Goal: Task Accomplishment & Management: Use online tool/utility

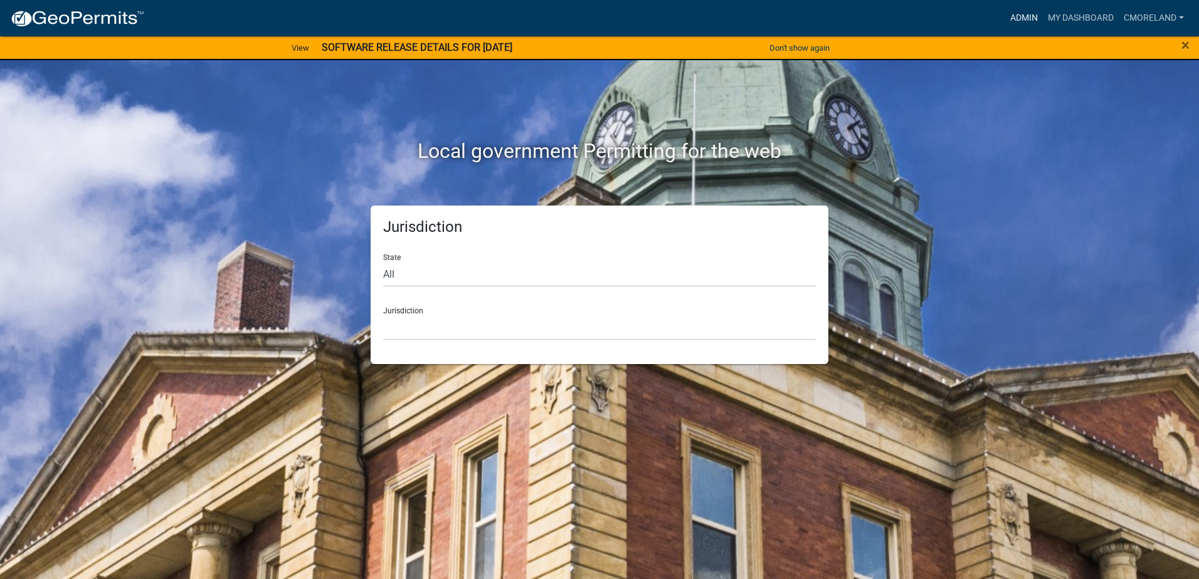
click at [1019, 16] on link "Admin" at bounding box center [1024, 18] width 38 height 24
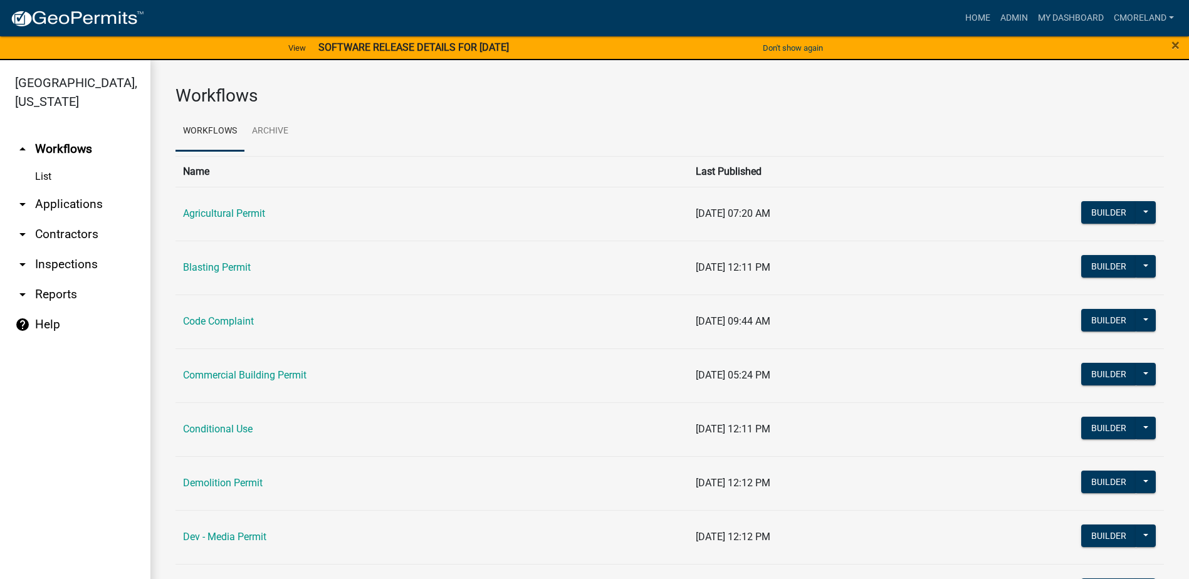
click at [66, 258] on link "arrow_drop_down Inspections" at bounding box center [75, 265] width 150 height 30
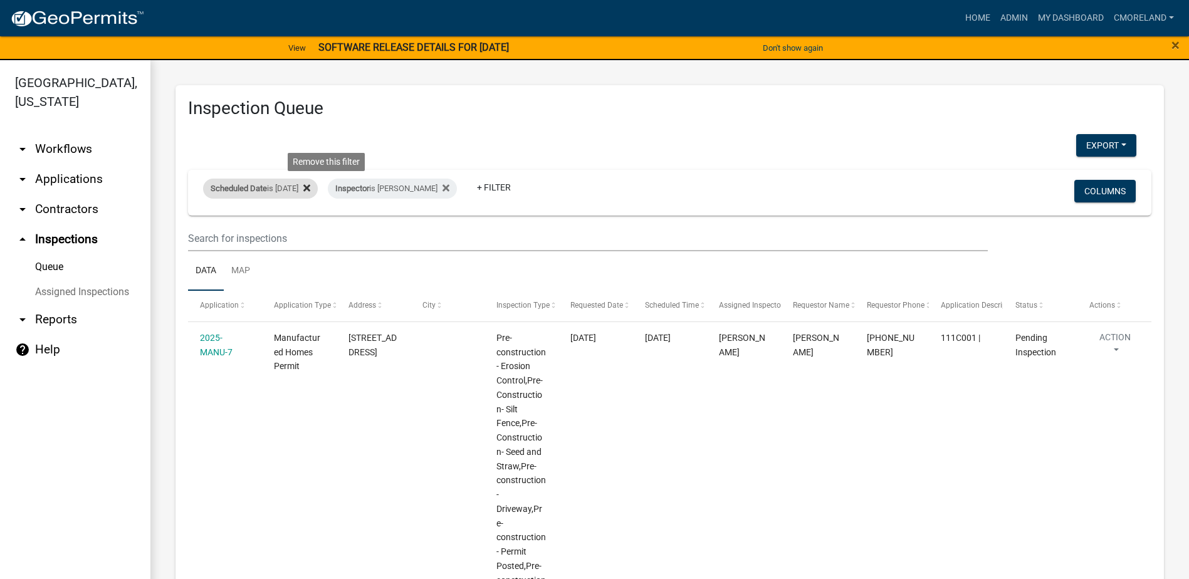
click at [310, 189] on icon at bounding box center [306, 188] width 7 height 10
select select "2: 50"
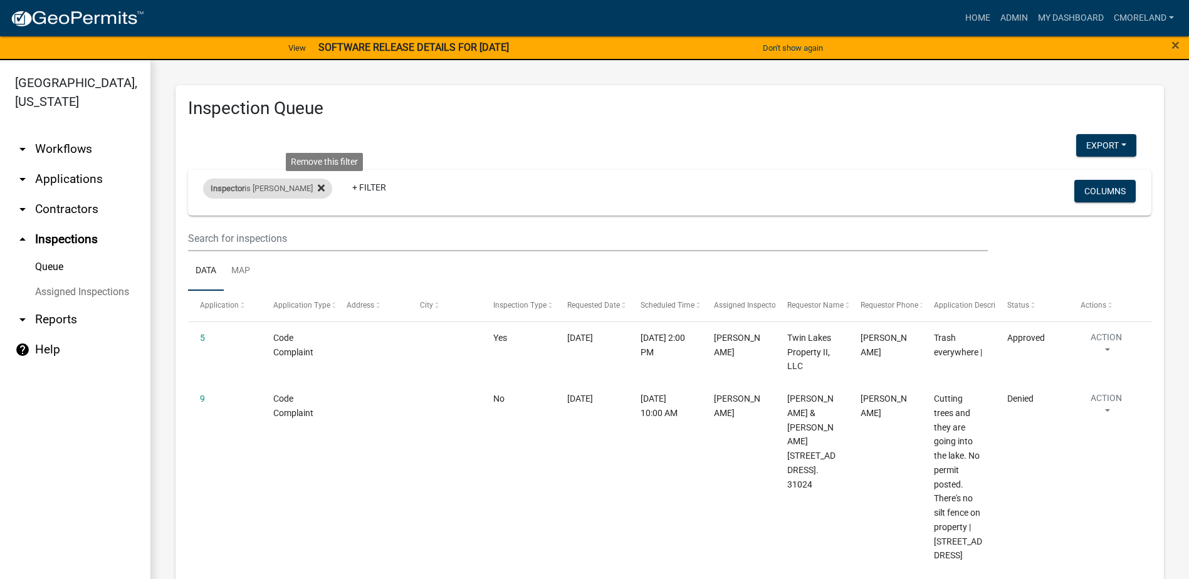
click at [324, 183] on icon at bounding box center [321, 188] width 7 height 10
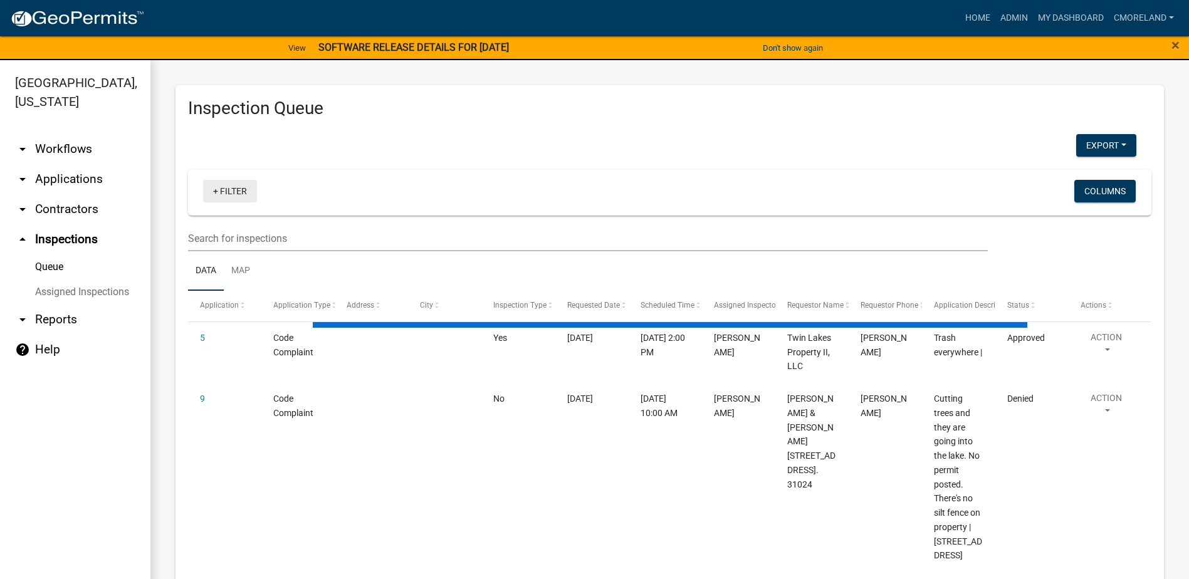
click at [236, 187] on link "+ Filter" at bounding box center [230, 191] width 54 height 23
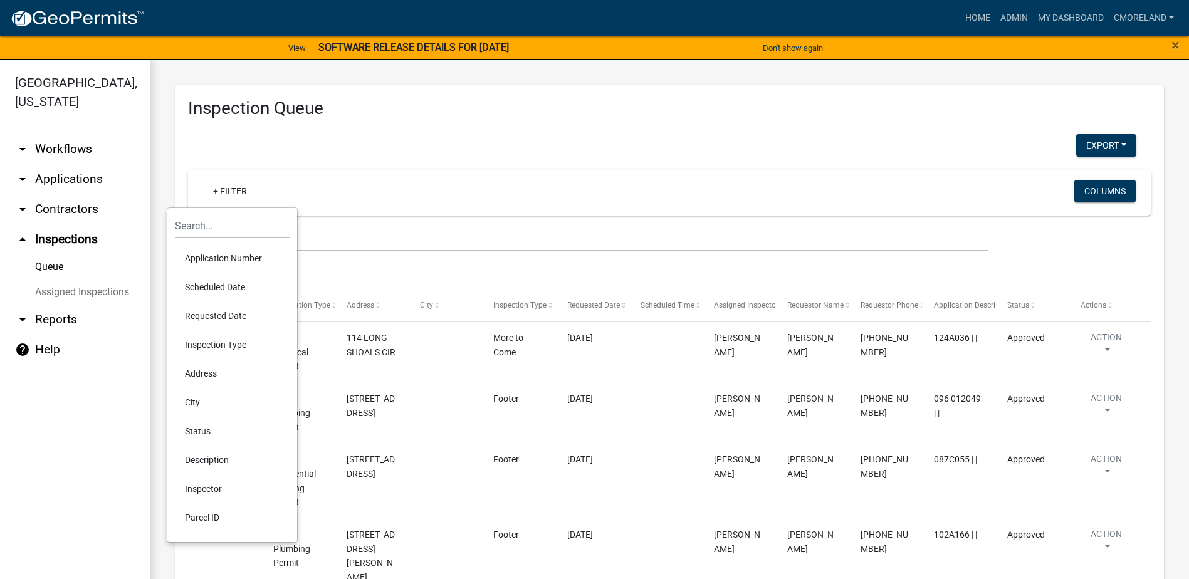
click at [220, 310] on li "Requested Date" at bounding box center [232, 316] width 115 height 29
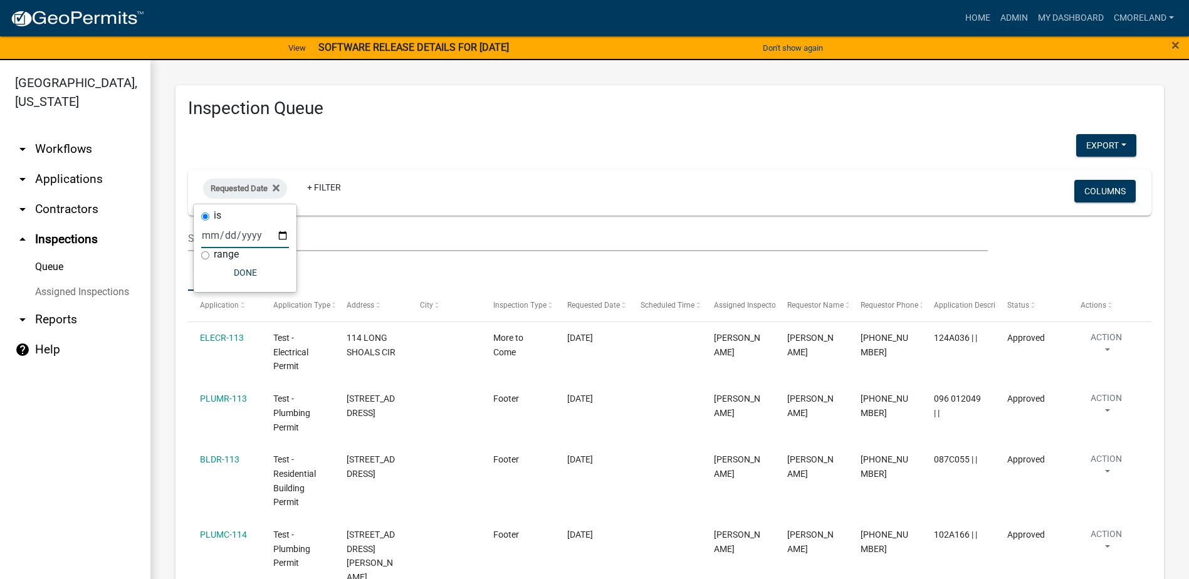
click at [284, 232] on input "date" at bounding box center [245, 236] width 88 height 26
type input "2025-09-24"
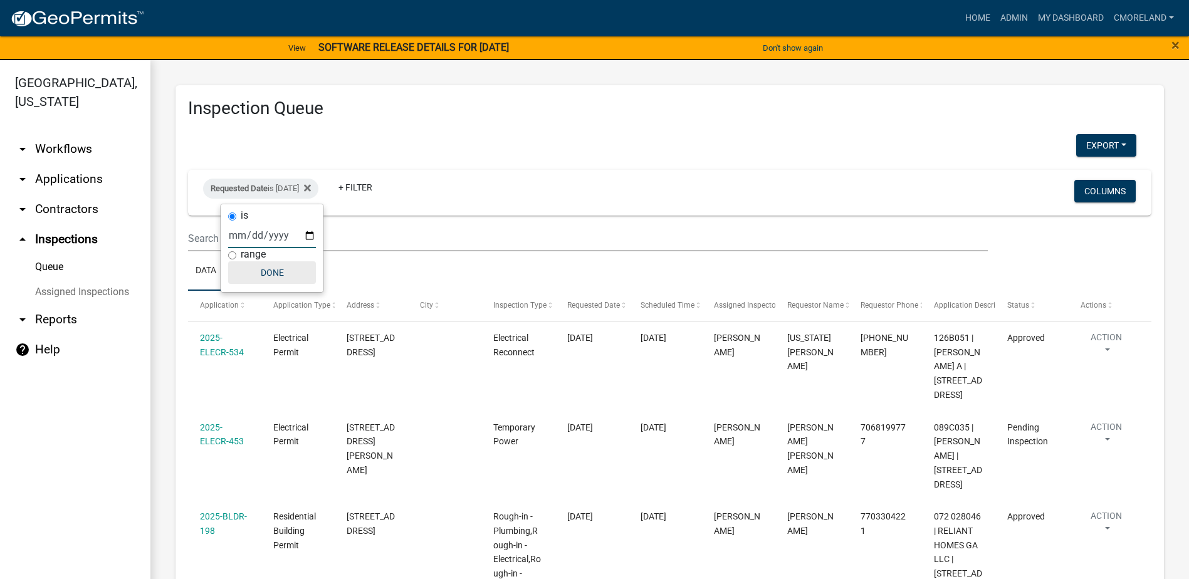
click at [270, 270] on button "Done" at bounding box center [272, 272] width 88 height 23
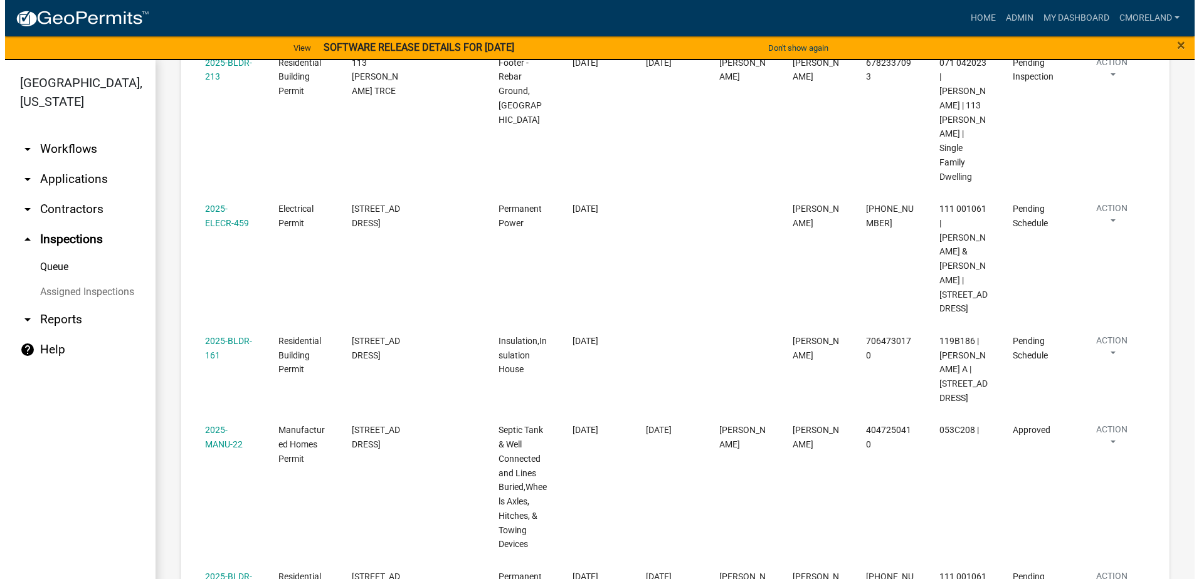
scroll to position [697, 0]
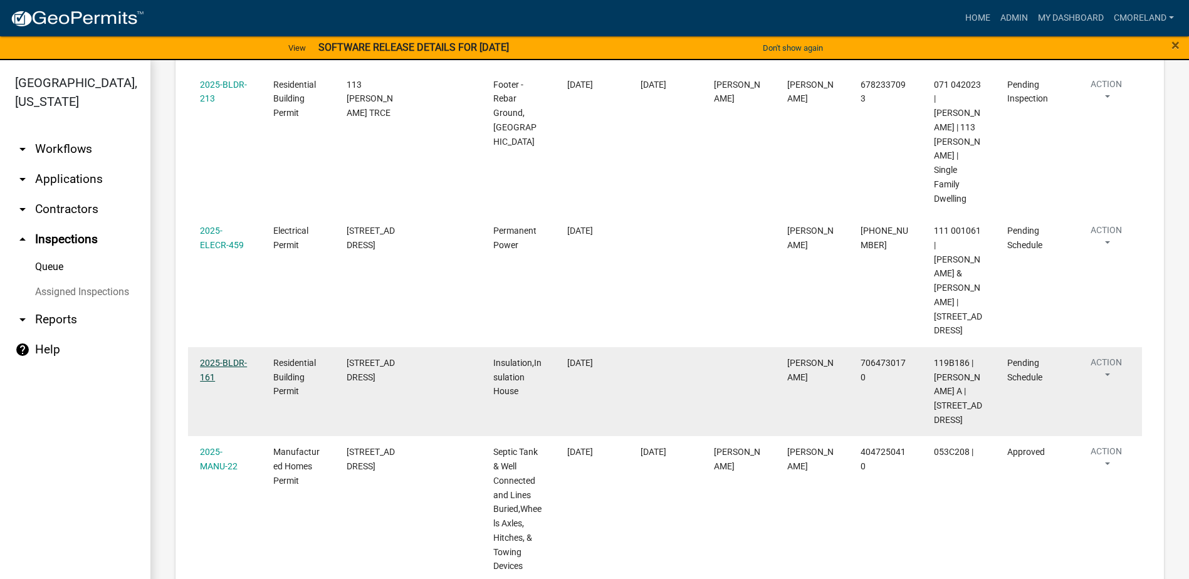
click at [218, 358] on link "2025-BLDR-161" at bounding box center [223, 370] width 47 height 24
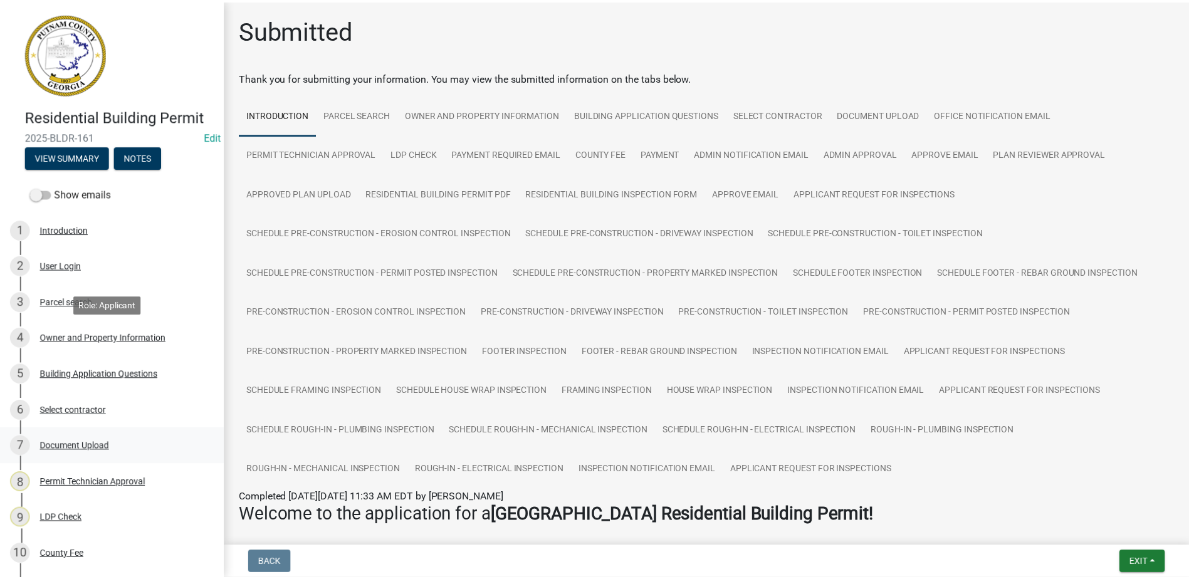
scroll to position [564, 0]
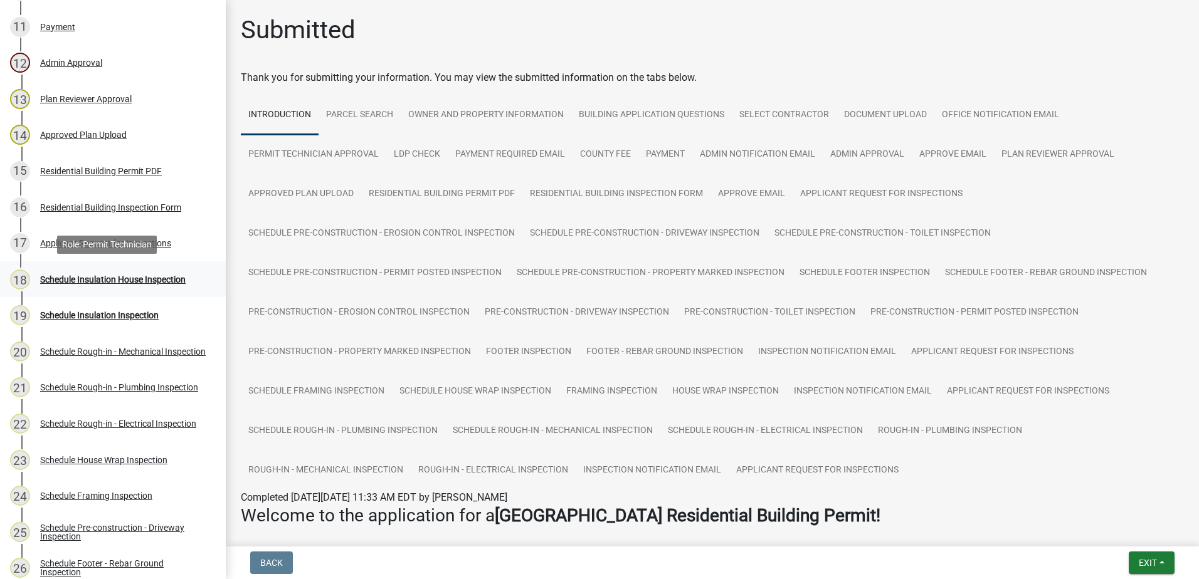
click at [104, 278] on div "Schedule Insulation House Inspection" at bounding box center [112, 279] width 145 height 9
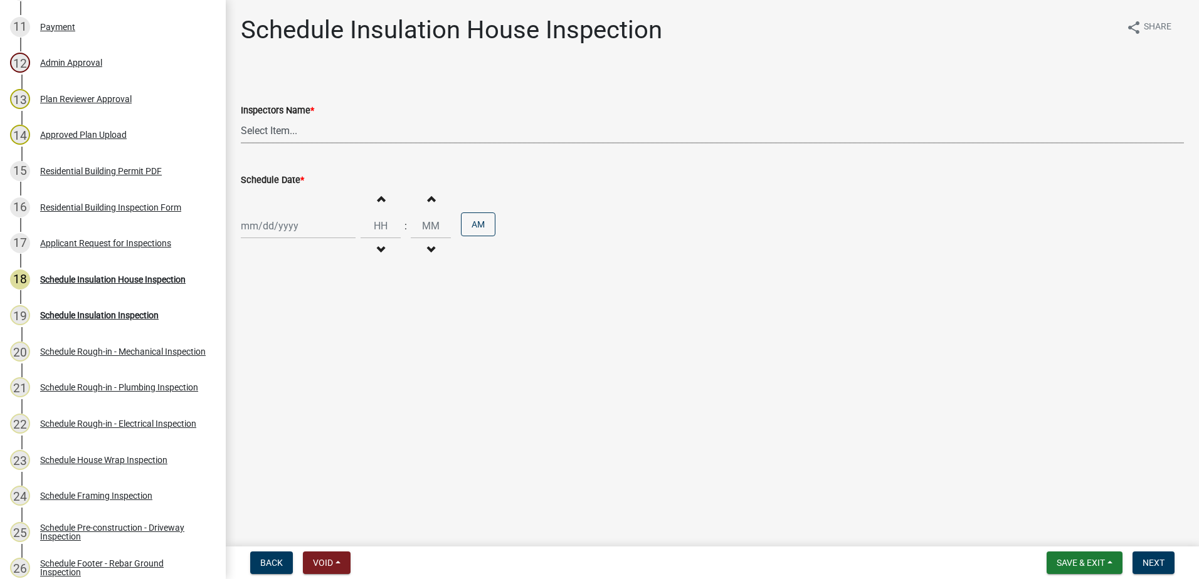
click at [320, 136] on select "Select Item... mrivera (Michele Rivera) StephanieM (Stephanie Morris ) QGrissom…" at bounding box center [712, 131] width 943 height 26
select select "a0ea4169-8540-4a2c-b9f4-cf4c1ffdeb95"
click at [241, 118] on select "Select Item... mrivera (Michele Rivera) StephanieM (Stephanie Morris ) QGrissom…" at bounding box center [712, 131] width 943 height 26
click at [317, 230] on div at bounding box center [298, 226] width 115 height 26
select select "9"
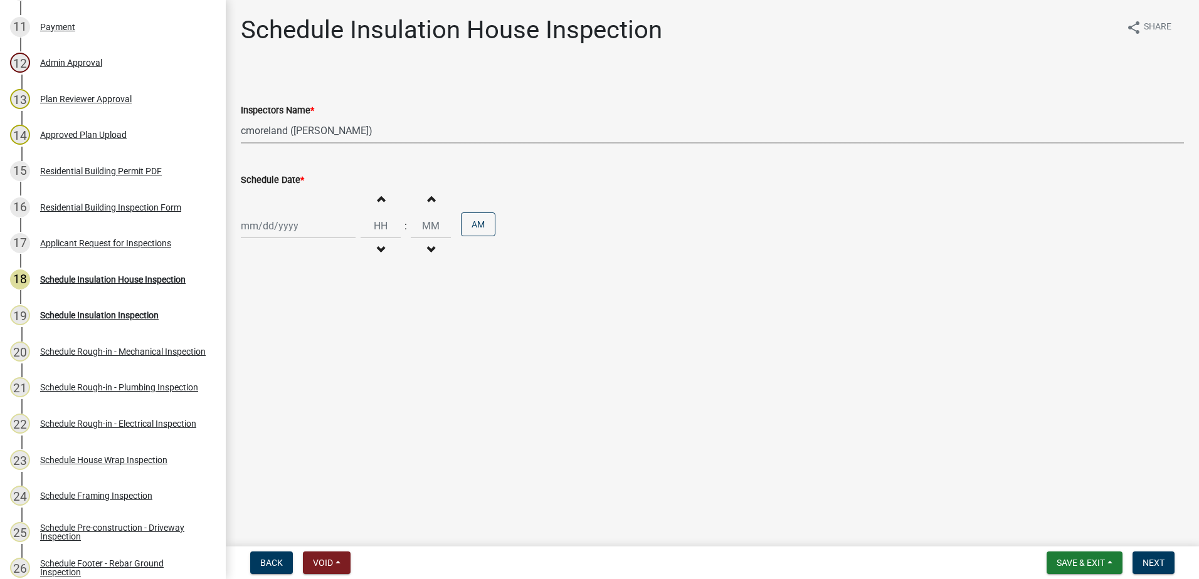
select select "2025"
click at [310, 350] on div "25" at bounding box center [313, 353] width 20 height 20
type input "[DATE]"
click at [1150, 559] on span "Next" at bounding box center [1153, 563] width 22 height 10
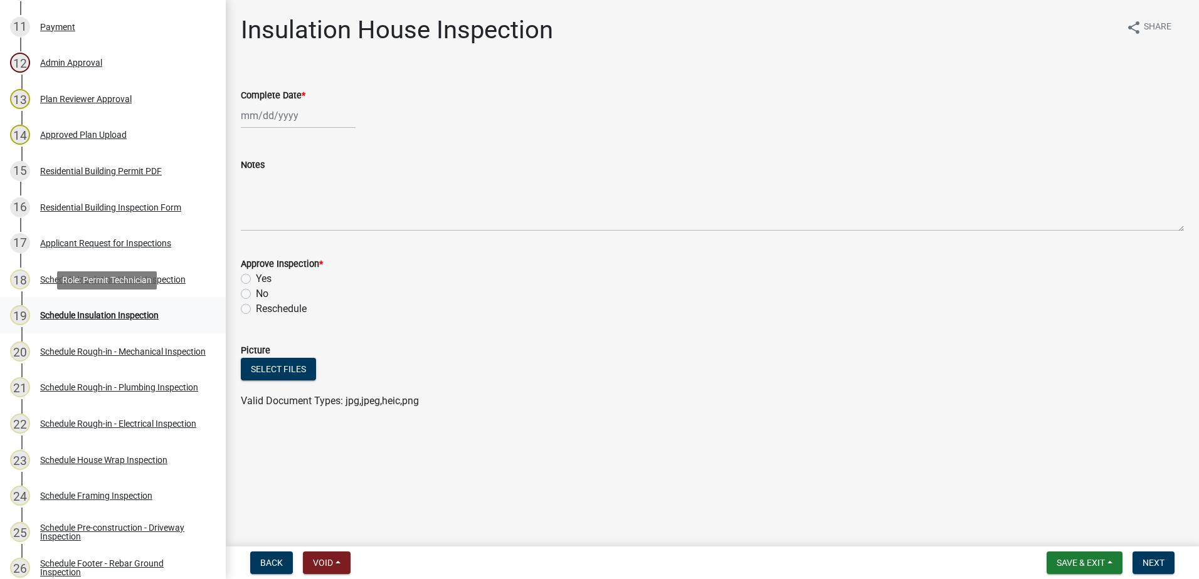
click at [69, 312] on div "Schedule Insulation Inspection" at bounding box center [99, 315] width 118 height 9
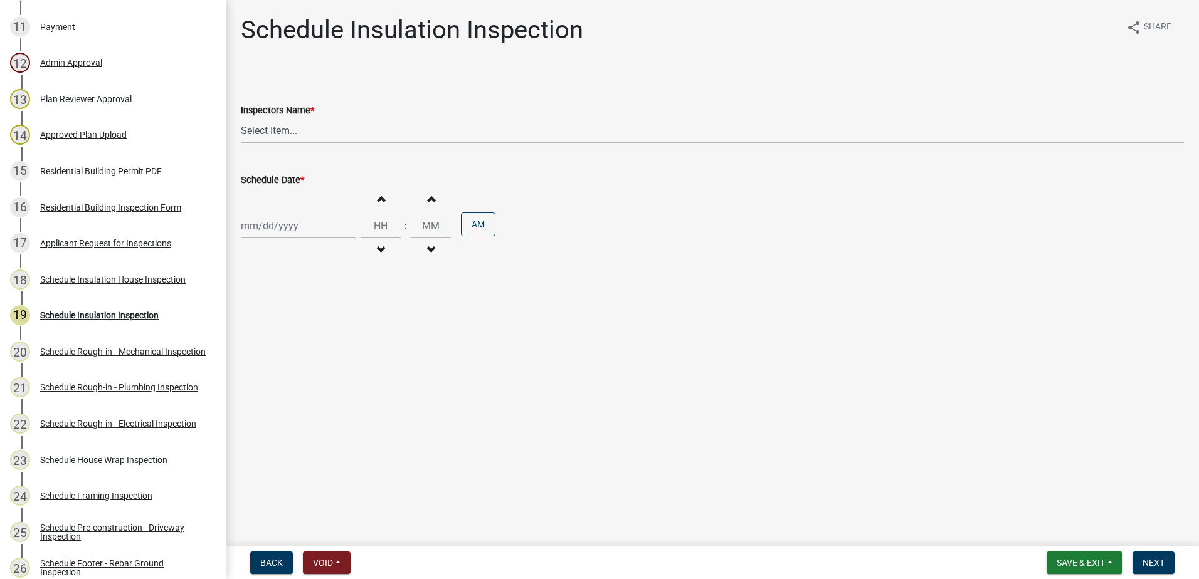
click at [283, 130] on select "Select Item... mrivera (Michele Rivera) StephanieM (Stephanie Morris ) QGrissom…" at bounding box center [712, 131] width 943 height 26
select select "a0ea4169-8540-4a2c-b9f4-cf4c1ffdeb95"
click at [241, 118] on select "Select Item... mrivera ([PERSON_NAME]) [PERSON_NAME] ([PERSON_NAME] ([PERSON_NA…" at bounding box center [712, 131] width 943 height 26
click at [312, 229] on div at bounding box center [298, 226] width 115 height 26
select select "9"
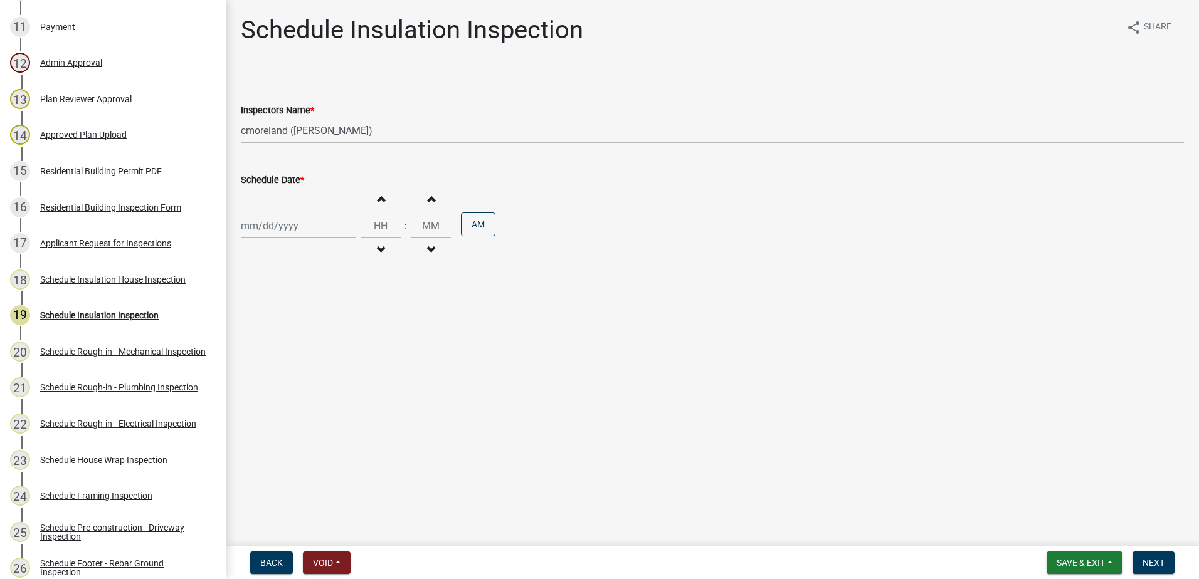
select select "2025"
click at [318, 353] on div "25" at bounding box center [313, 353] width 20 height 20
type input "[DATE]"
click at [1153, 559] on span "Next" at bounding box center [1153, 563] width 22 height 10
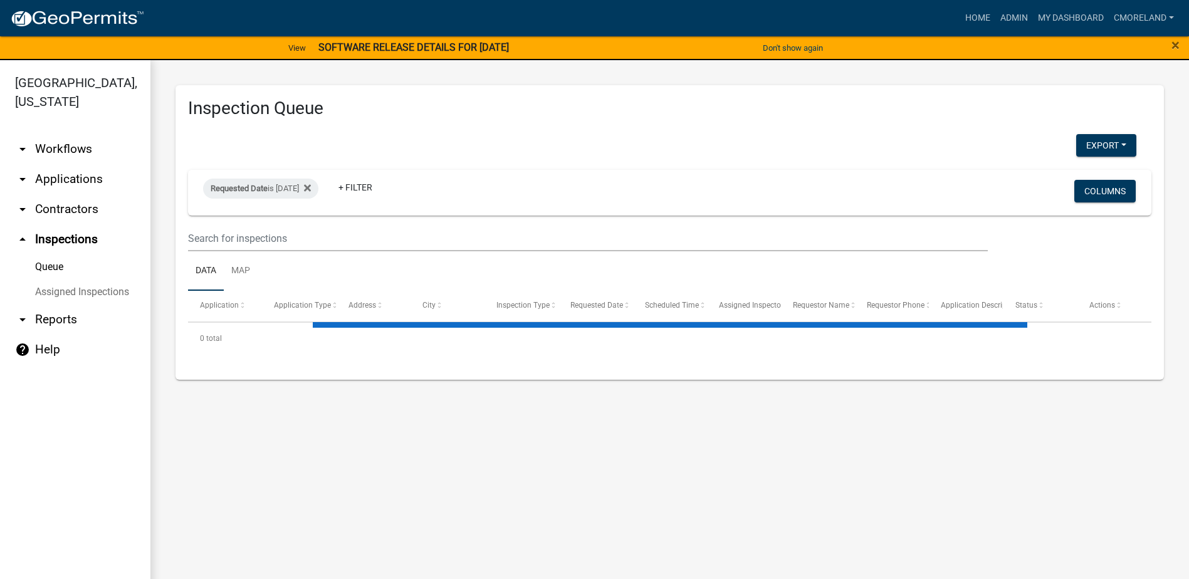
select select "2: 50"
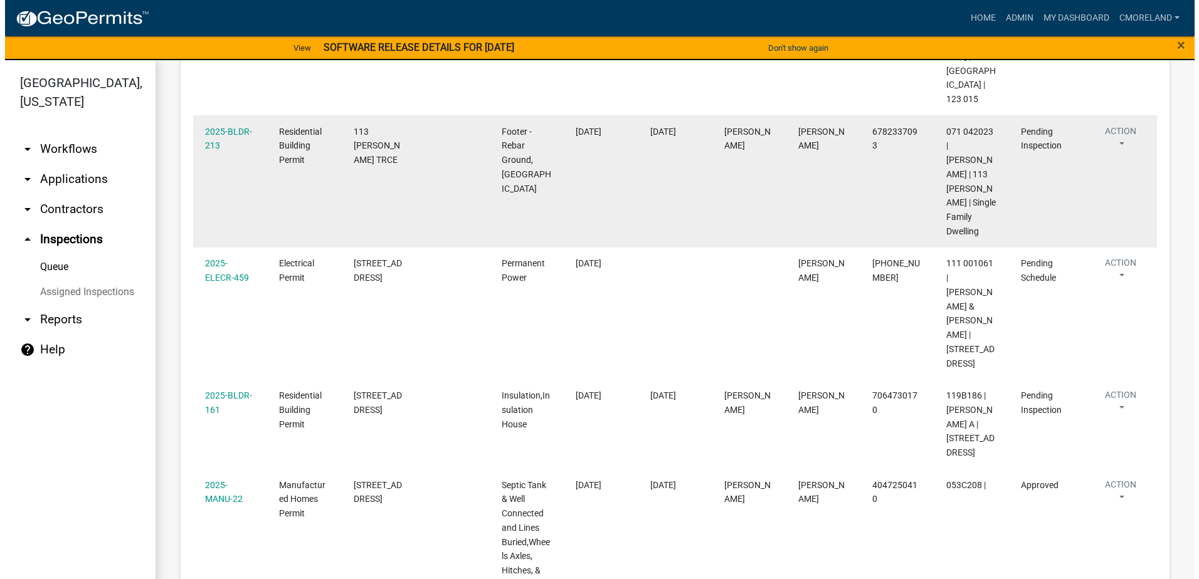
scroll to position [690, 0]
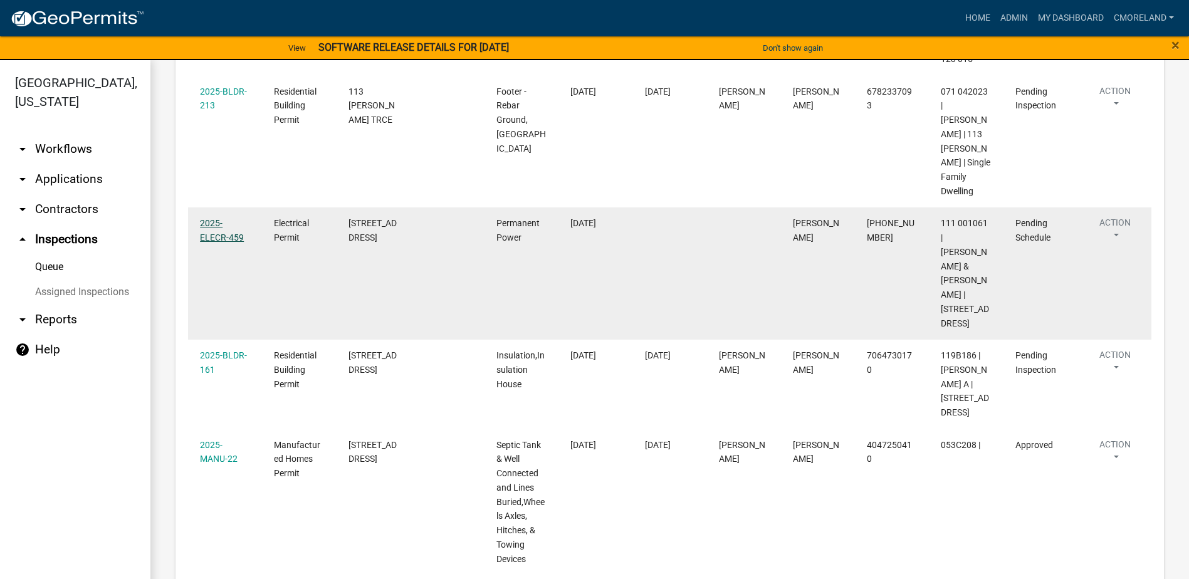
click at [217, 243] on link "2025-ELECR-459" at bounding box center [222, 230] width 44 height 24
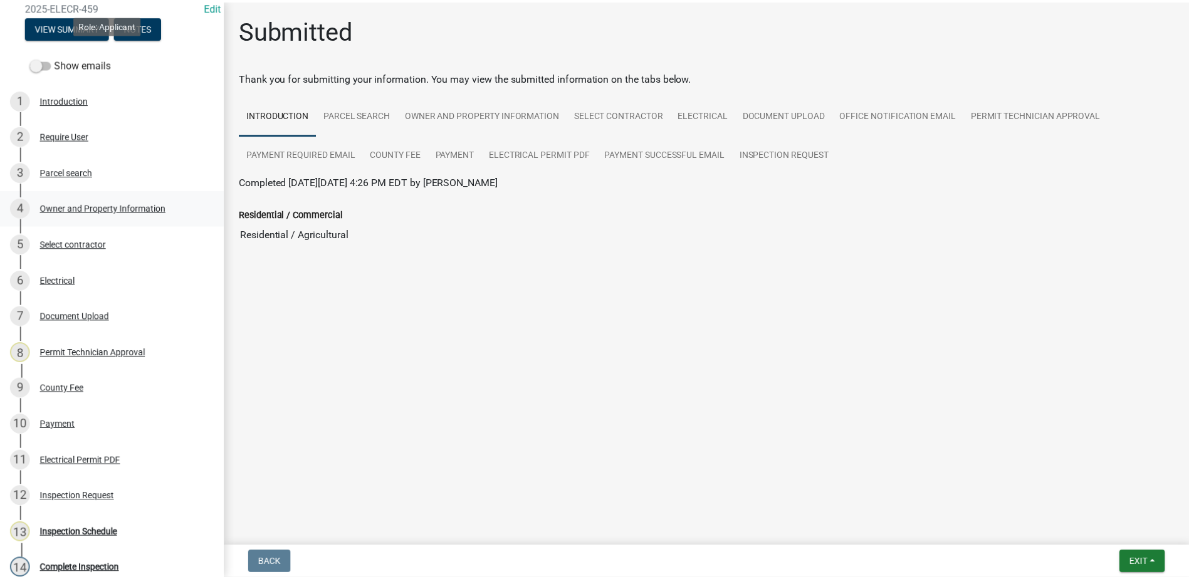
scroll to position [291, 0]
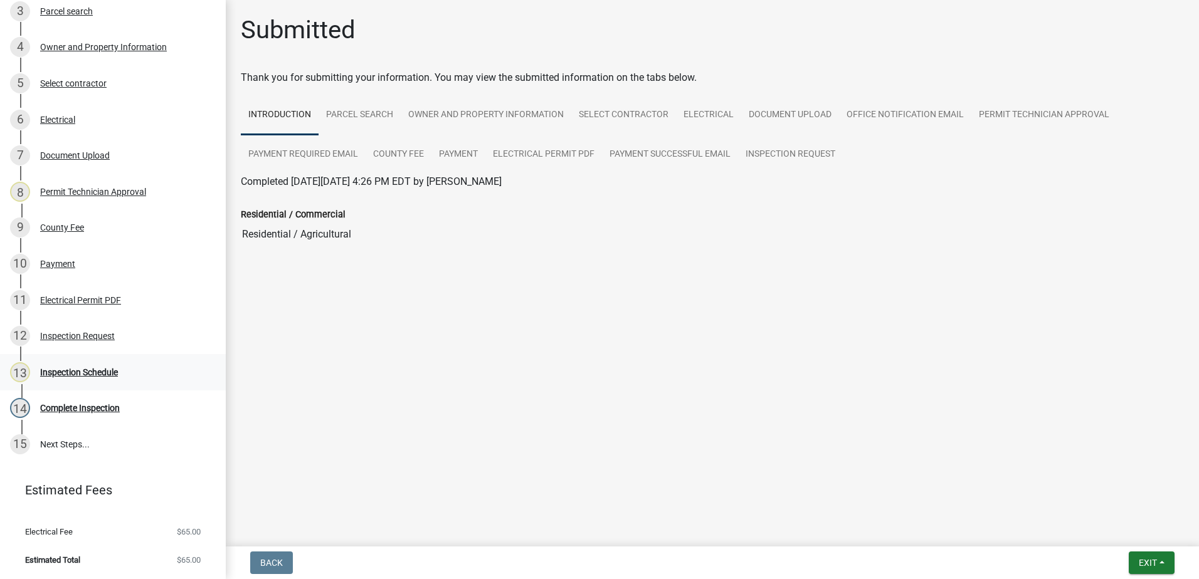
click at [93, 369] on div "Inspection Schedule" at bounding box center [79, 372] width 78 height 9
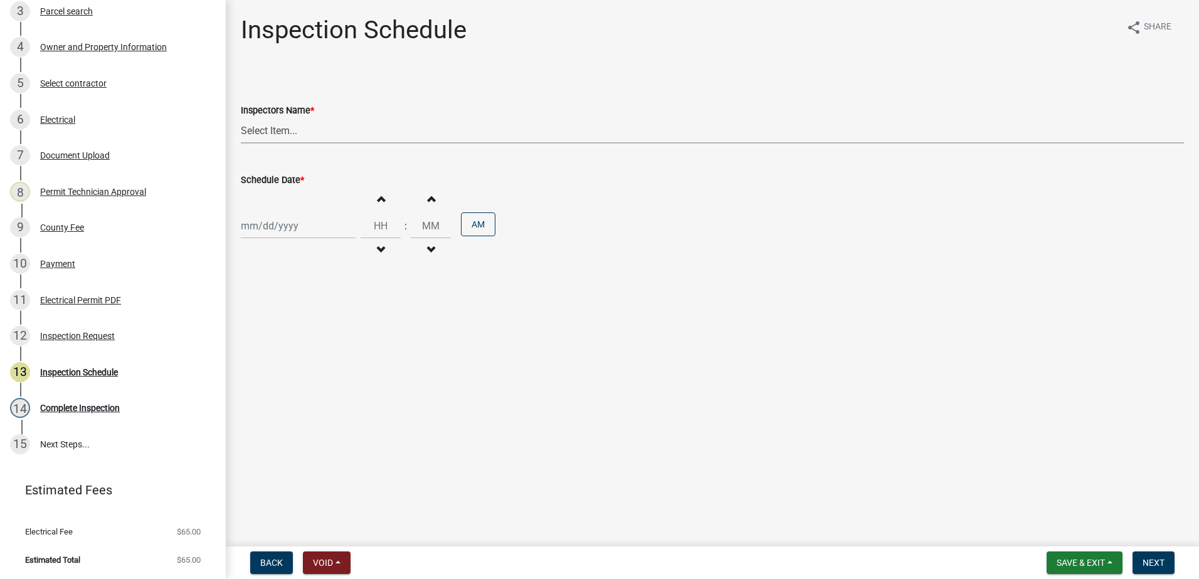
click at [303, 130] on select "Select Item... mrivera ([PERSON_NAME]) [PERSON_NAME] ([PERSON_NAME] ([PERSON_NA…" at bounding box center [712, 131] width 943 height 26
select select "07642ab0-564c-47bb-824b-0ccf2da83593"
click at [241, 118] on select "Select Item... mrivera ([PERSON_NAME]) [PERSON_NAME] ([PERSON_NAME] ([PERSON_NA…" at bounding box center [712, 131] width 943 height 26
click at [308, 231] on div at bounding box center [298, 226] width 115 height 26
select select "9"
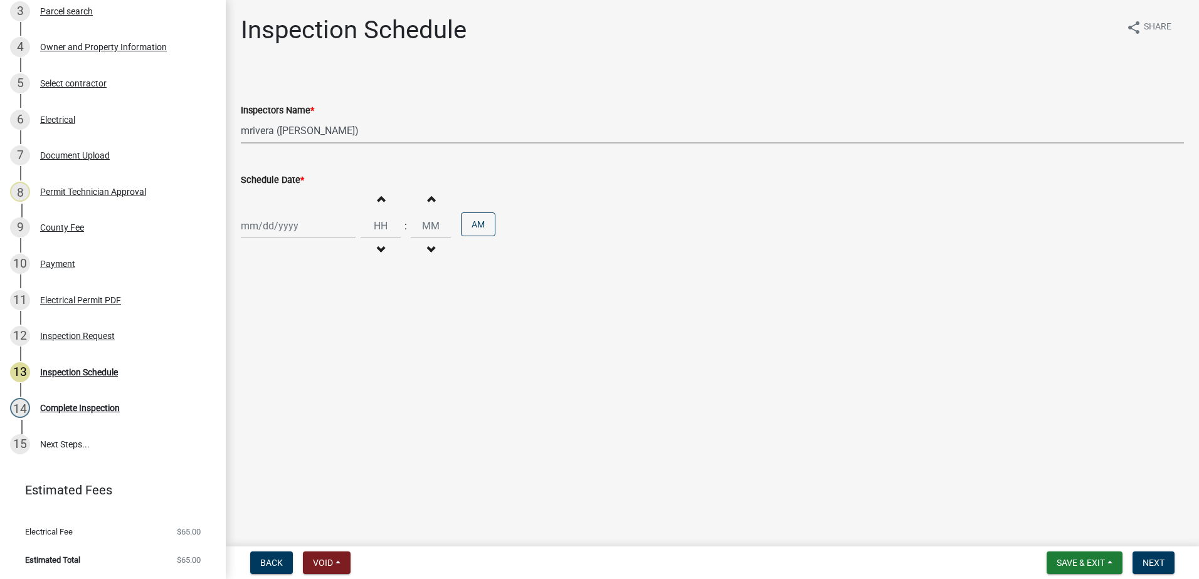
select select "2025"
click at [313, 350] on div "25" at bounding box center [313, 353] width 20 height 20
type input "[DATE]"
click at [1152, 558] on span "Next" at bounding box center [1153, 563] width 22 height 10
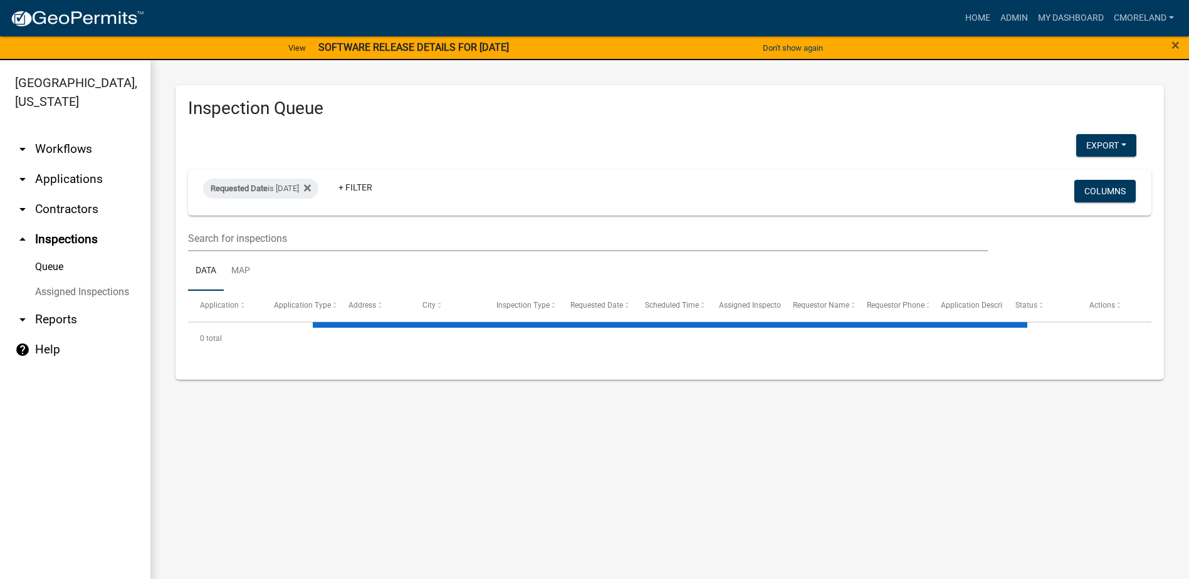
select select "2: 50"
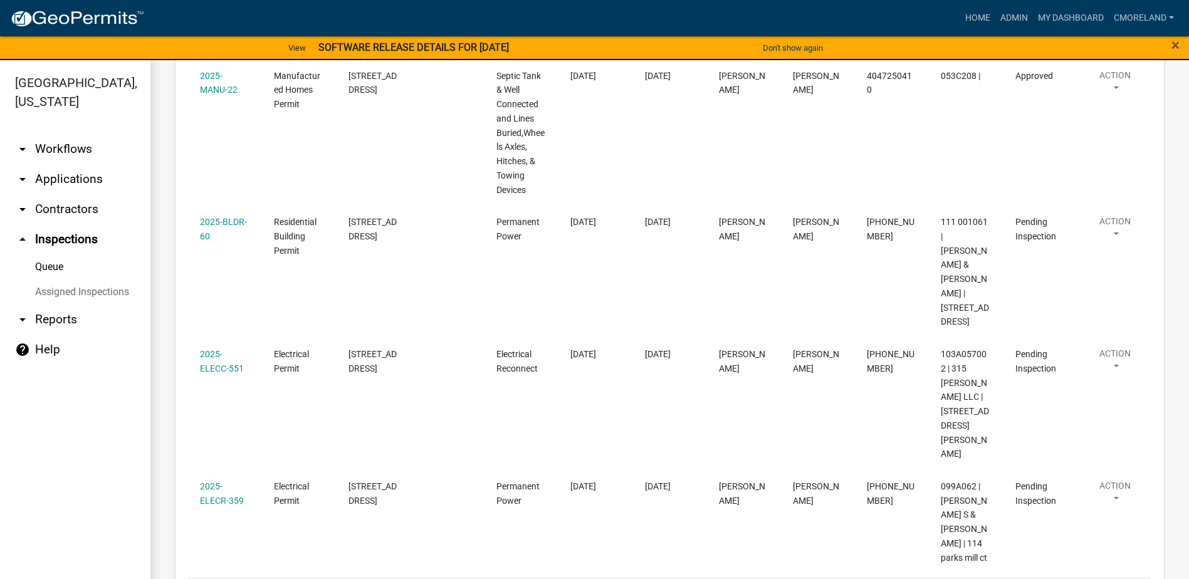
scroll to position [1122, 0]
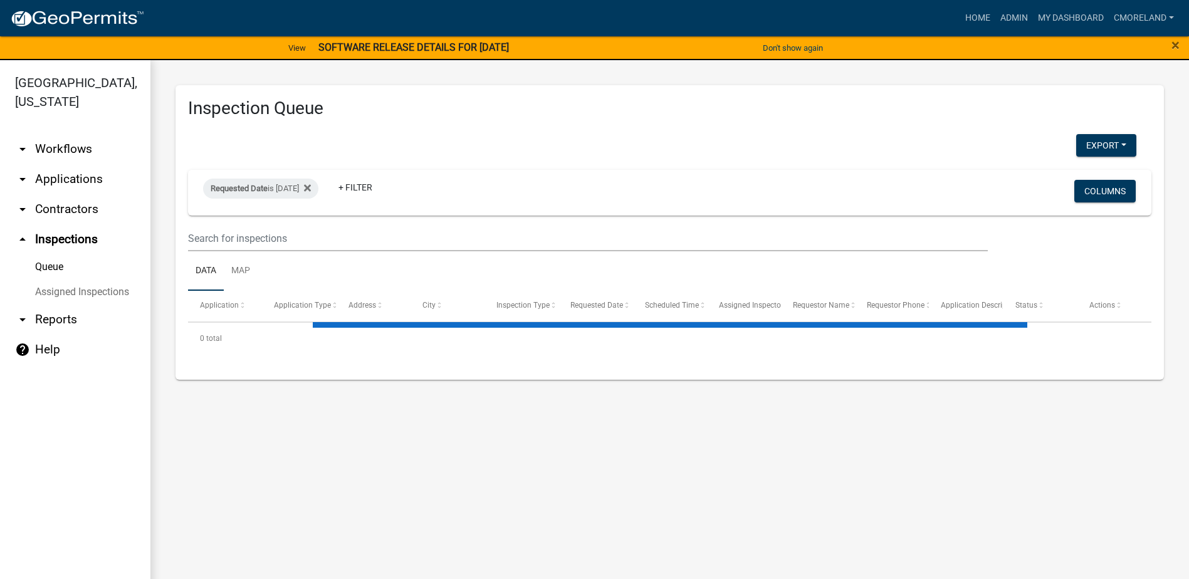
select select "2: 50"
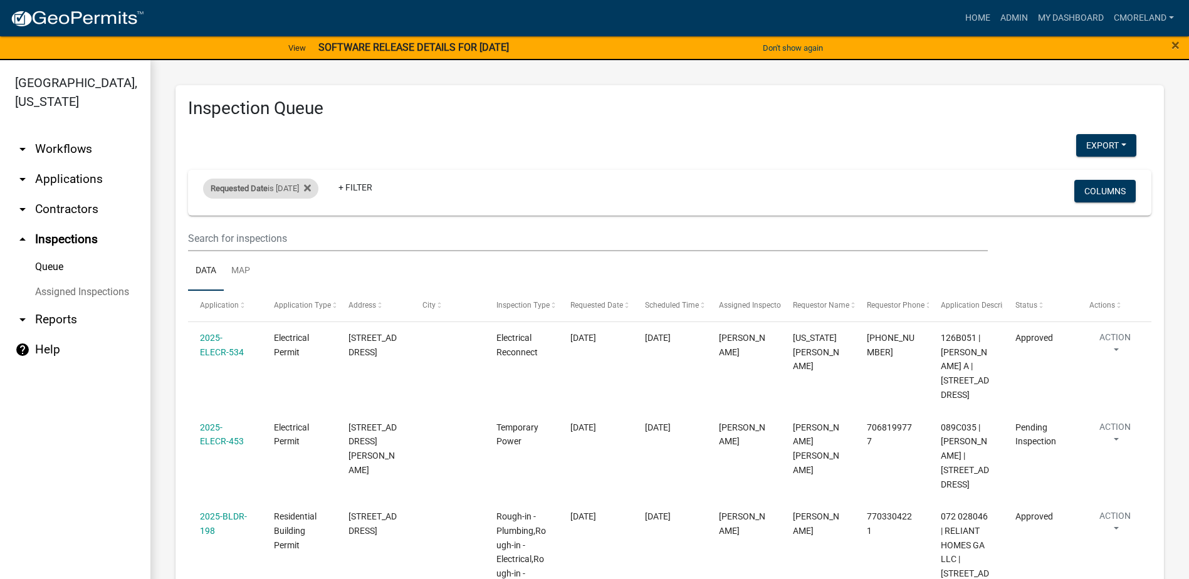
click at [315, 184] on div "Requested Date is [DATE]" at bounding box center [260, 189] width 115 height 20
click at [311, 189] on icon at bounding box center [307, 188] width 7 height 7
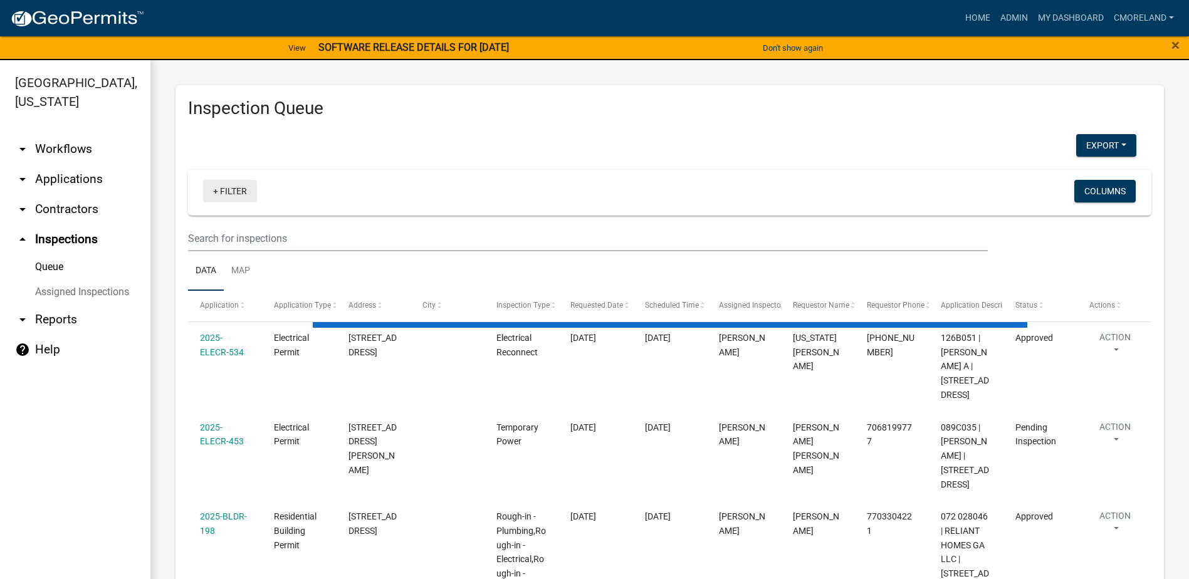
click at [238, 191] on link "+ Filter" at bounding box center [230, 191] width 54 height 23
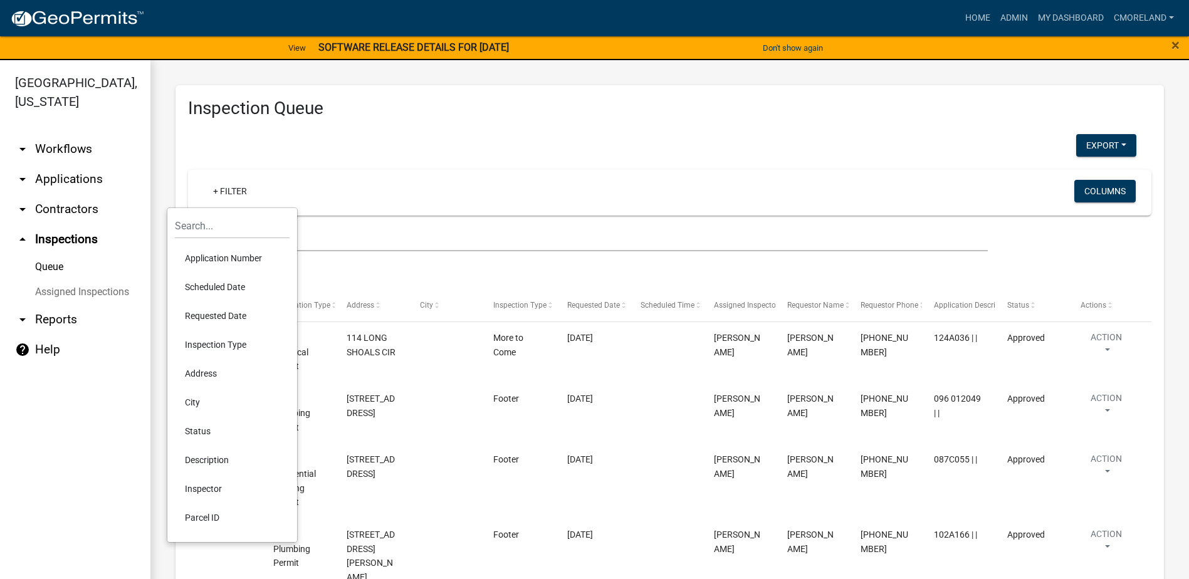
click at [225, 282] on li "Scheduled Date" at bounding box center [232, 287] width 115 height 29
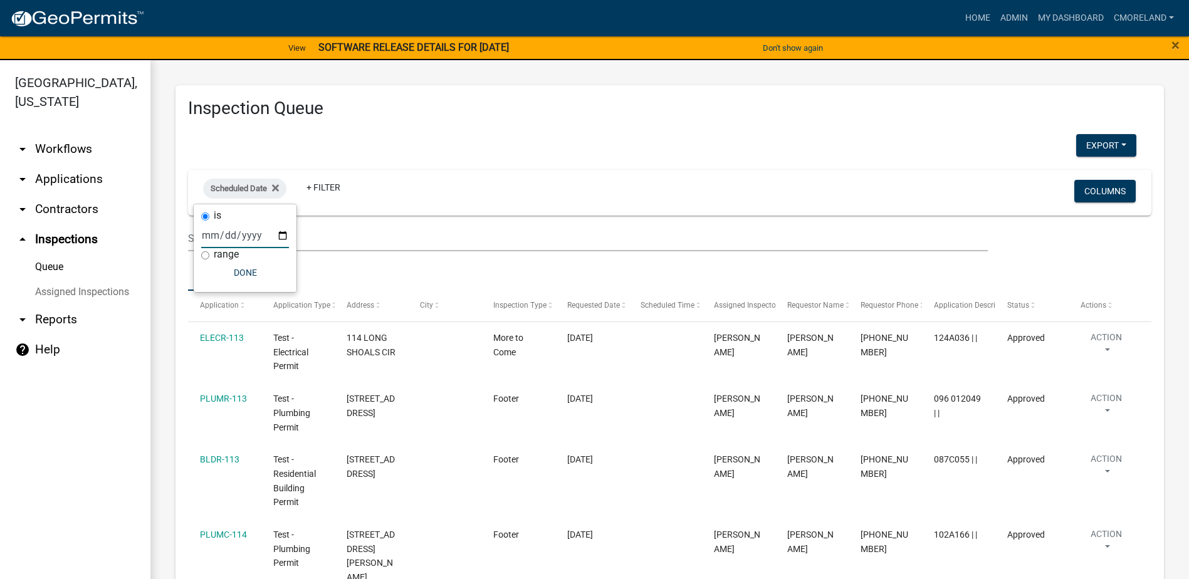
click at [281, 234] on input "date" at bounding box center [245, 236] width 88 height 26
type input "[DATE]"
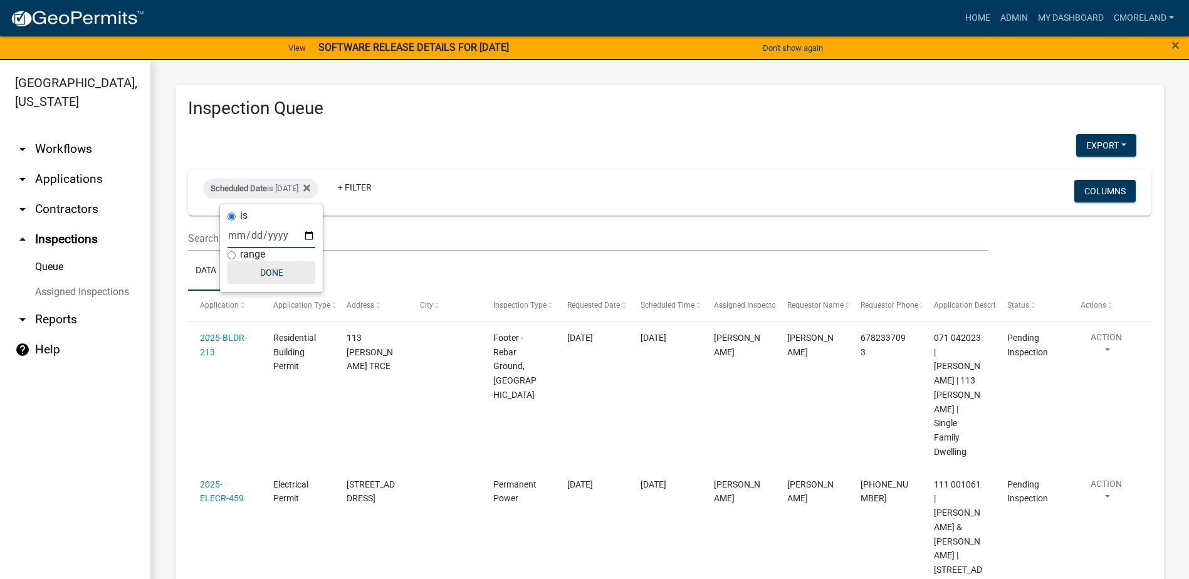
click at [268, 270] on button "Done" at bounding box center [272, 272] width 88 height 23
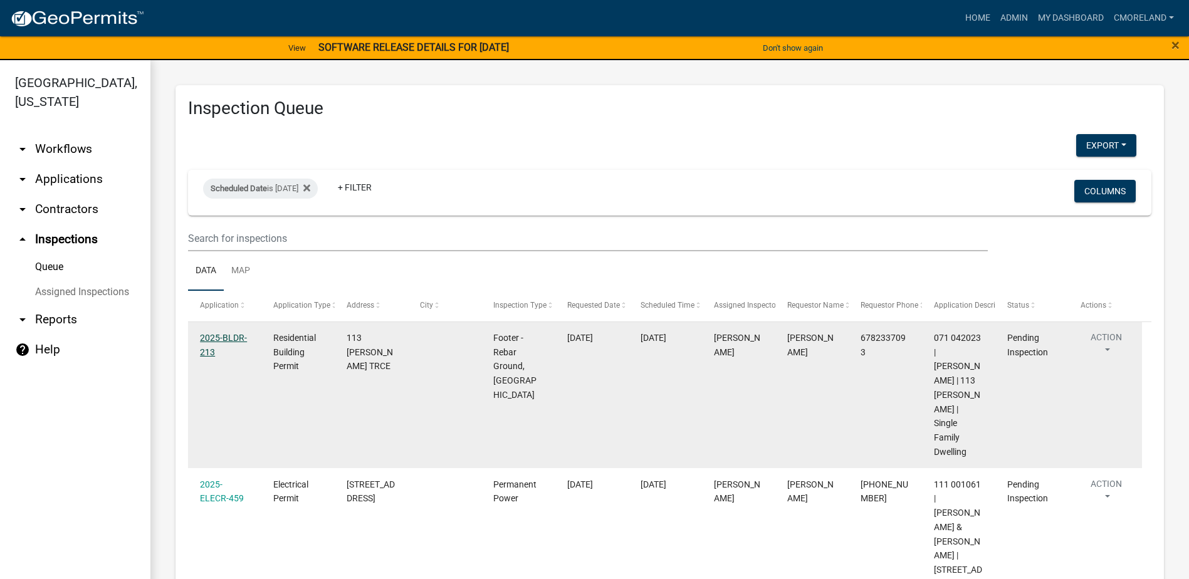
click at [229, 340] on link "2025-BLDR-213" at bounding box center [223, 345] width 47 height 24
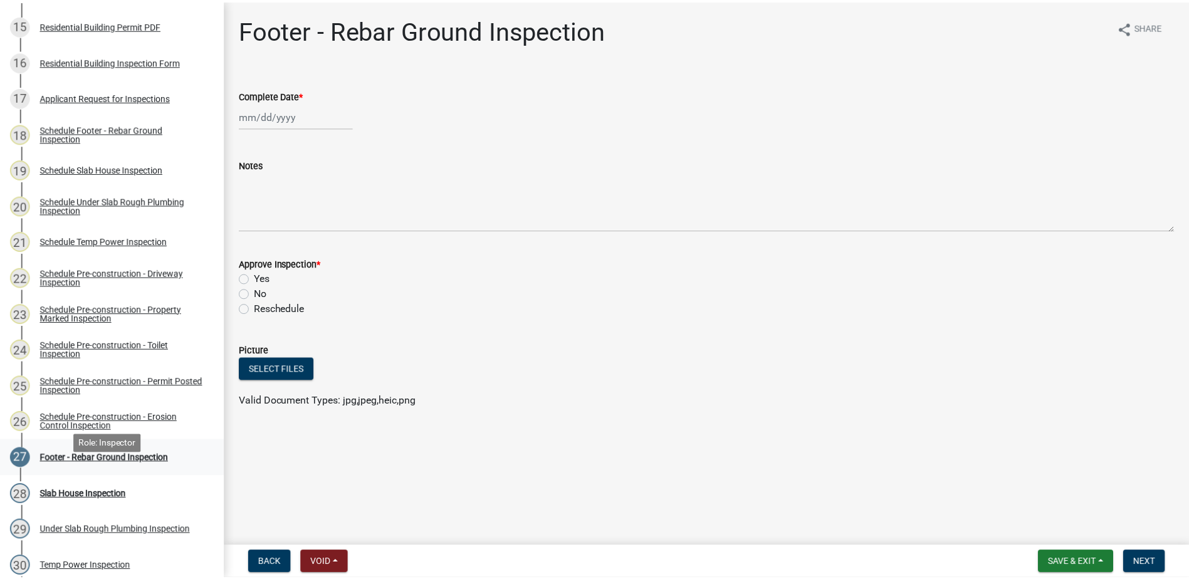
scroll to position [690, 0]
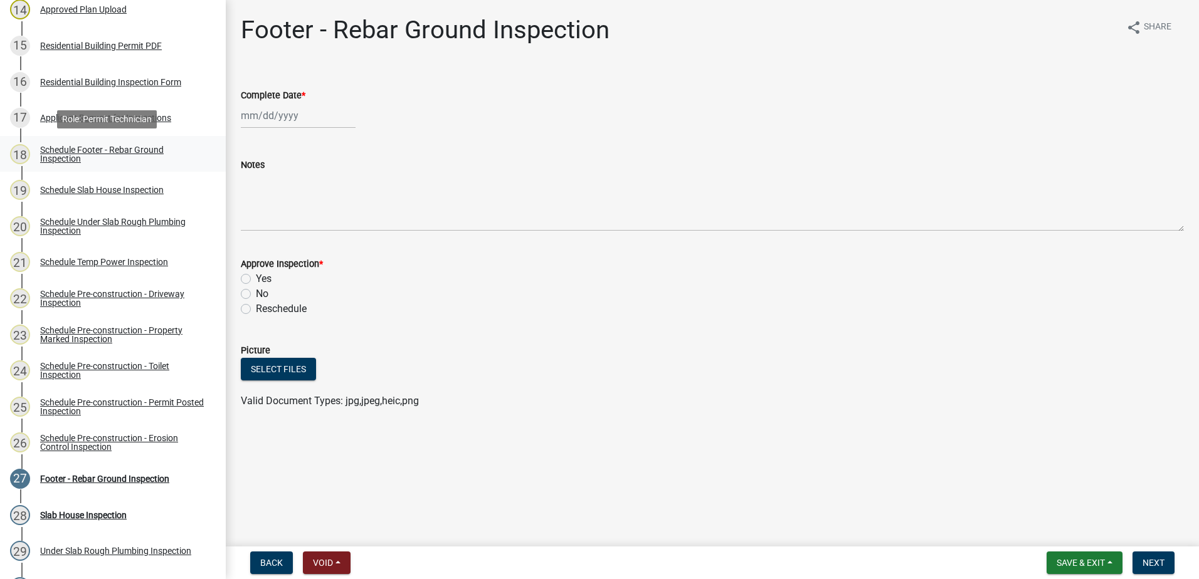
click at [93, 153] on div "Schedule Footer - Rebar Ground Inspection" at bounding box center [123, 154] width 166 height 18
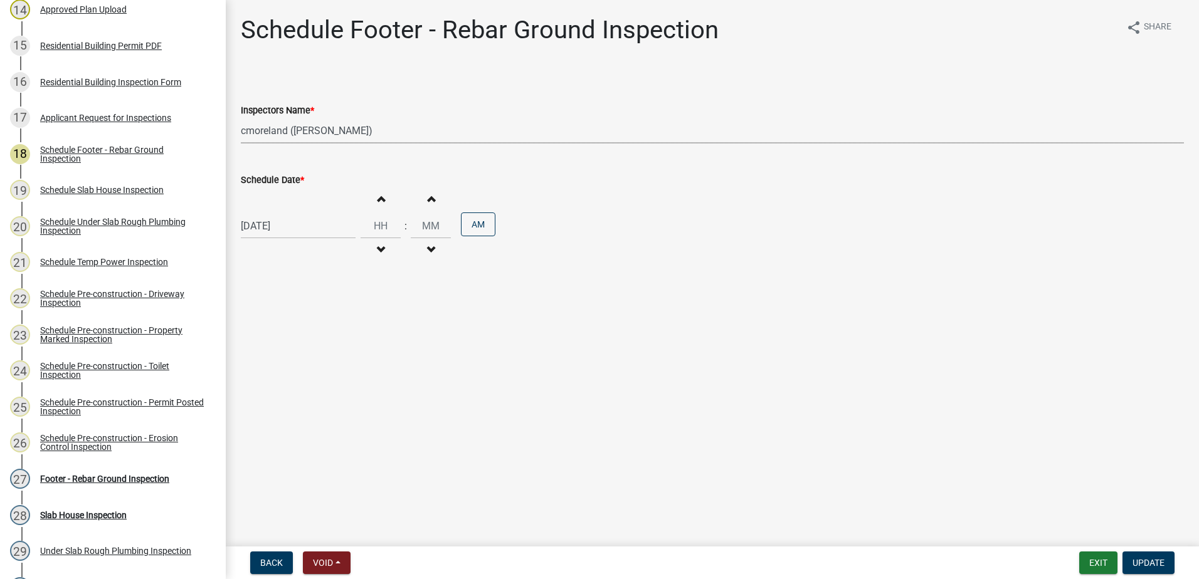
click at [397, 132] on select "Select Item... mrivera (Michele Rivera) StephanieM (Stephanie Morris ) QGrissom…" at bounding box center [712, 131] width 943 height 26
select select "07642ab0-564c-47bb-824b-0ccf2da83593"
click at [241, 118] on select "Select Item... mrivera ([PERSON_NAME]) [PERSON_NAME] ([PERSON_NAME] ([PERSON_NA…" at bounding box center [712, 131] width 943 height 26
click at [1149, 562] on span "Update" at bounding box center [1148, 563] width 32 height 10
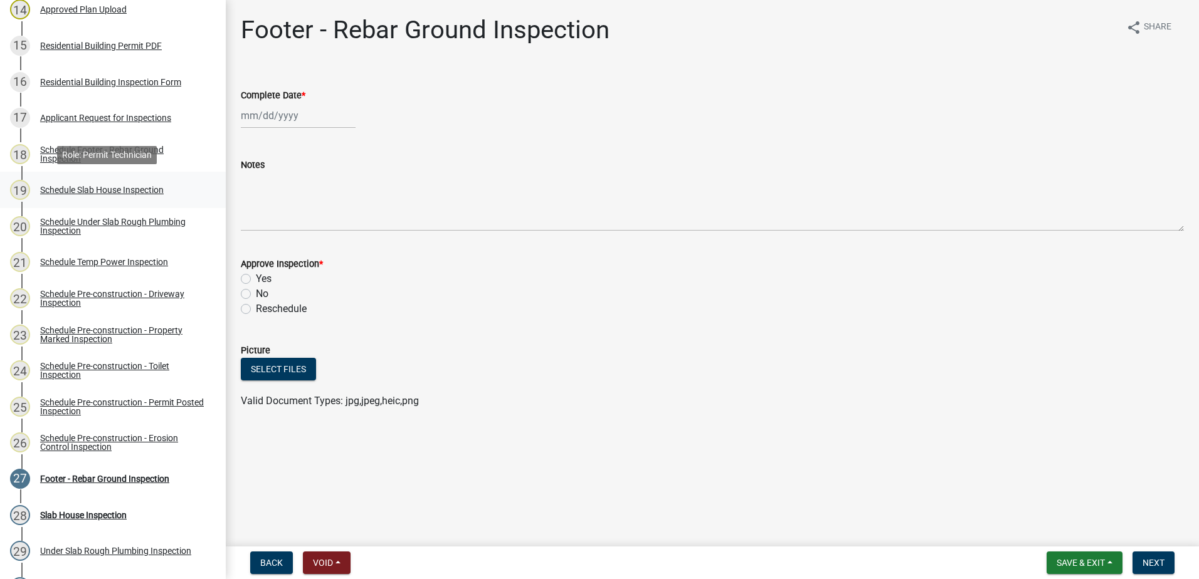
click at [93, 191] on div "Schedule Slab House Inspection" at bounding box center [102, 190] width 124 height 9
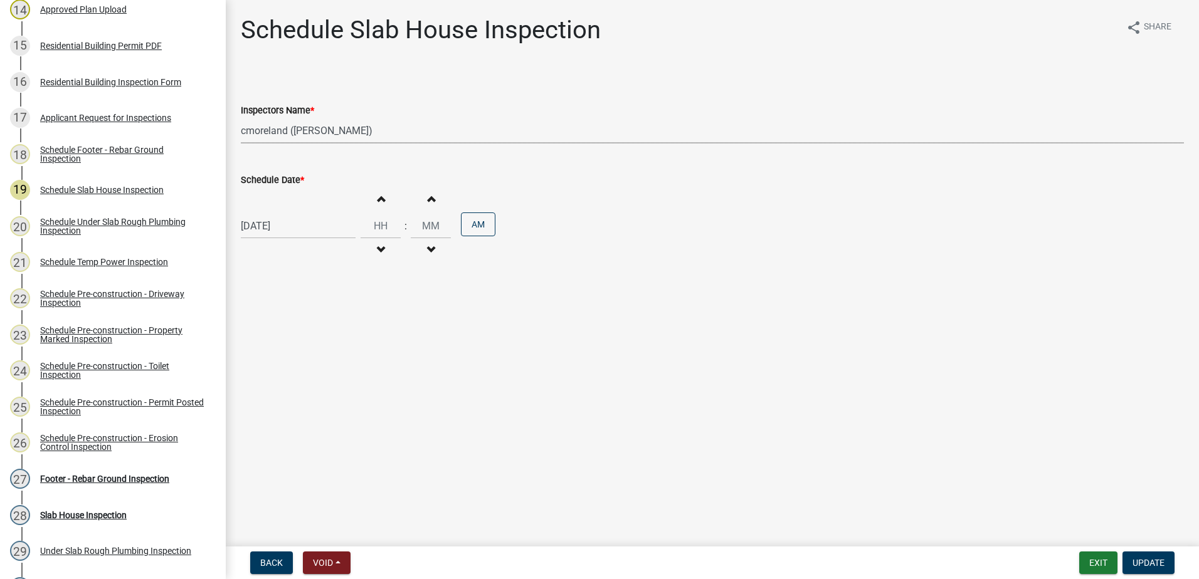
click at [389, 129] on select "Select Item... mrivera ([PERSON_NAME]) [PERSON_NAME] ([PERSON_NAME] ([PERSON_NA…" at bounding box center [712, 131] width 943 height 26
select select "07642ab0-564c-47bb-824b-0ccf2da83593"
click at [241, 118] on select "Select Item... mrivera ([PERSON_NAME]) [PERSON_NAME] ([PERSON_NAME] ([PERSON_NA…" at bounding box center [712, 131] width 943 height 26
click at [1154, 560] on span "Update" at bounding box center [1148, 563] width 32 height 10
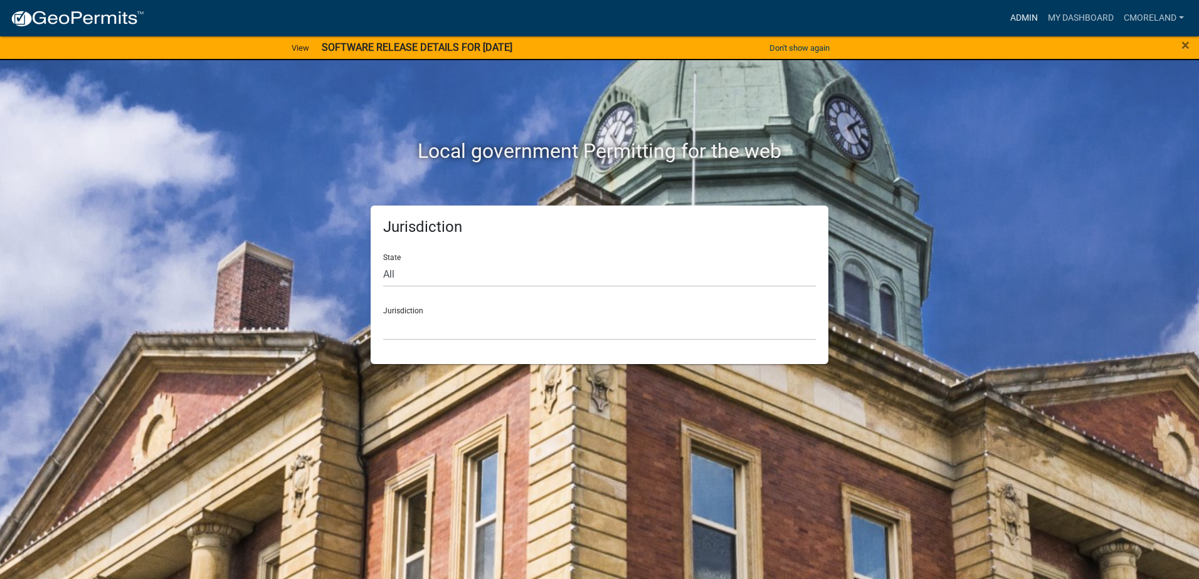
click at [1020, 18] on link "Admin" at bounding box center [1024, 18] width 38 height 24
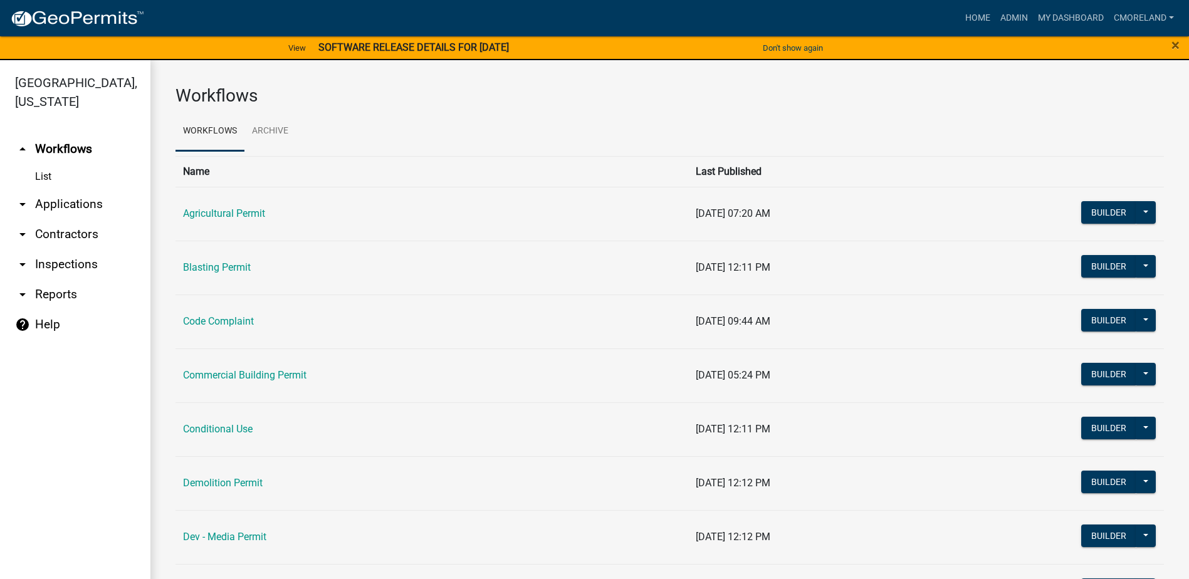
click at [76, 265] on link "arrow_drop_down Inspections" at bounding box center [75, 265] width 150 height 30
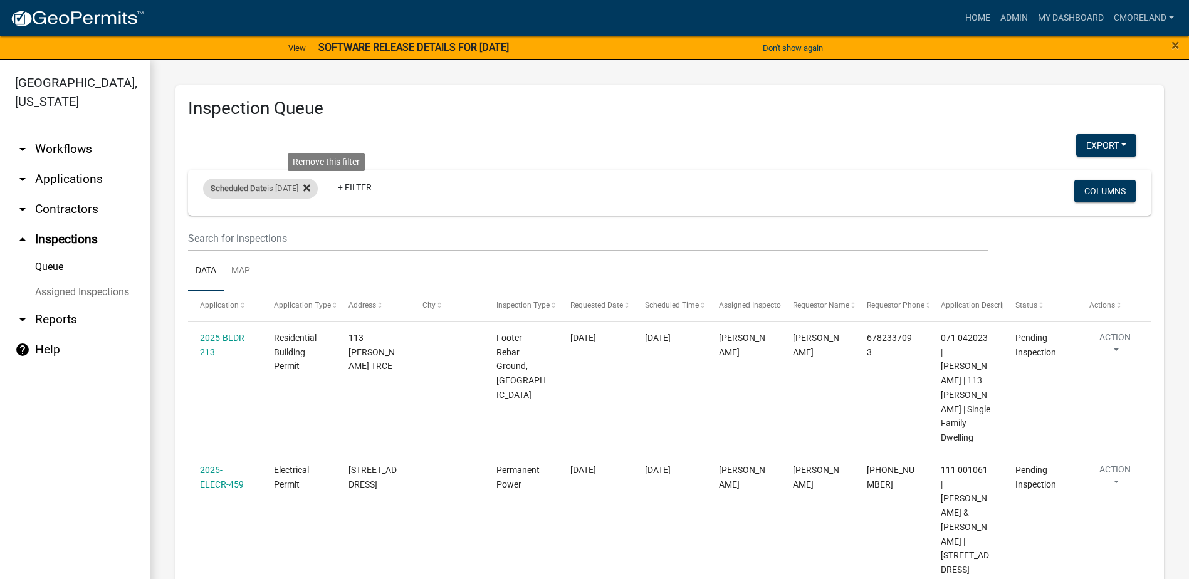
click at [310, 187] on icon at bounding box center [306, 188] width 7 height 10
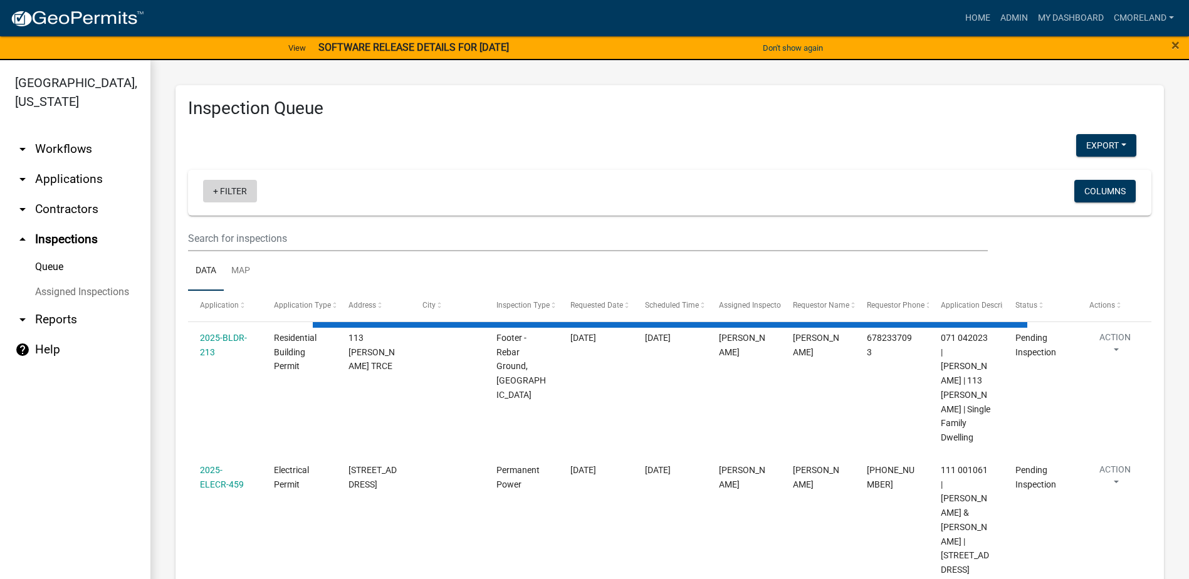
click at [222, 190] on link "+ Filter" at bounding box center [230, 191] width 54 height 23
select select "2: 50"
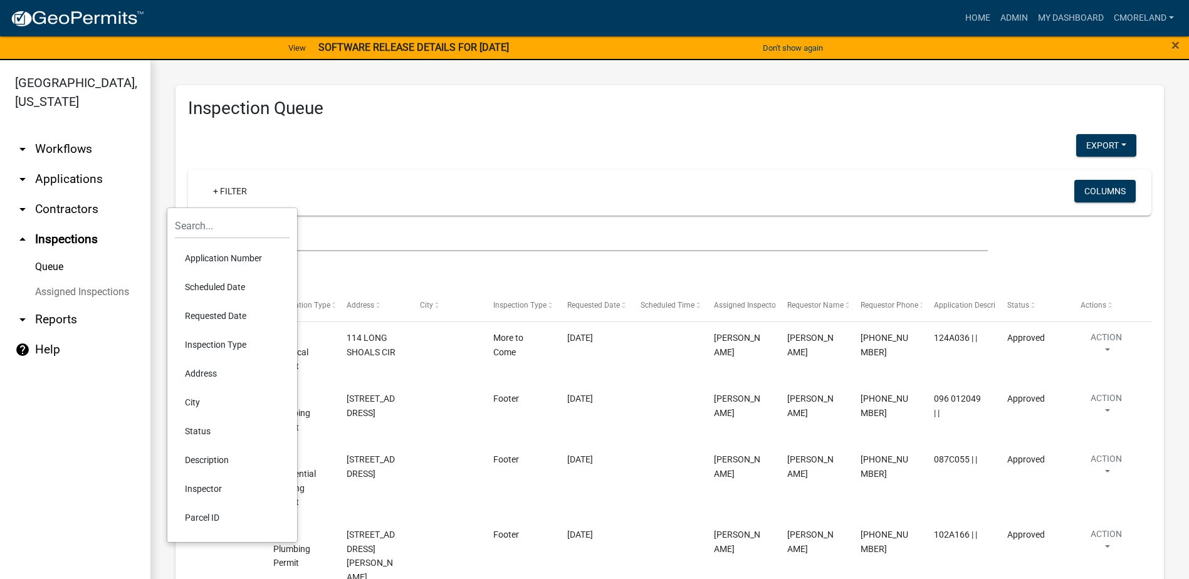
click at [209, 314] on li "Requested Date" at bounding box center [232, 316] width 115 height 29
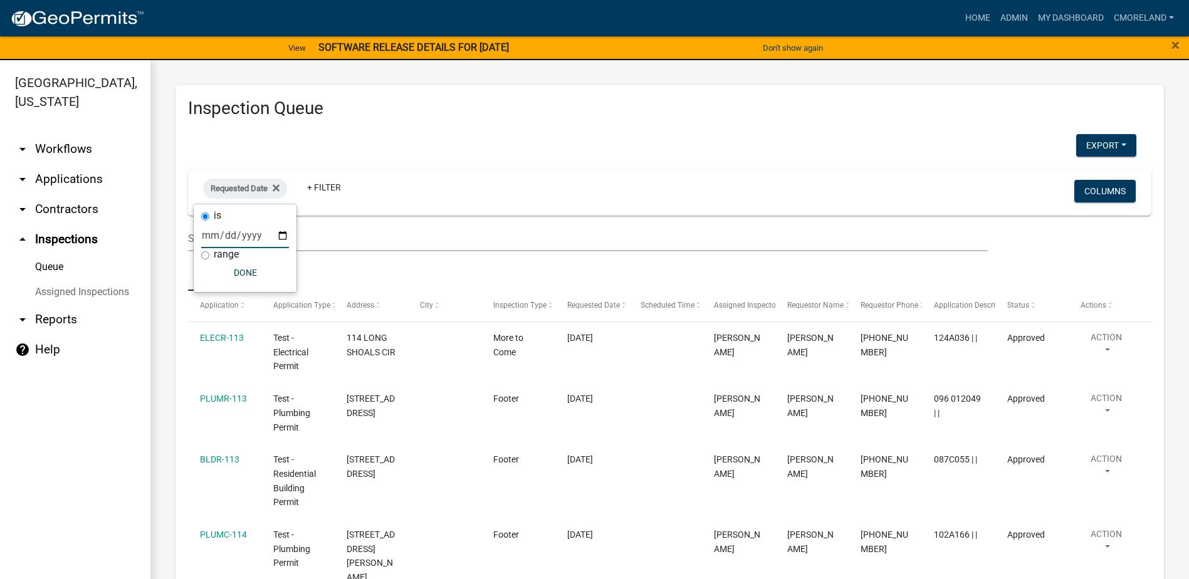
click at [285, 234] on input "date" at bounding box center [245, 236] width 88 height 26
type input "2025-09-24"
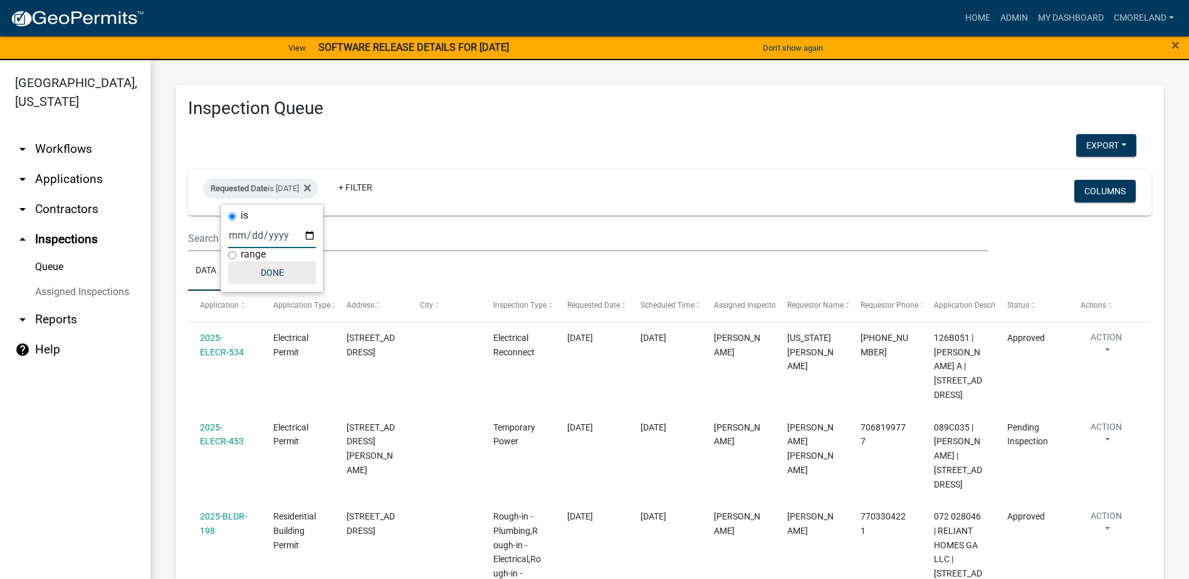
click at [274, 279] on button "Done" at bounding box center [272, 272] width 88 height 23
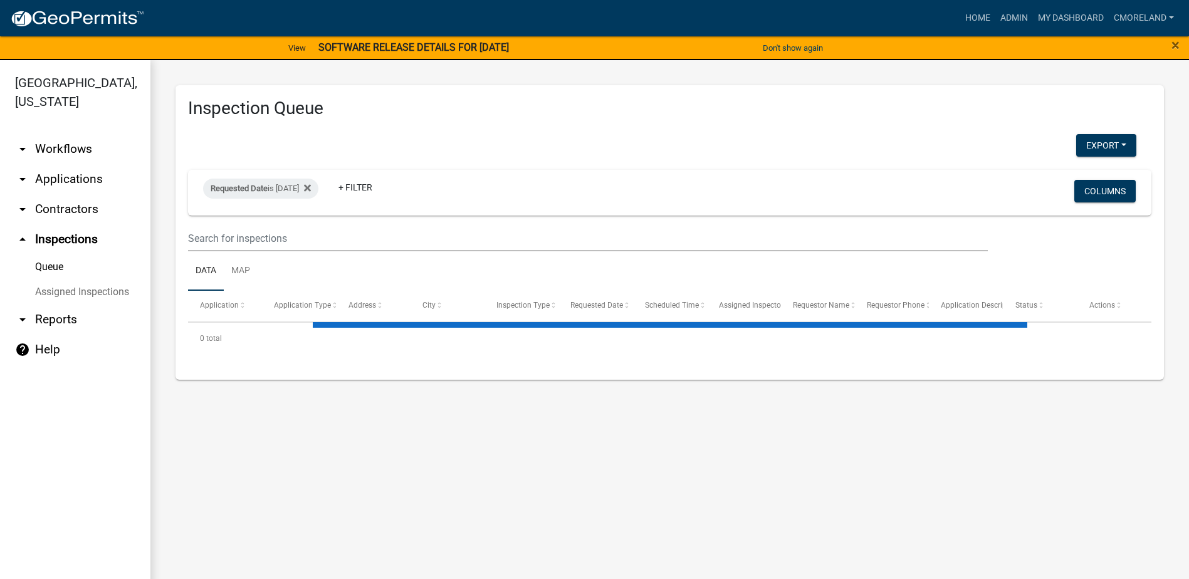
select select "2: 50"
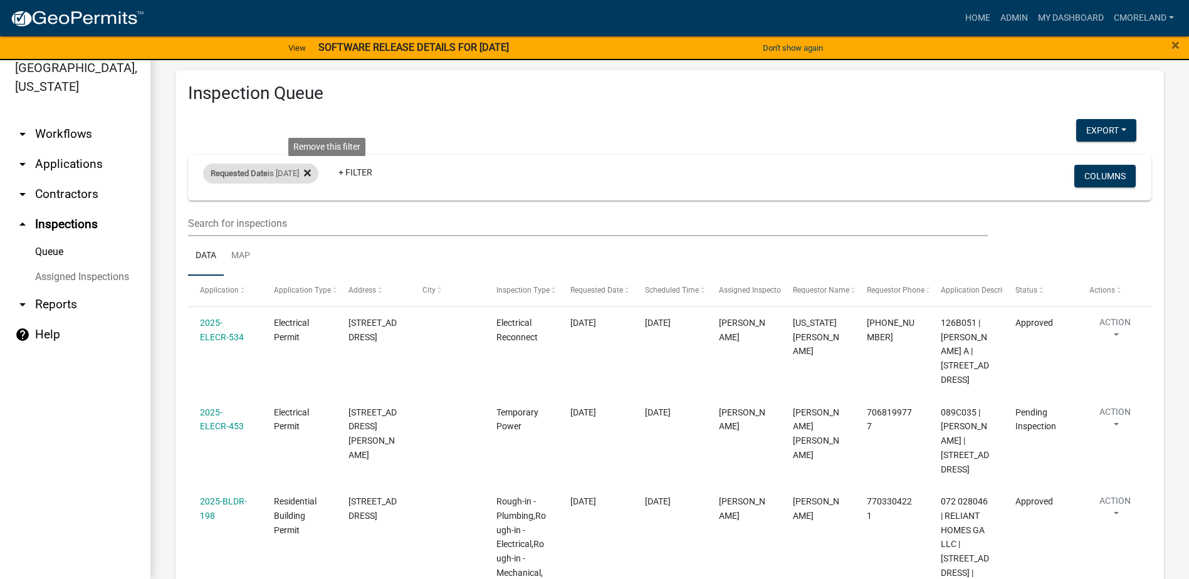
click at [311, 172] on icon at bounding box center [307, 173] width 7 height 7
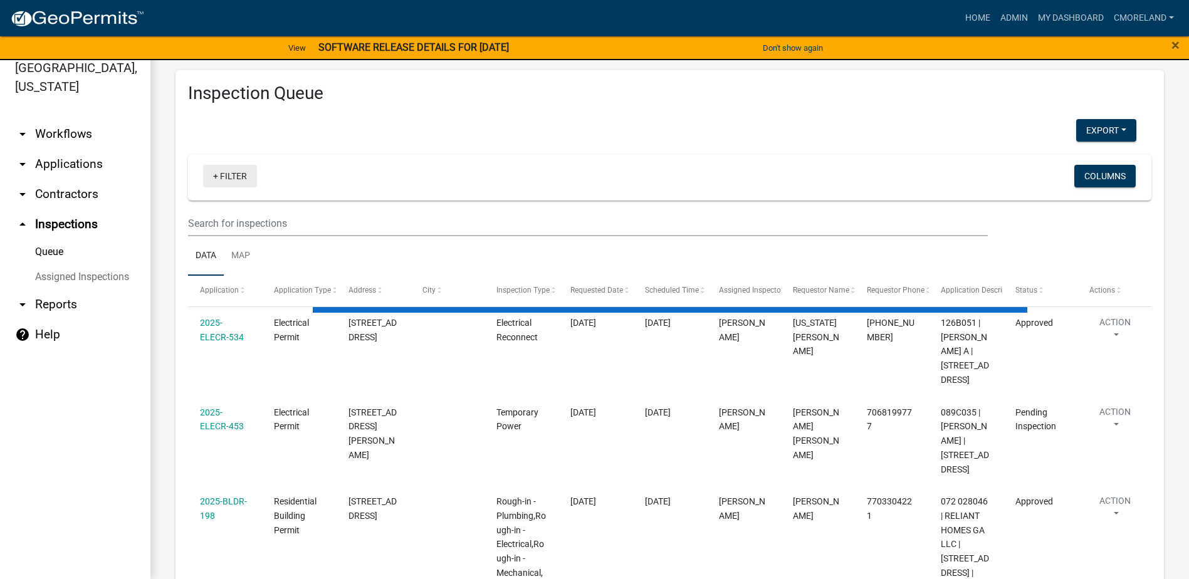
click at [238, 170] on link "+ Filter" at bounding box center [230, 176] width 54 height 23
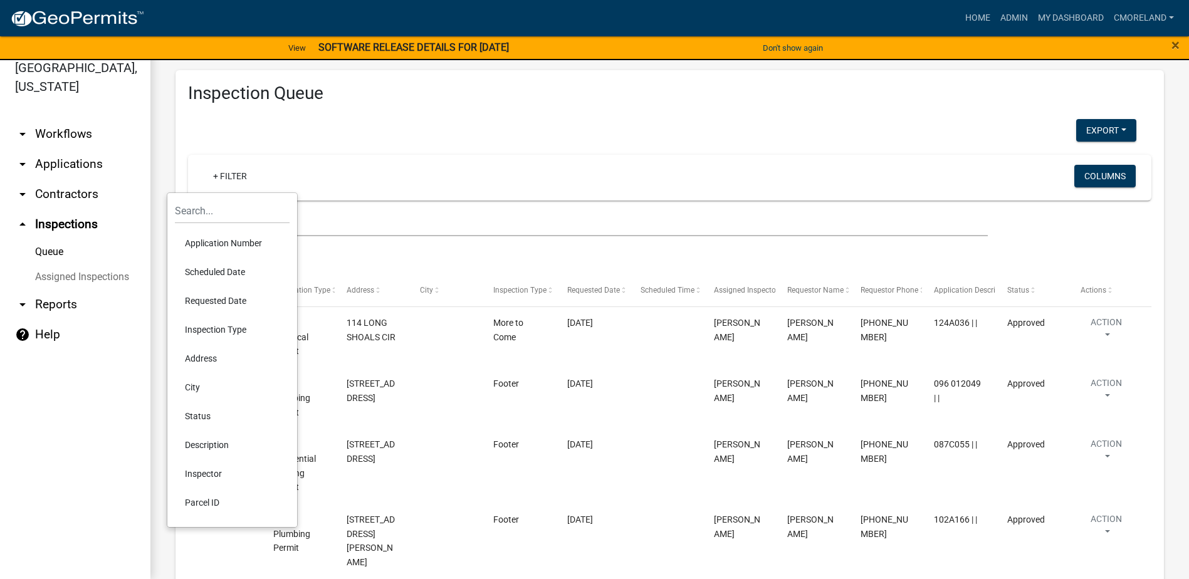
click at [229, 270] on li "Scheduled Date" at bounding box center [232, 272] width 115 height 29
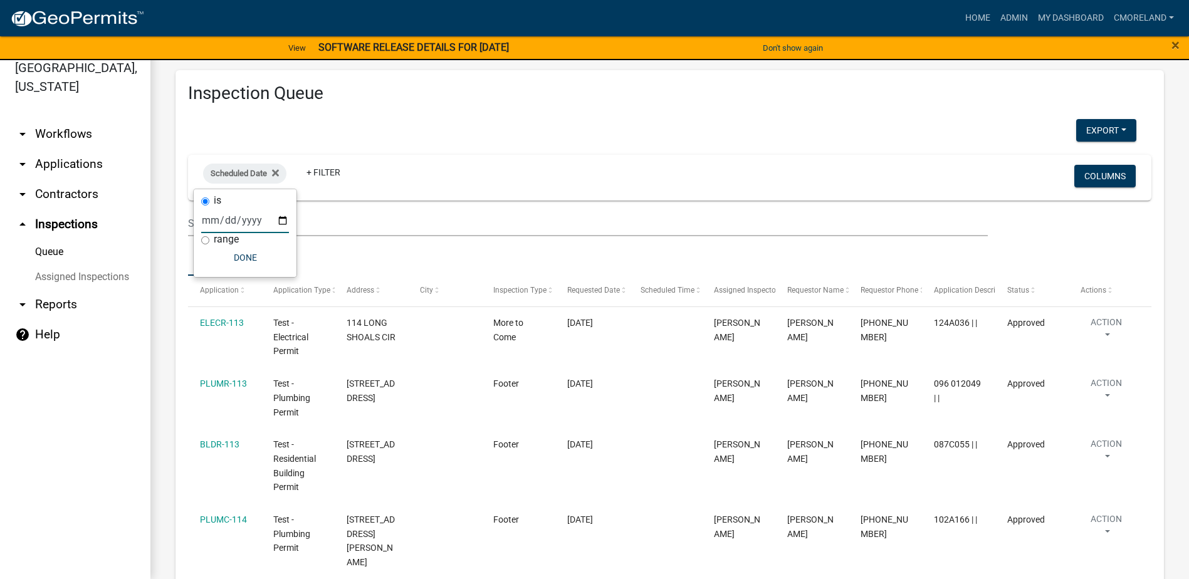
click at [283, 218] on input "date" at bounding box center [245, 221] width 88 height 26
type input "[DATE]"
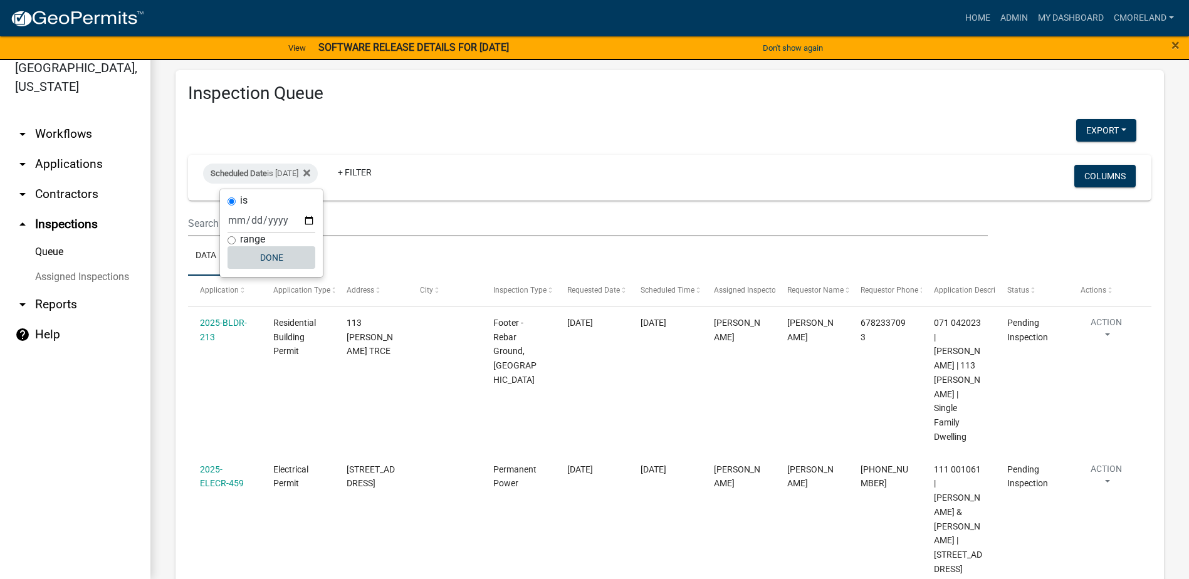
click at [285, 258] on button "Done" at bounding box center [272, 257] width 88 height 23
click at [382, 172] on link "+ Filter" at bounding box center [355, 172] width 54 height 23
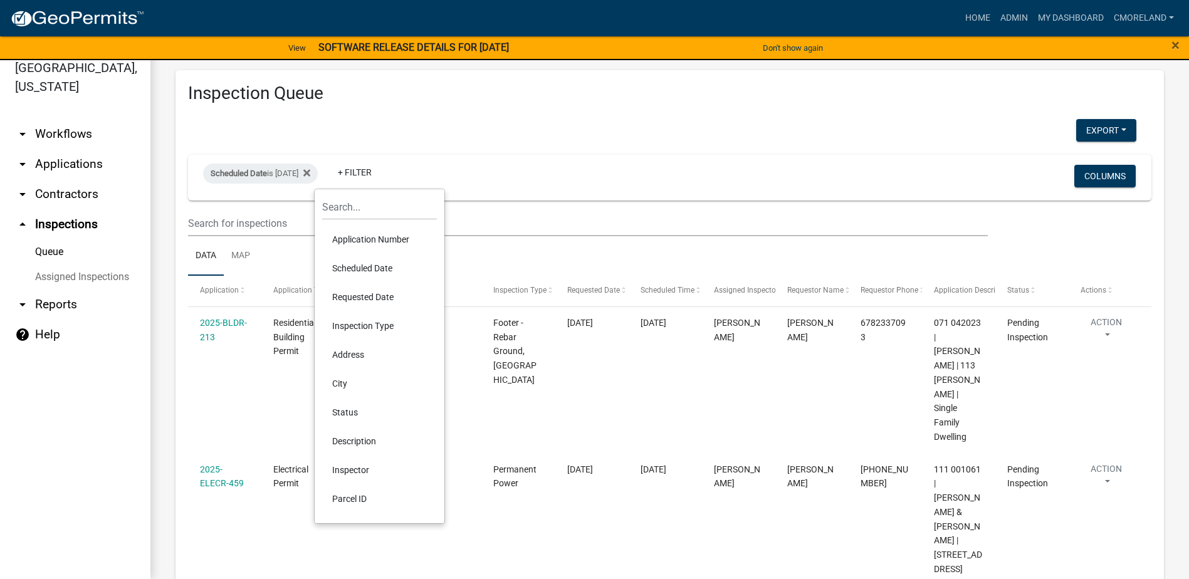
click at [354, 470] on li "Inspector" at bounding box center [379, 470] width 115 height 29
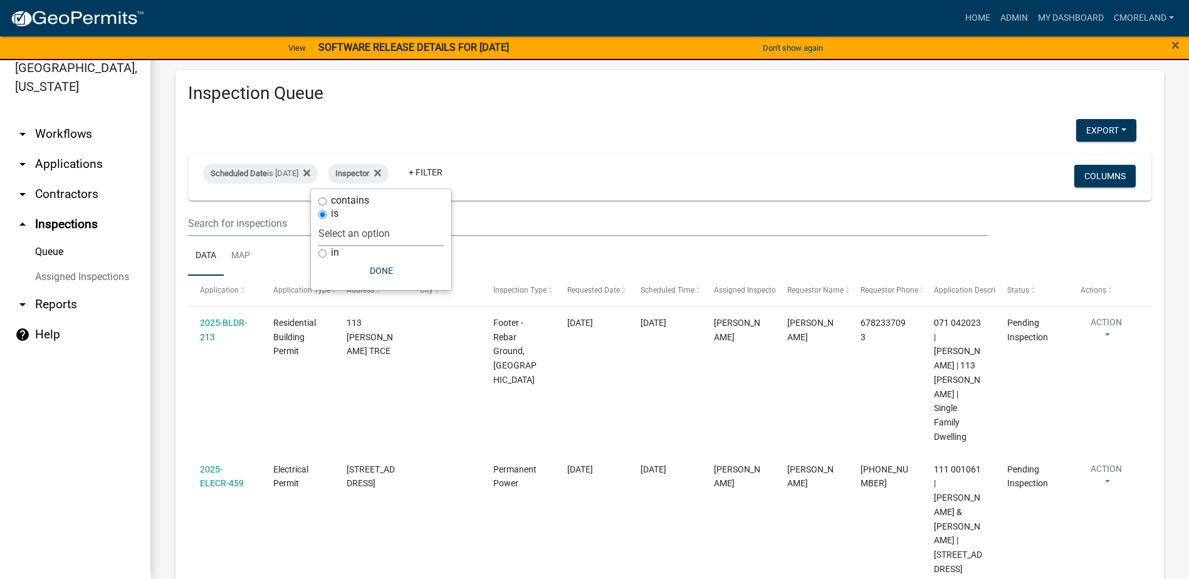
click at [419, 234] on select "Select an option None [PERSON_NAME] [PERSON_NAME] [PERSON_NAME] Quistan [PERSON…" at bounding box center [380, 234] width 125 height 26
select select "07642ab0-564c-47bb-824b-0ccf2da83593"
click at [350, 221] on select "Select an option None [PERSON_NAME] [PERSON_NAME] [PERSON_NAME] Quistan [PERSON…" at bounding box center [380, 234] width 125 height 26
click at [408, 273] on button "Done" at bounding box center [412, 271] width 125 height 23
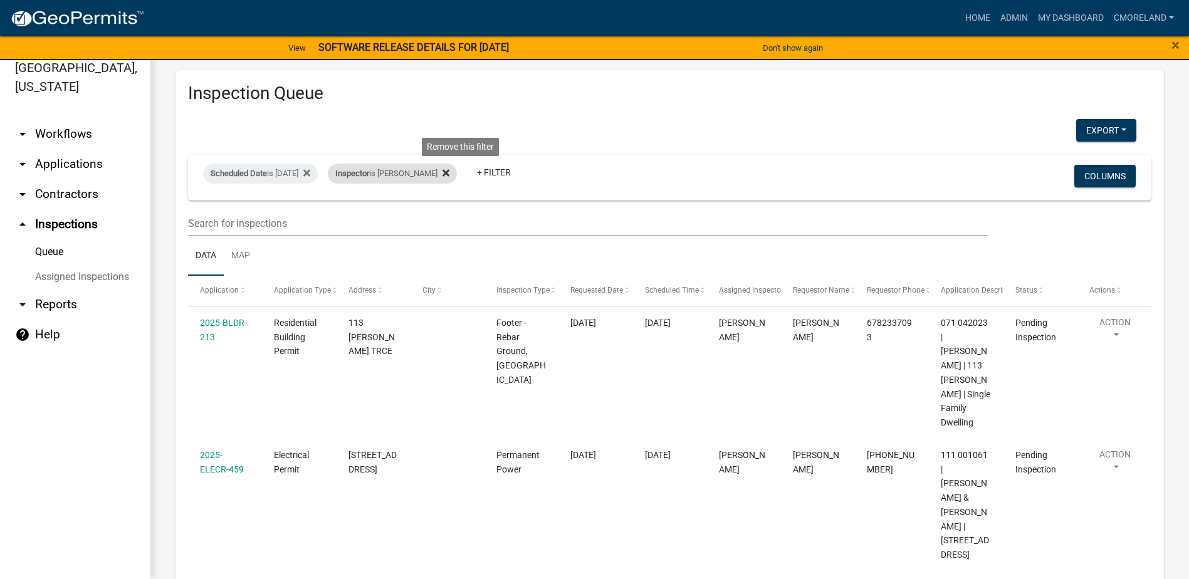
click at [450, 172] on icon at bounding box center [446, 173] width 7 height 7
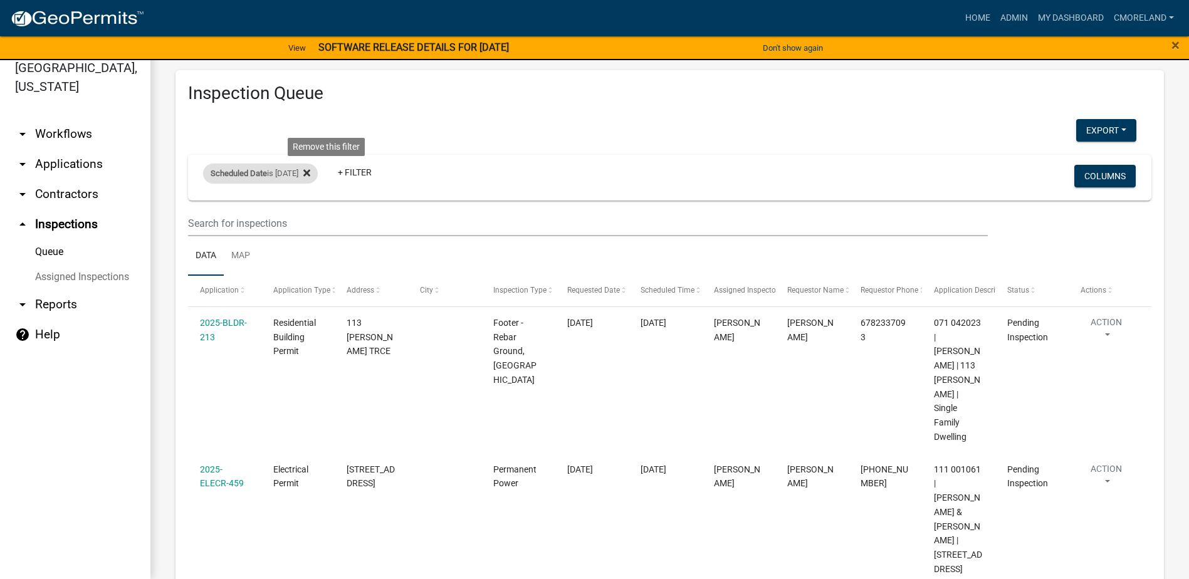
click at [310, 172] on icon at bounding box center [306, 173] width 7 height 10
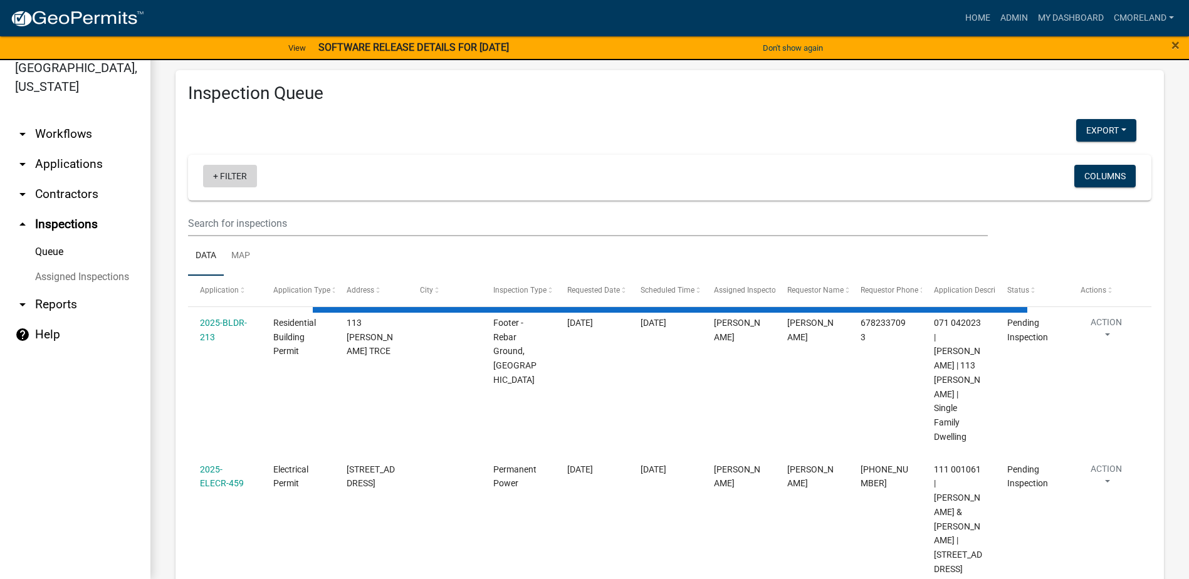
click at [228, 176] on link "+ Filter" at bounding box center [230, 176] width 54 height 23
select select "2: 50"
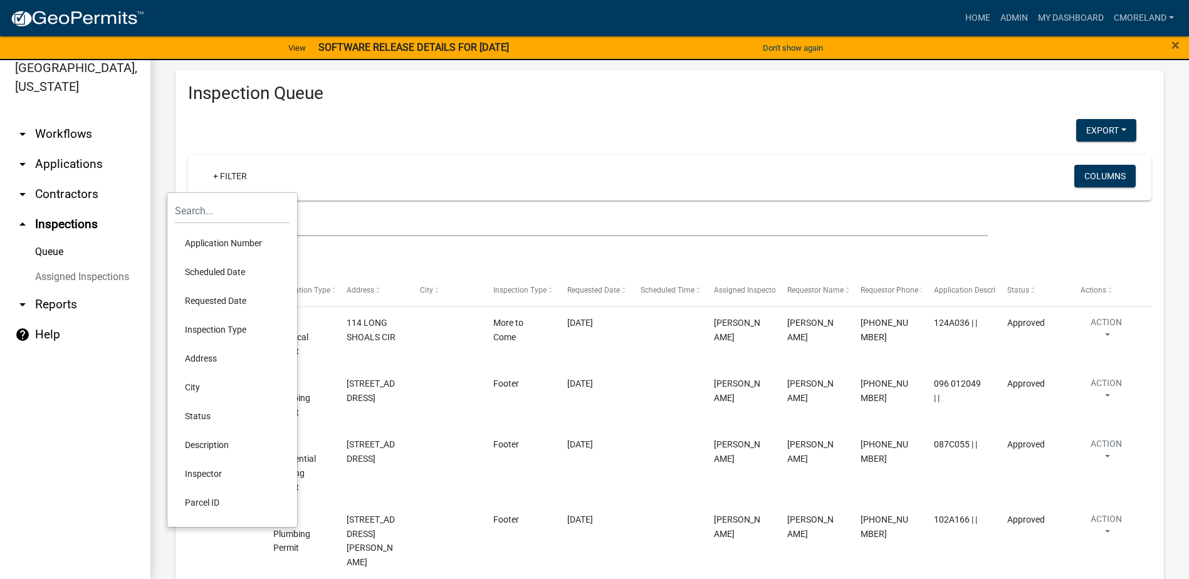
click at [204, 297] on li "Requested Date" at bounding box center [232, 301] width 115 height 29
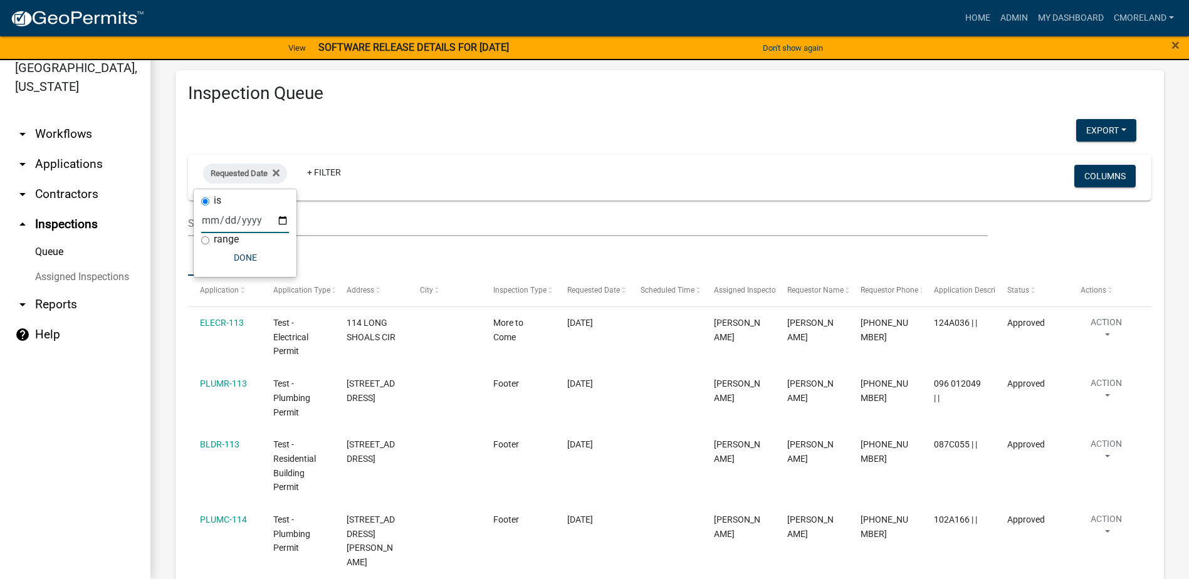
click at [279, 216] on input "date" at bounding box center [245, 221] width 88 height 26
type input "[DATE]"
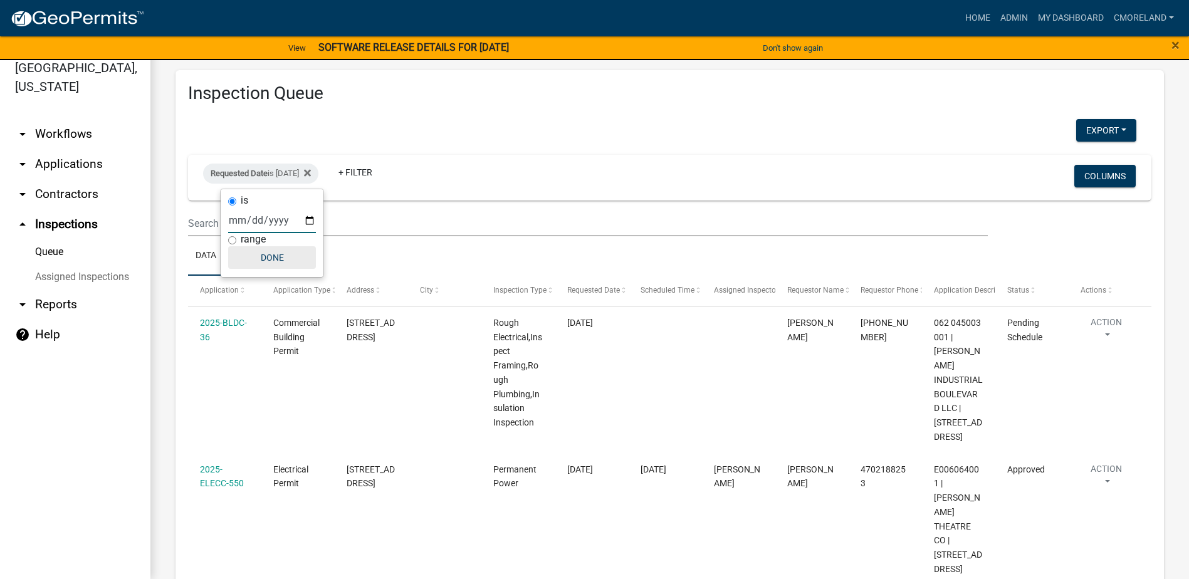
click at [280, 253] on button "Done" at bounding box center [272, 257] width 88 height 23
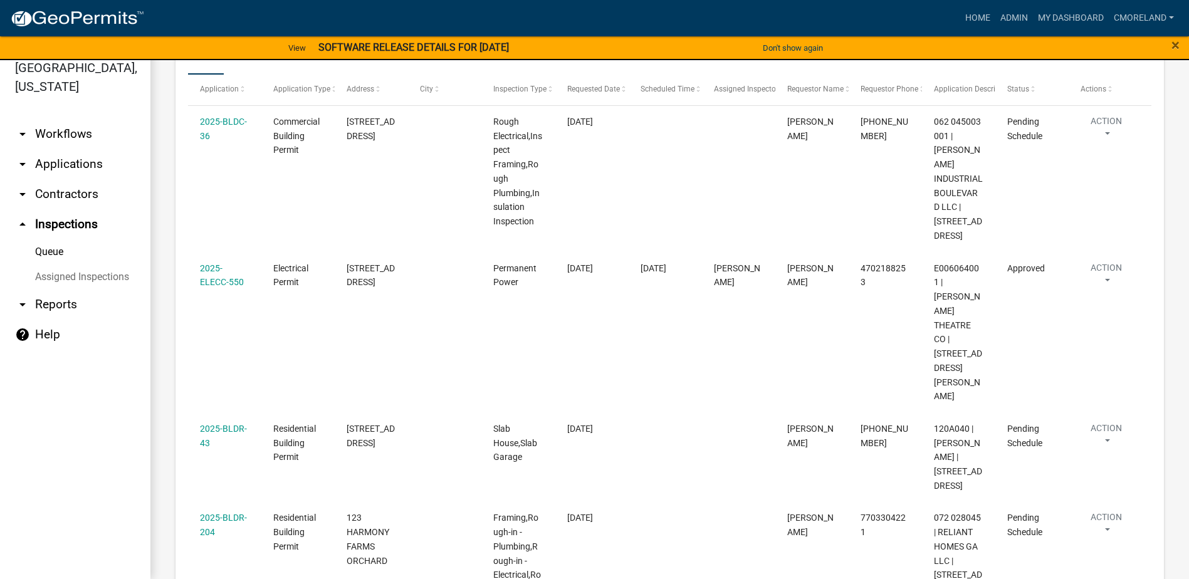
scroll to position [191, 0]
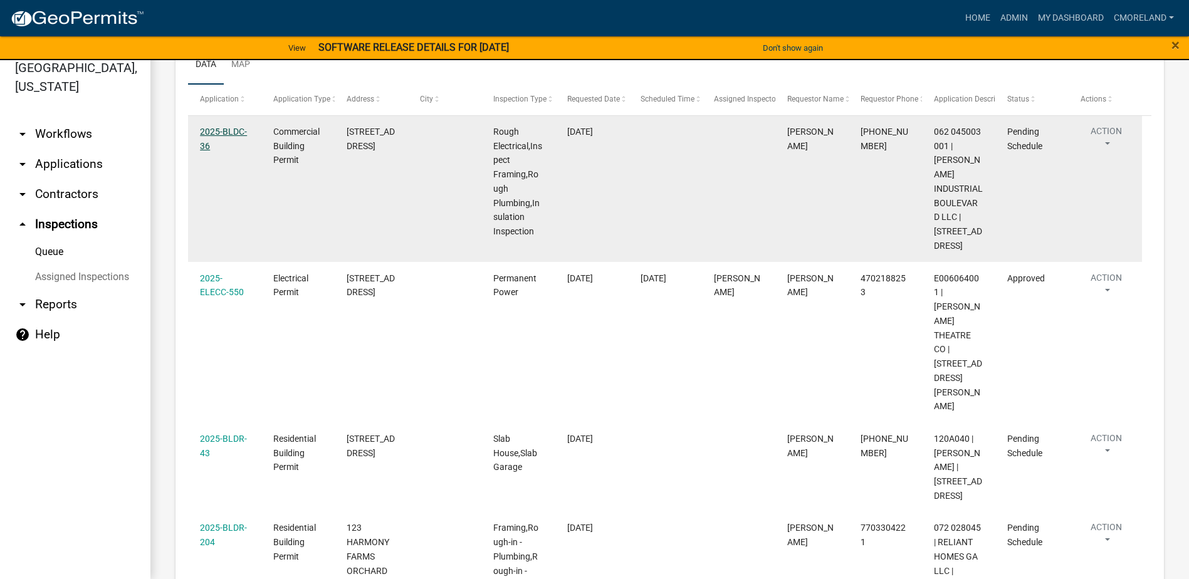
click at [241, 129] on link "2025-BLDC-36" at bounding box center [223, 139] width 47 height 24
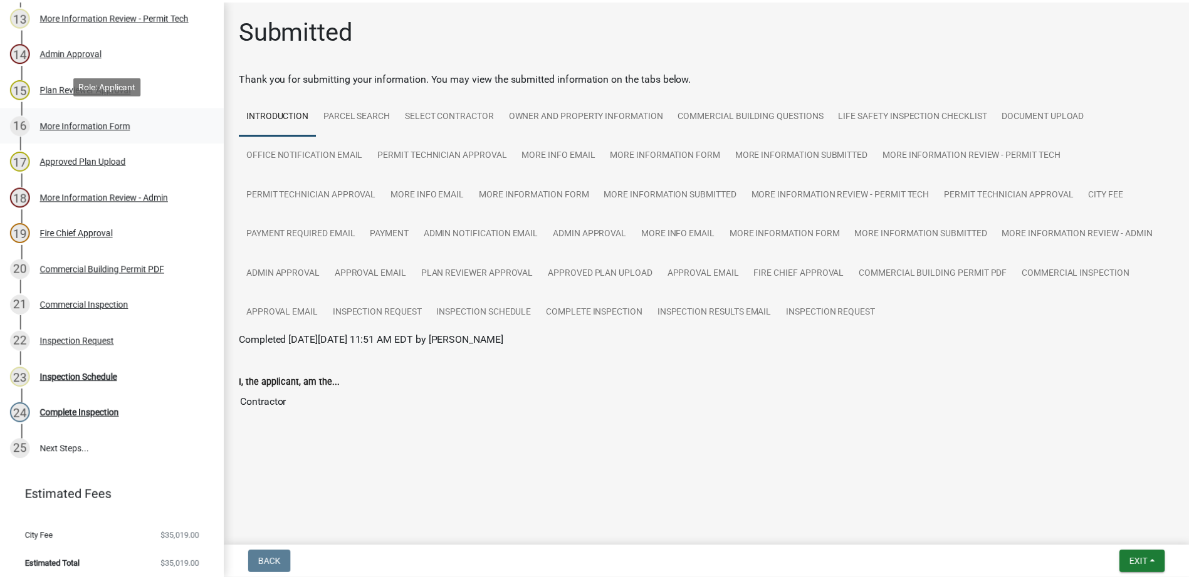
scroll to position [670, 0]
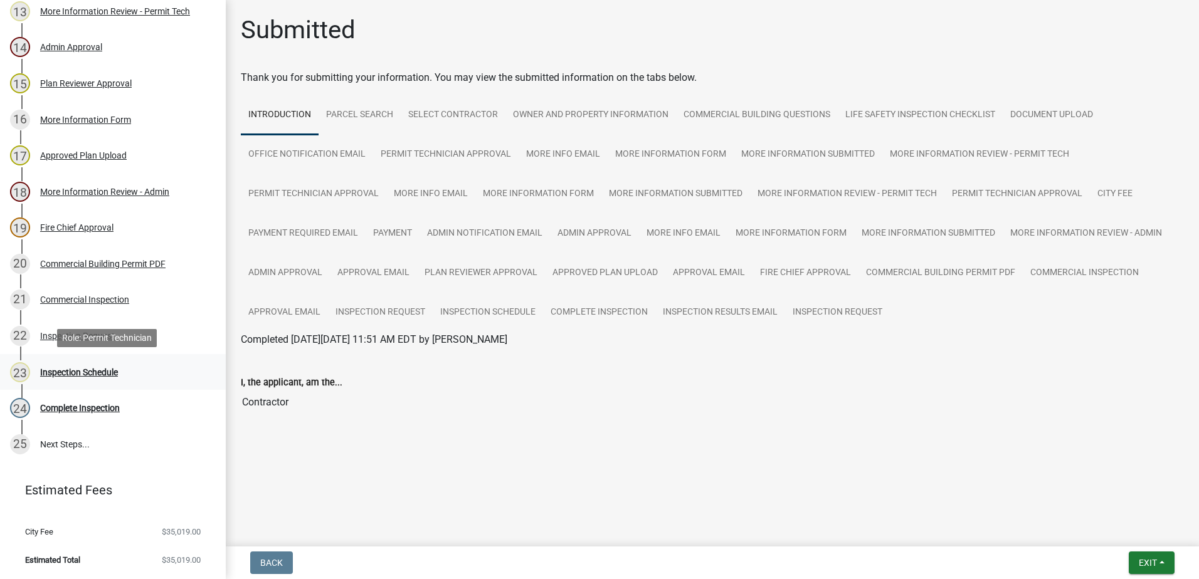
click at [60, 370] on div "Inspection Schedule" at bounding box center [79, 372] width 78 height 9
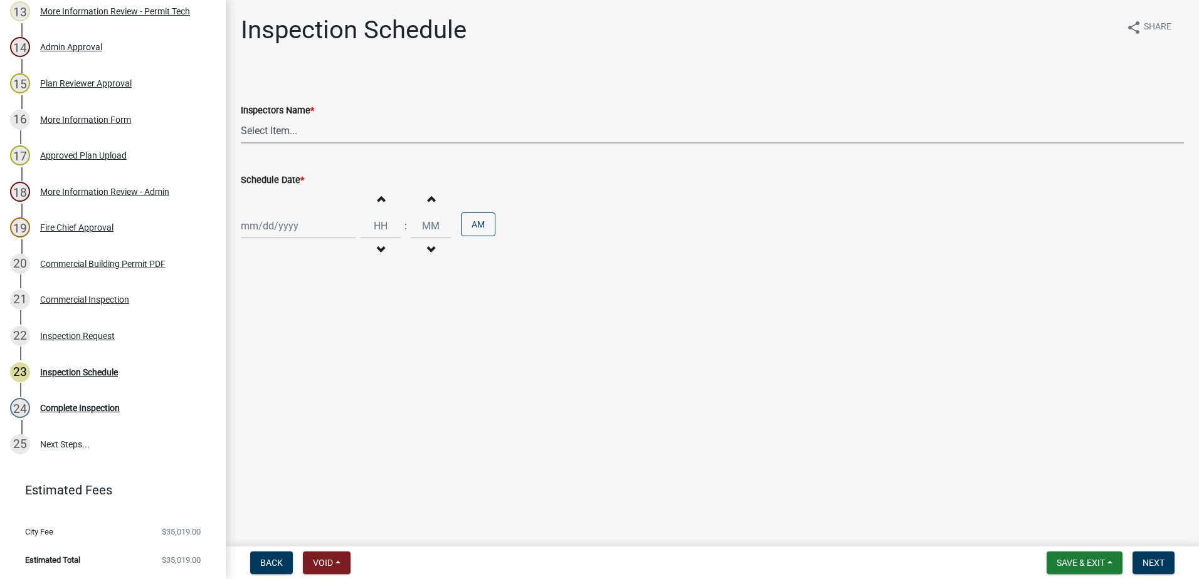
click at [338, 136] on select "Select Item... mrivera ([PERSON_NAME]) [PERSON_NAME] ([PERSON_NAME] ([PERSON_NA…" at bounding box center [712, 131] width 943 height 26
select select "07642ab0-564c-47bb-824b-0ccf2da83593"
click at [241, 118] on select "Select Item... mrivera ([PERSON_NAME]) [PERSON_NAME] ([PERSON_NAME] ([PERSON_NA…" at bounding box center [712, 131] width 943 height 26
click at [302, 234] on div at bounding box center [298, 226] width 115 height 26
select select "9"
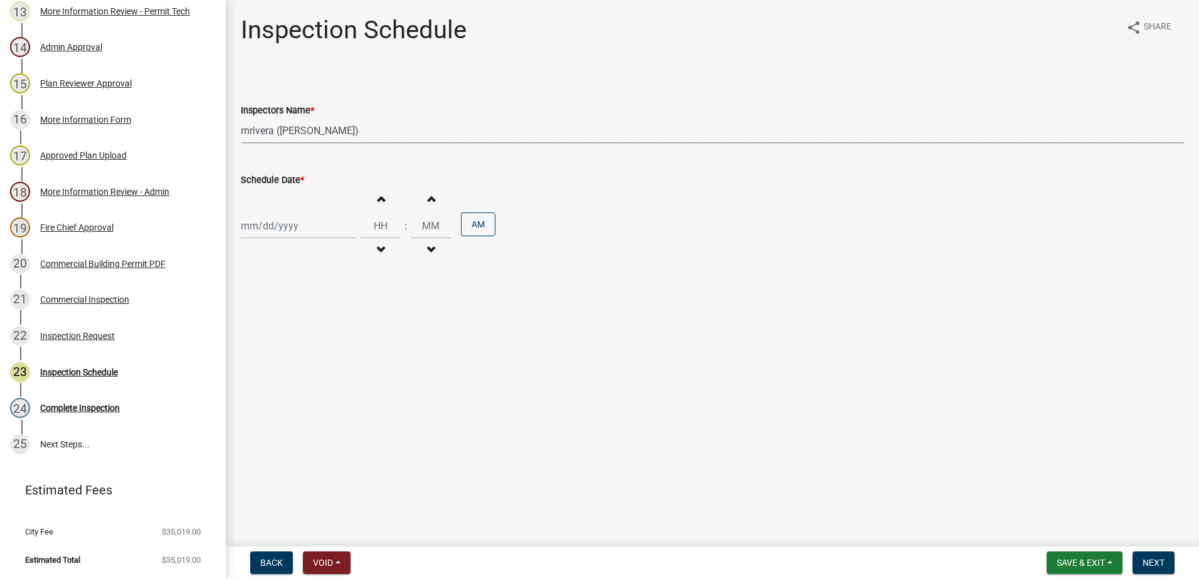
select select "2025"
click at [315, 351] on div "25" at bounding box center [313, 353] width 20 height 20
type input "[DATE]"
click at [1162, 559] on span "Next" at bounding box center [1153, 563] width 22 height 10
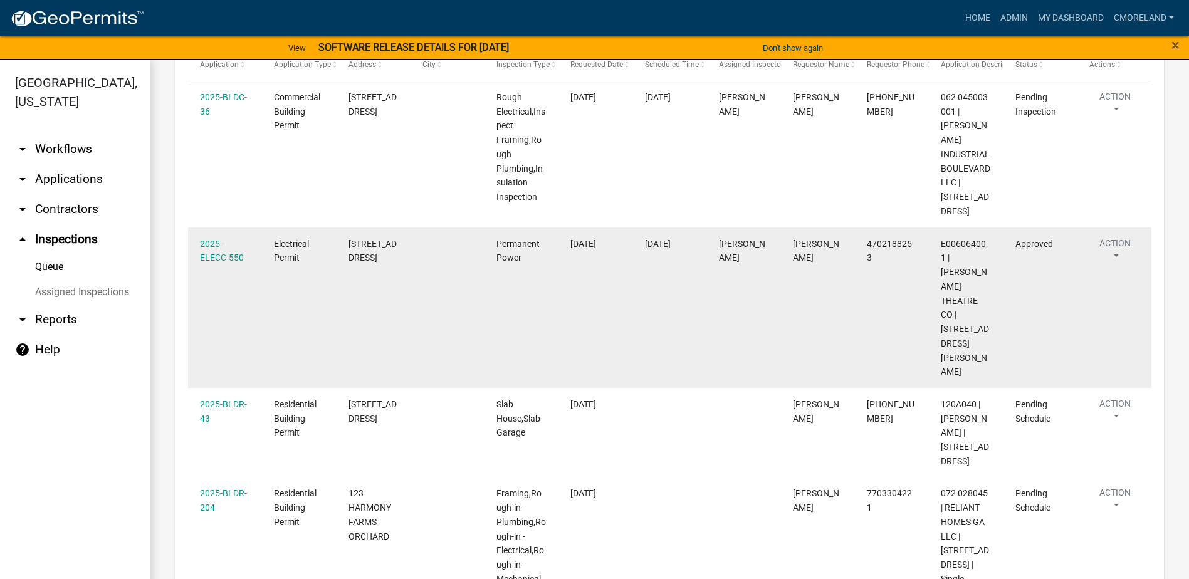
scroll to position [251, 0]
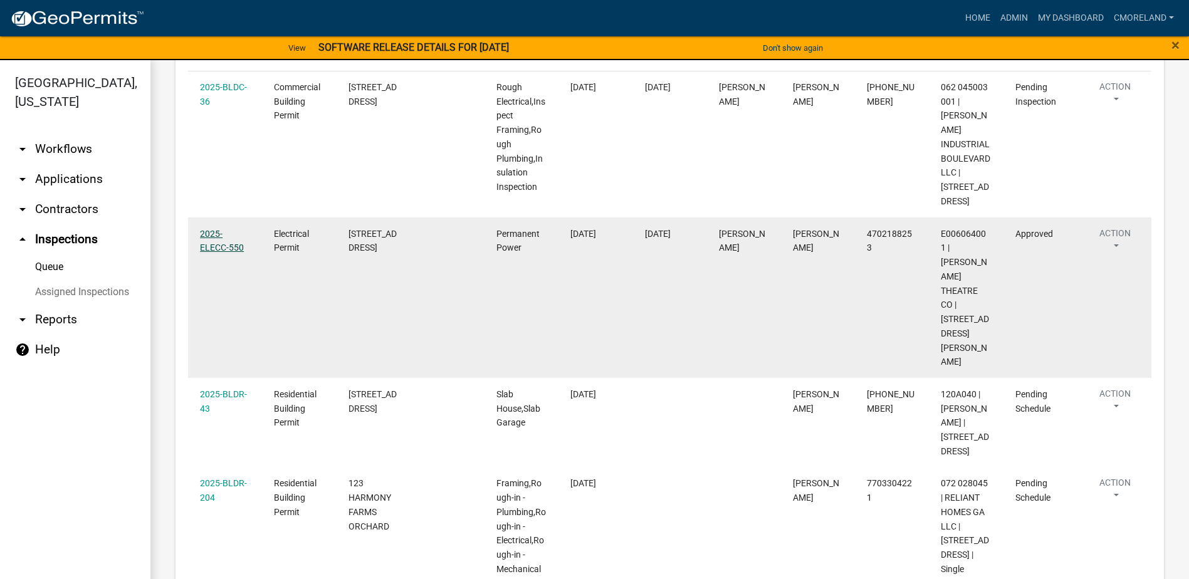
click at [203, 253] on link "2025-ELECC-550" at bounding box center [222, 241] width 44 height 24
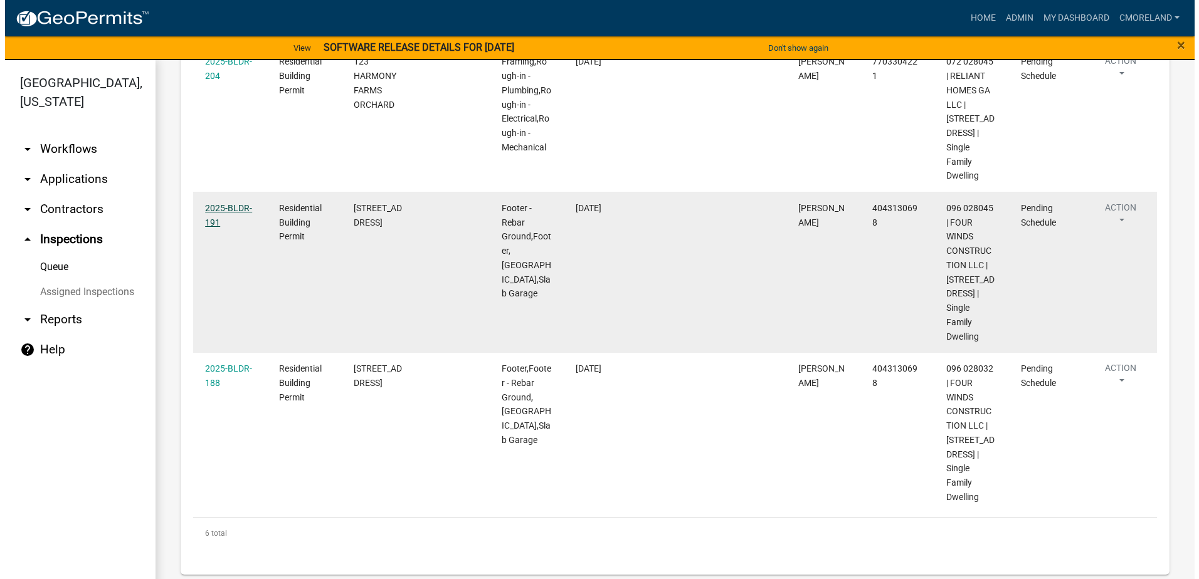
scroll to position [678, 0]
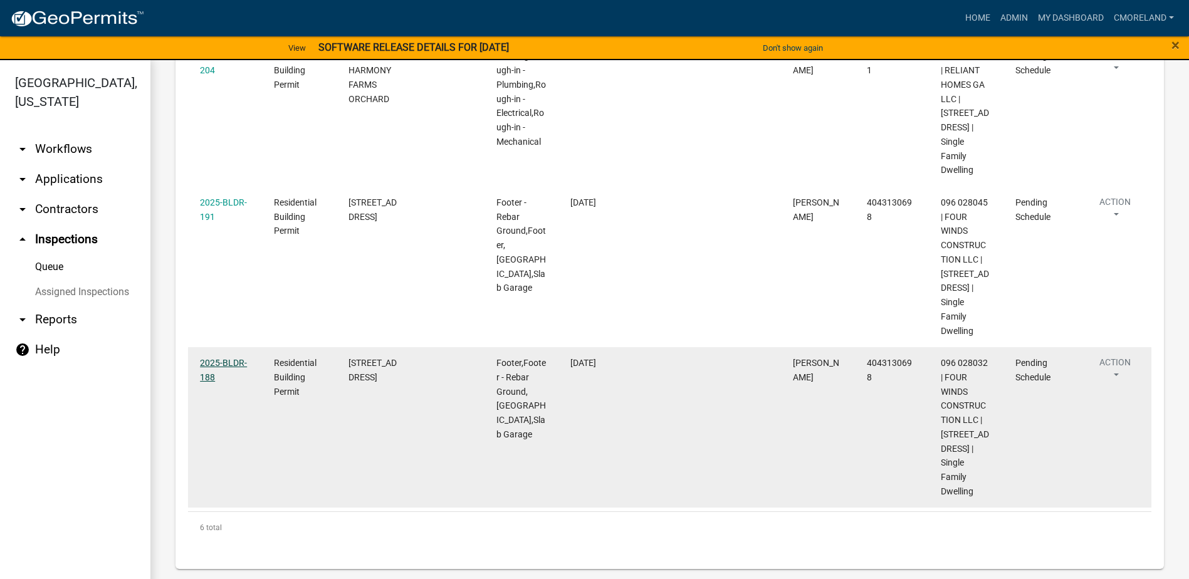
click at [234, 358] on link "2025-BLDR-188" at bounding box center [223, 370] width 47 height 24
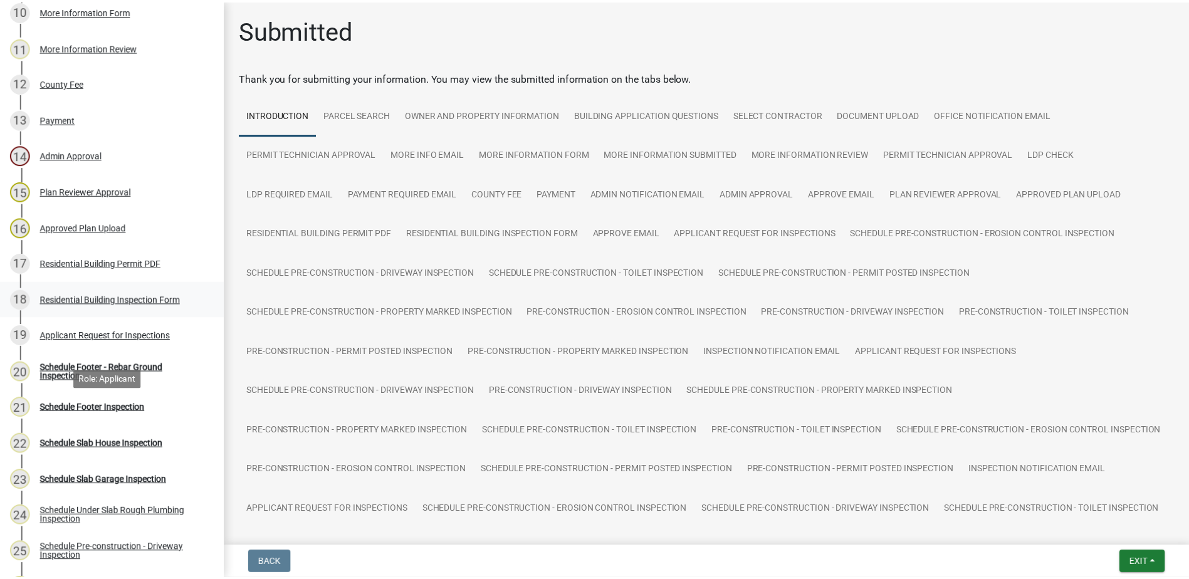
scroll to position [564, 0]
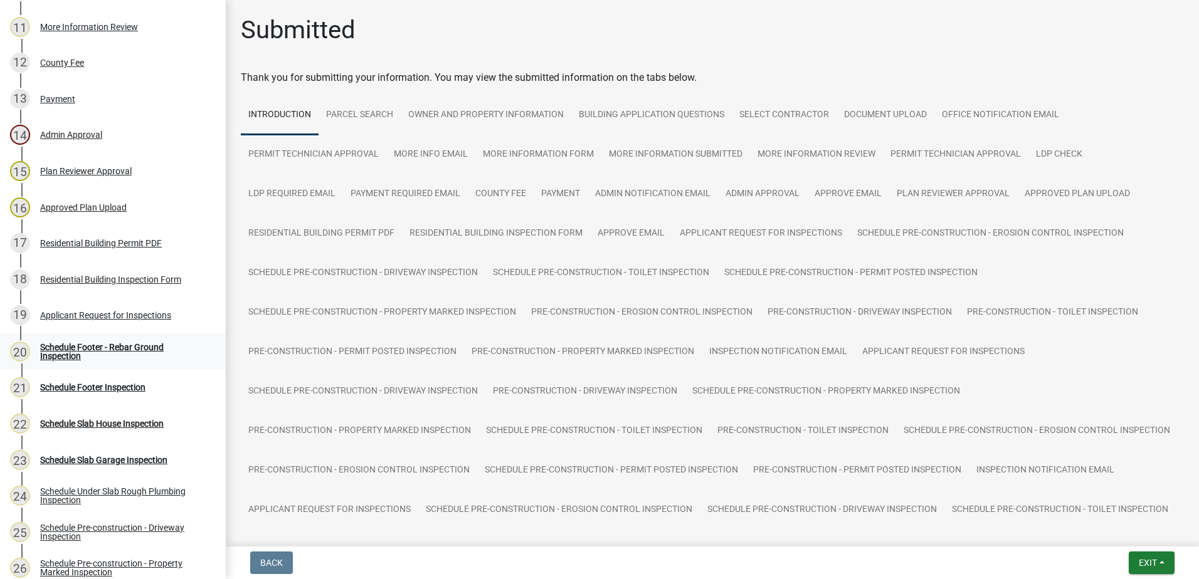
click at [98, 345] on div "Schedule Footer - Rebar Ground Inspection" at bounding box center [123, 352] width 166 height 18
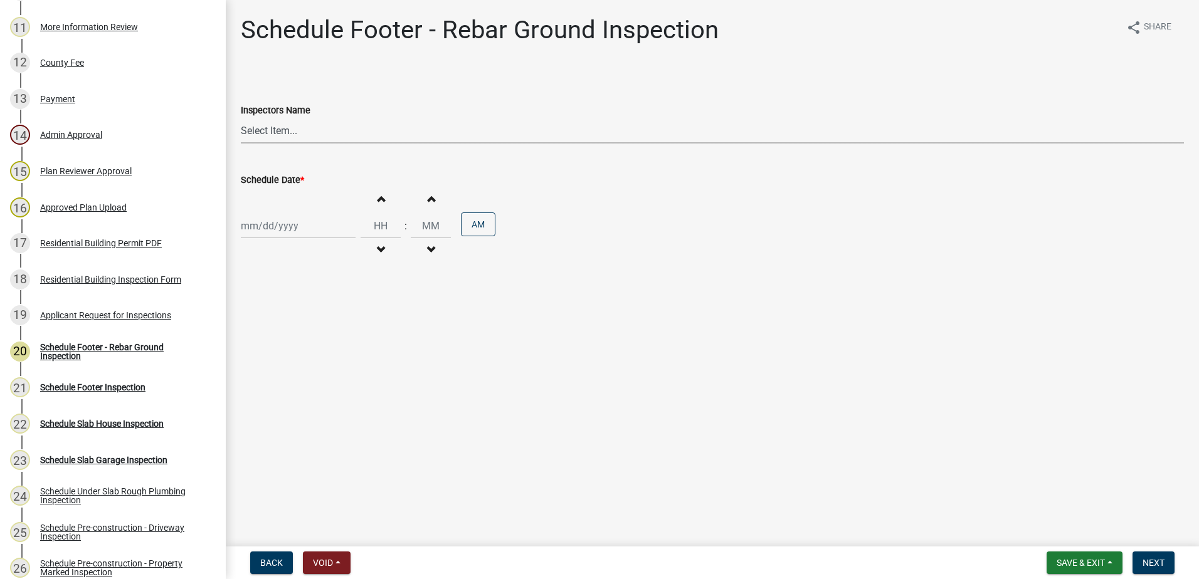
click at [332, 124] on select "Select Item... mrivera ([PERSON_NAME]) [PERSON_NAME] ([PERSON_NAME] ([PERSON_NA…" at bounding box center [712, 131] width 943 height 26
select select "a0ea4169-8540-4a2c-b9f4-cf4c1ffdeb95"
click at [241, 118] on select "Select Item... mrivera ([PERSON_NAME]) [PERSON_NAME] ([PERSON_NAME] ([PERSON_NA…" at bounding box center [712, 131] width 943 height 26
select select "9"
select select "2025"
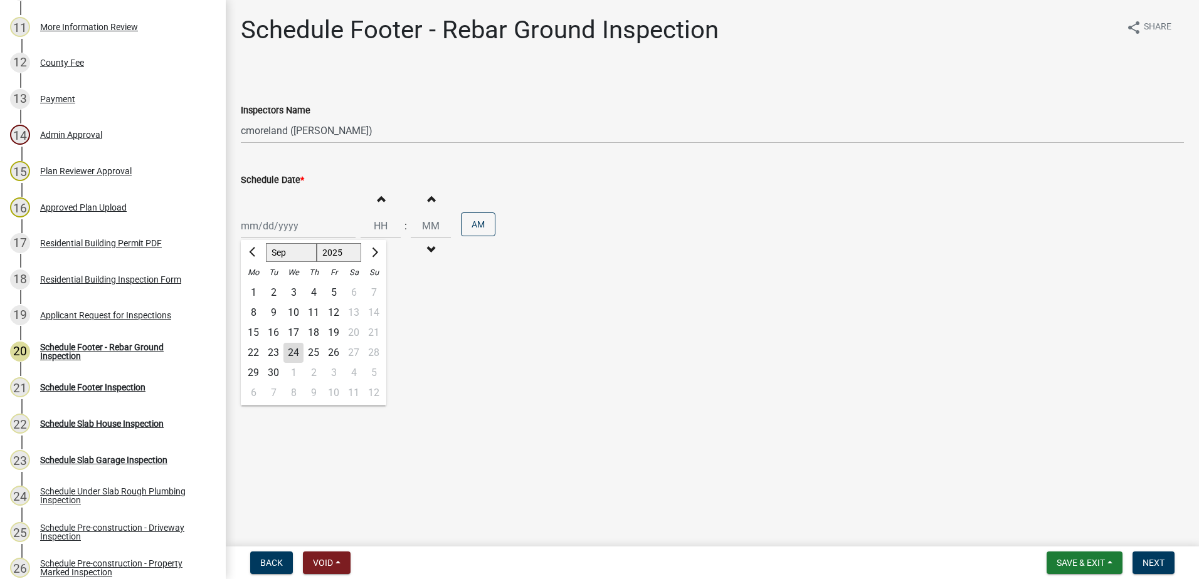
click at [312, 229] on div "[PERSON_NAME] Feb Mar Apr [PERSON_NAME][DATE] Oct Nov [DATE] 1526 1527 1528 152…" at bounding box center [298, 226] width 115 height 26
click at [316, 351] on div "25" at bounding box center [313, 353] width 20 height 20
type input "[DATE]"
click at [1146, 560] on span "Next" at bounding box center [1153, 563] width 22 height 10
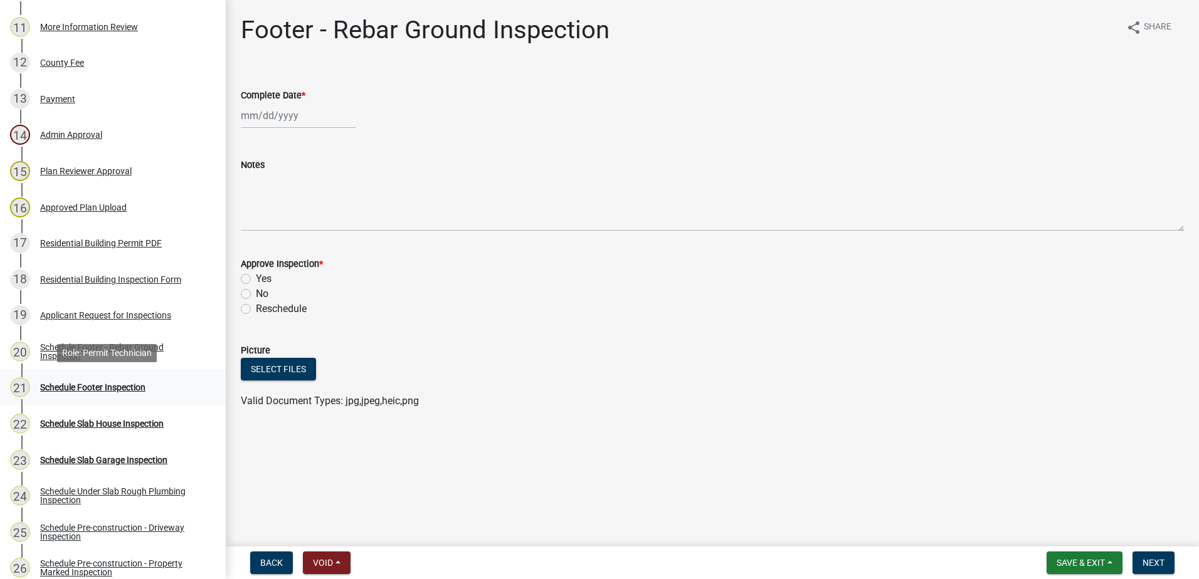
click at [130, 387] on div "Schedule Footer Inspection" at bounding box center [92, 387] width 105 height 9
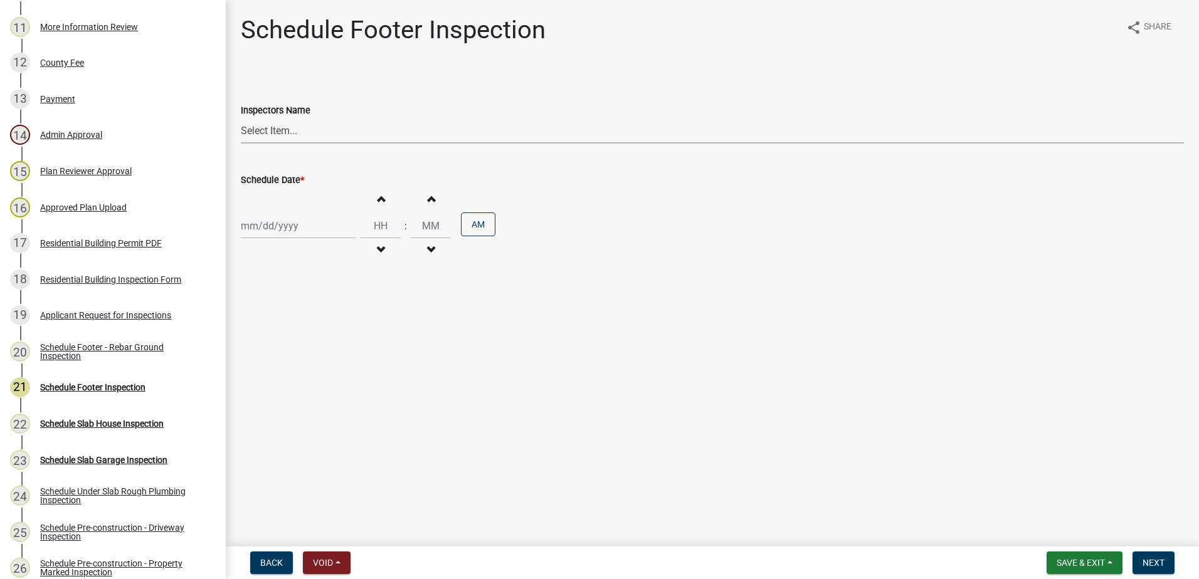
click at [310, 130] on select "Select Item... mrivera ([PERSON_NAME]) [PERSON_NAME] ([PERSON_NAME] ([PERSON_NA…" at bounding box center [712, 131] width 943 height 26
select select "a0ea4169-8540-4a2c-b9f4-cf4c1ffdeb95"
click at [241, 118] on select "Select Item... mrivera ([PERSON_NAME]) [PERSON_NAME] ([PERSON_NAME] ([PERSON_NA…" at bounding box center [712, 131] width 943 height 26
select select "9"
select select "2025"
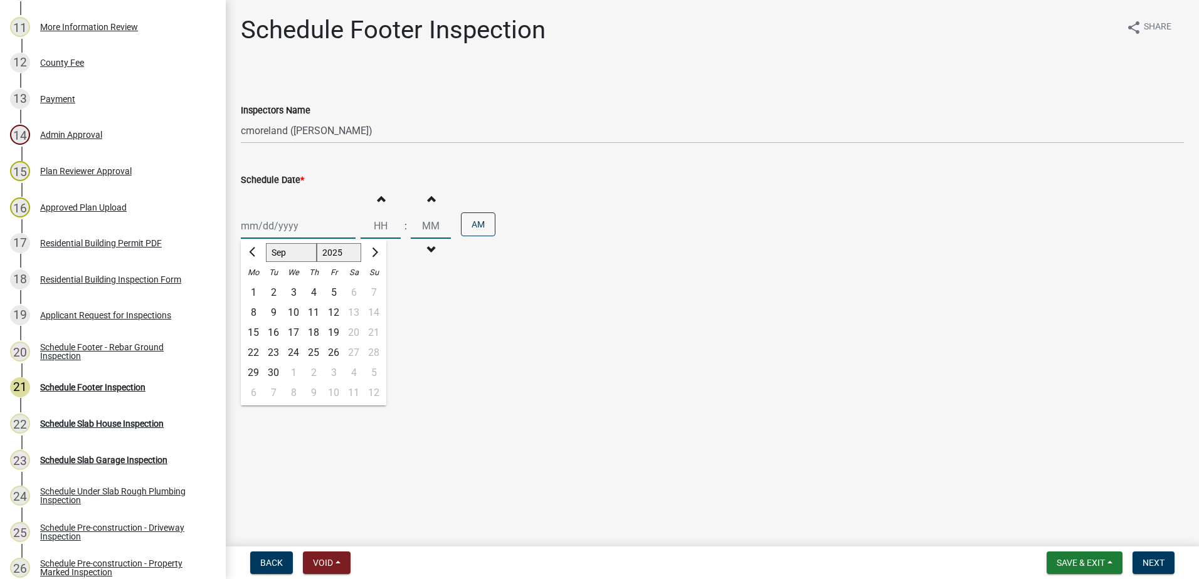
click at [304, 232] on div "[PERSON_NAME] Feb Mar Apr [PERSON_NAME][DATE] Oct Nov [DATE] 1526 1527 1528 152…" at bounding box center [298, 226] width 115 height 26
click at [315, 352] on div "25" at bounding box center [313, 353] width 20 height 20
type input "[DATE]"
click at [1159, 562] on span "Next" at bounding box center [1153, 563] width 22 height 10
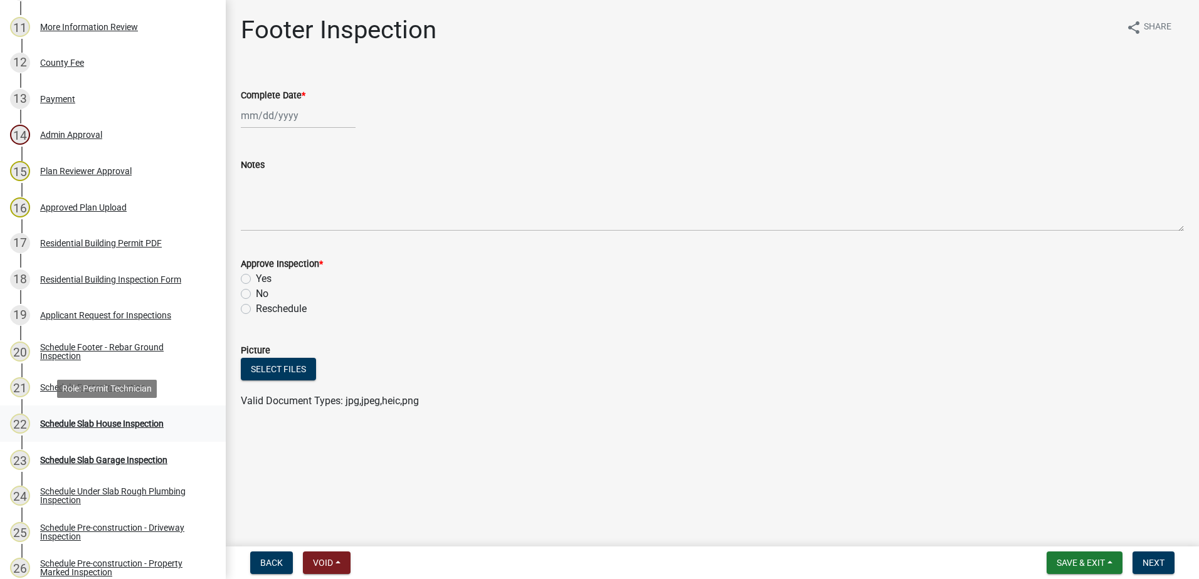
click at [97, 421] on div "Schedule Slab House Inspection" at bounding box center [102, 423] width 124 height 9
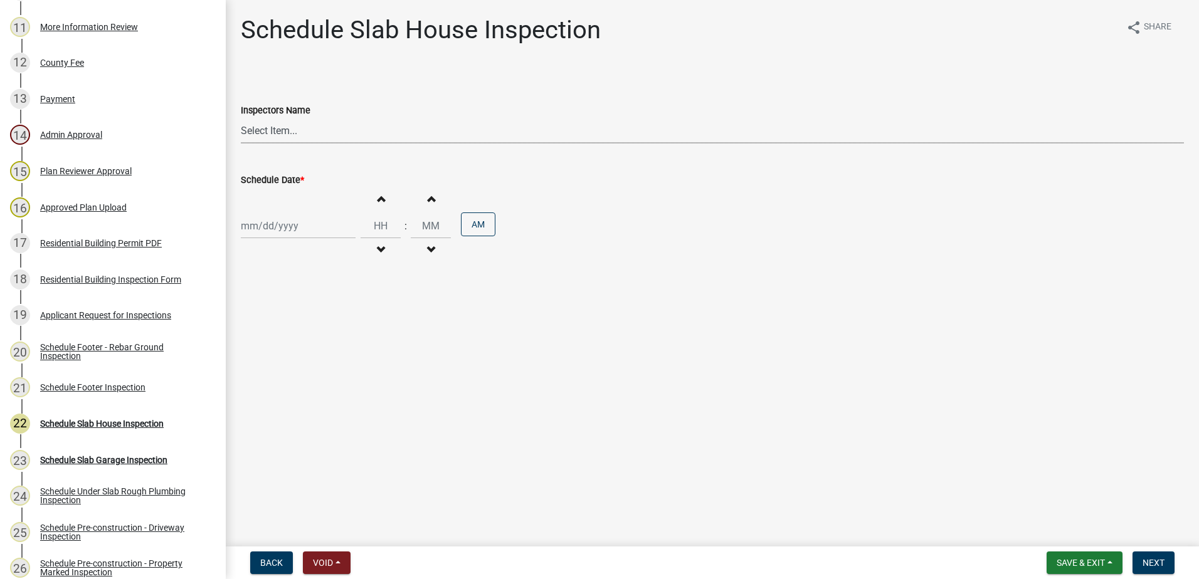
click at [318, 130] on select "Select Item... mrivera ([PERSON_NAME]) [PERSON_NAME] ([PERSON_NAME] ([PERSON_NA…" at bounding box center [712, 131] width 943 height 26
select select "a0ea4169-8540-4a2c-b9f4-cf4c1ffdeb95"
click at [241, 118] on select "Select Item... mrivera ([PERSON_NAME]) [PERSON_NAME] ([PERSON_NAME] ([PERSON_NA…" at bounding box center [712, 131] width 943 height 26
select select "9"
select select "2025"
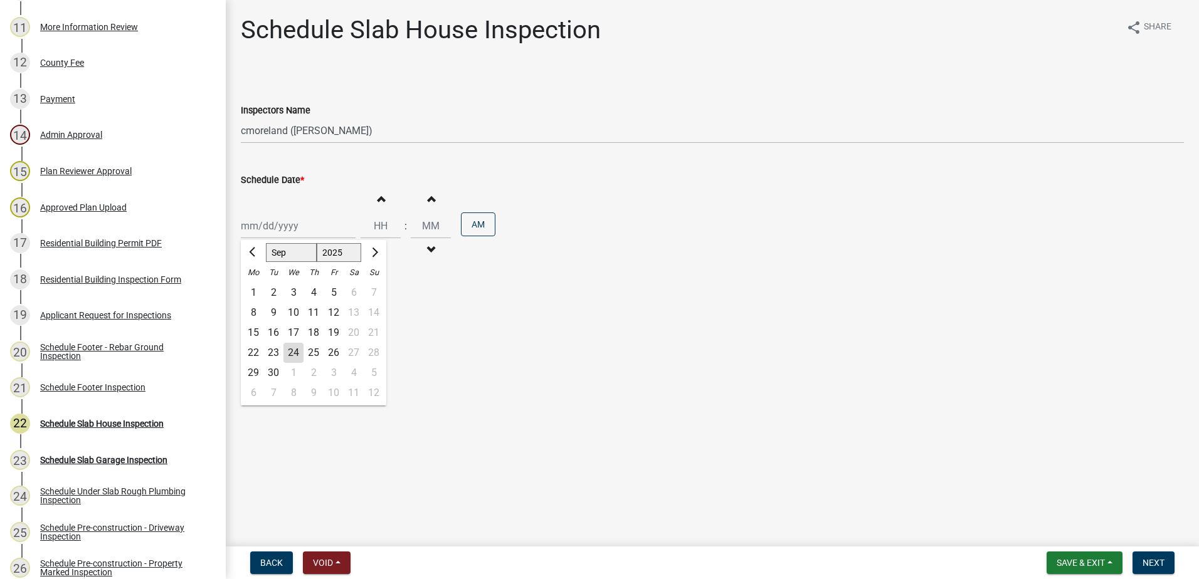
click at [321, 229] on div "[PERSON_NAME] Feb Mar Apr [PERSON_NAME][DATE] Oct Nov [DATE] 1526 1527 1528 152…" at bounding box center [298, 226] width 115 height 26
click at [317, 352] on div "25" at bounding box center [313, 353] width 20 height 20
type input "[DATE]"
click at [1155, 559] on span "Next" at bounding box center [1153, 563] width 22 height 10
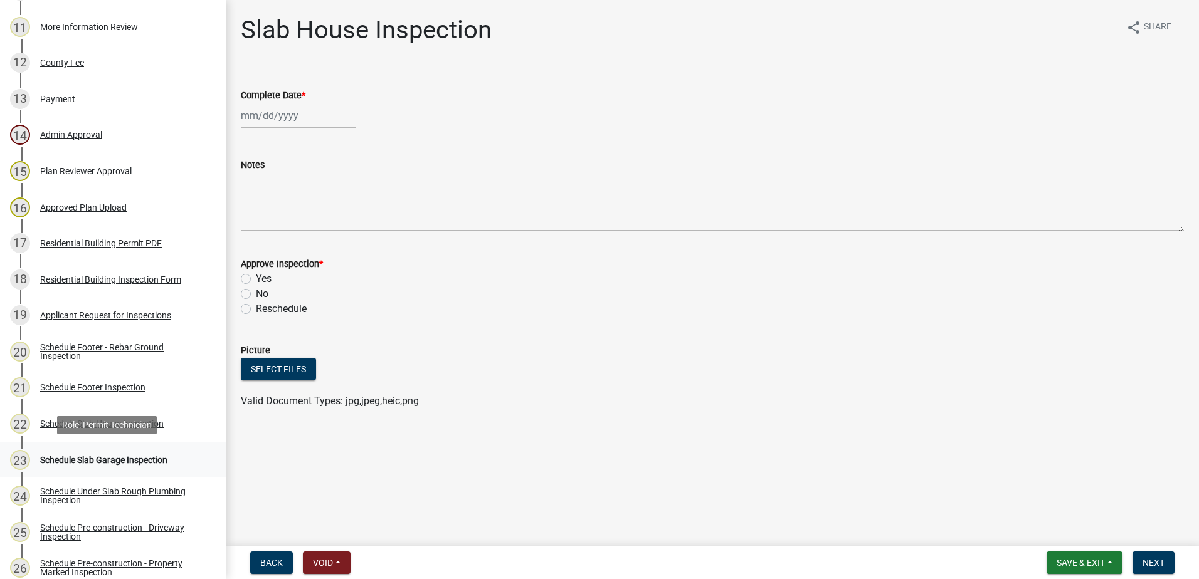
click at [107, 456] on div "Schedule Slab Garage Inspection" at bounding box center [103, 460] width 127 height 9
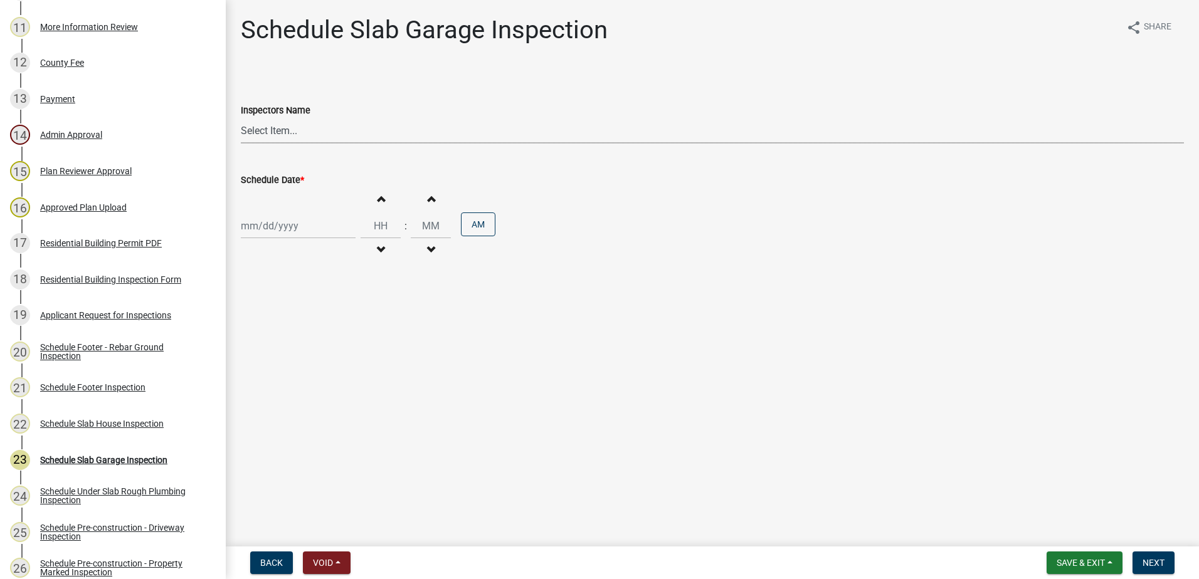
click at [298, 132] on select "Select Item... mrivera ([PERSON_NAME]) [PERSON_NAME] ([PERSON_NAME] ([PERSON_NA…" at bounding box center [712, 131] width 943 height 26
select select "a0ea4169-8540-4a2c-b9f4-cf4c1ffdeb95"
click at [241, 118] on select "Select Item... mrivera ([PERSON_NAME]) [PERSON_NAME] ([PERSON_NAME] ([PERSON_NA…" at bounding box center [712, 131] width 943 height 26
click at [308, 228] on div at bounding box center [298, 226] width 115 height 26
select select "9"
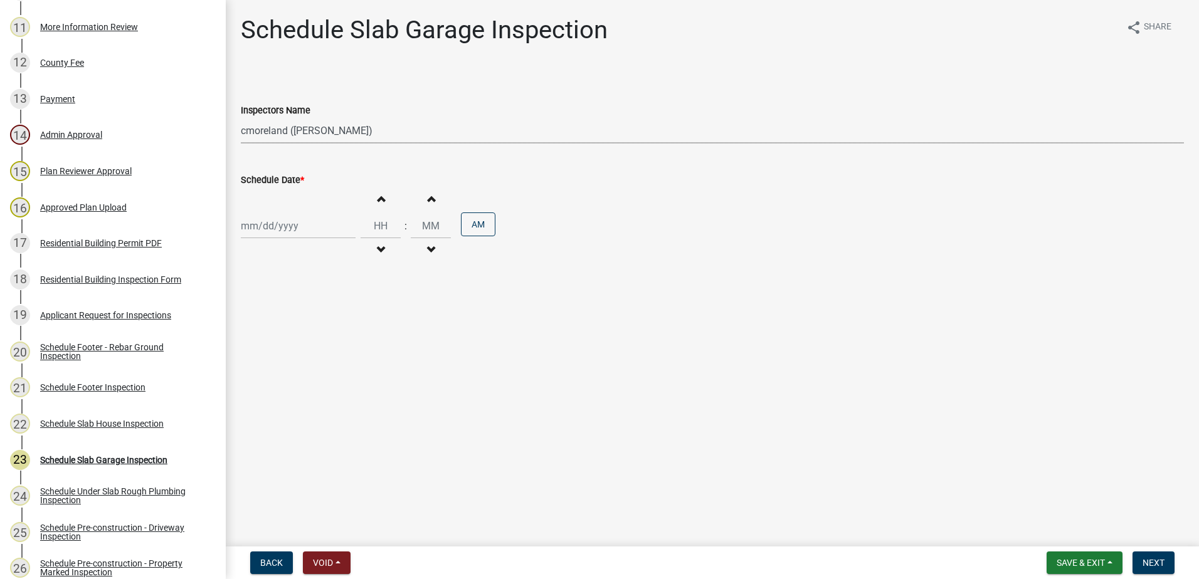
select select "2025"
click at [315, 350] on div "25" at bounding box center [313, 353] width 20 height 20
type input "[DATE]"
click at [1155, 565] on span "Next" at bounding box center [1153, 563] width 22 height 10
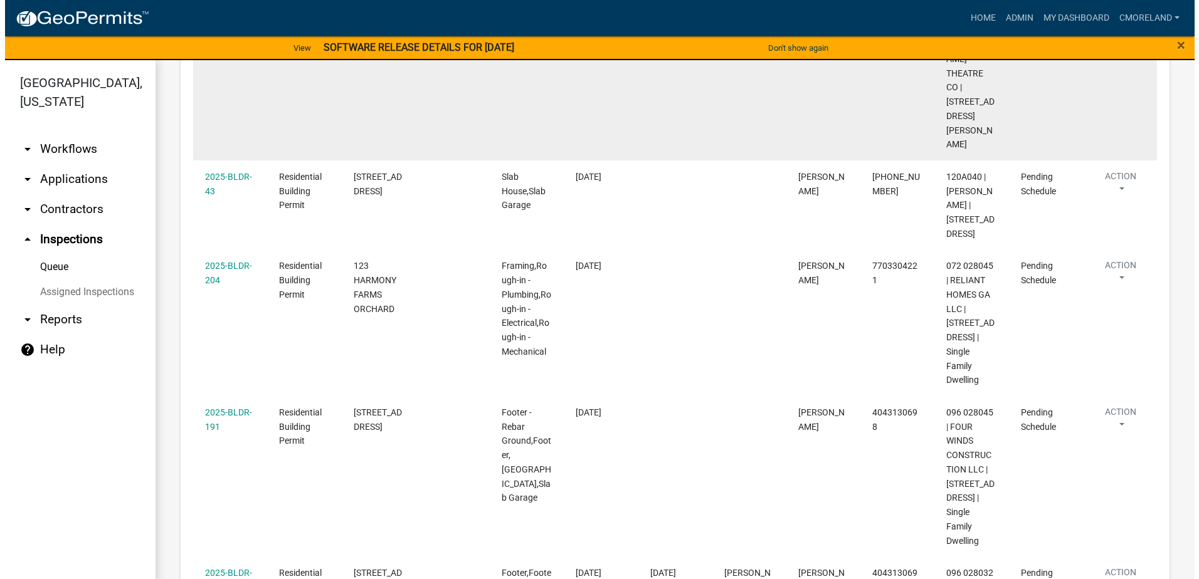
scroll to position [502, 0]
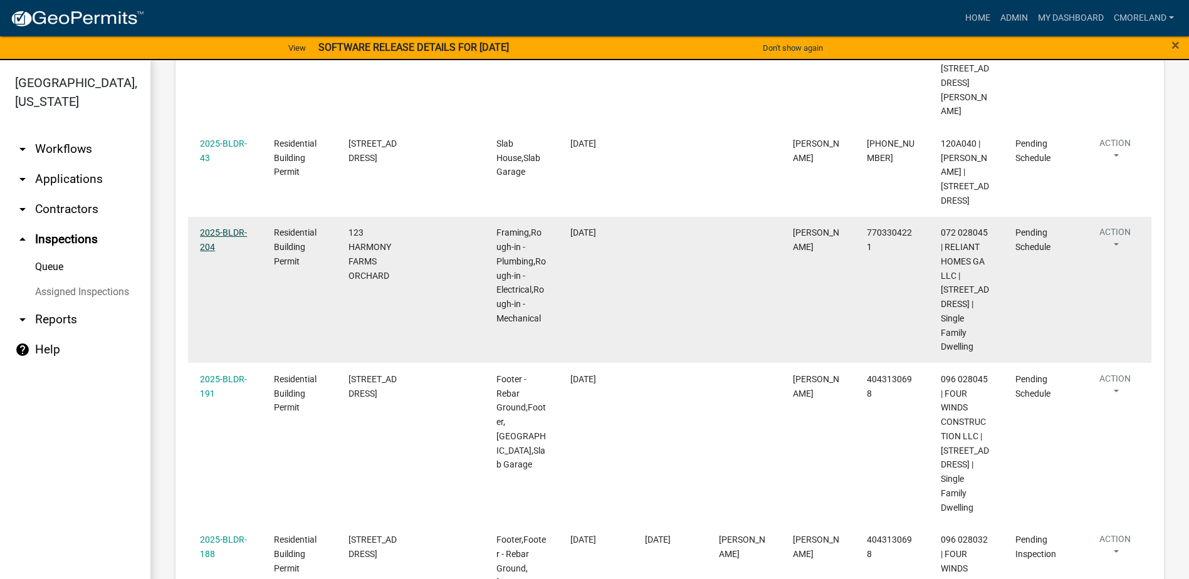
click at [221, 228] on link "2025-BLDR-204" at bounding box center [223, 240] width 47 height 24
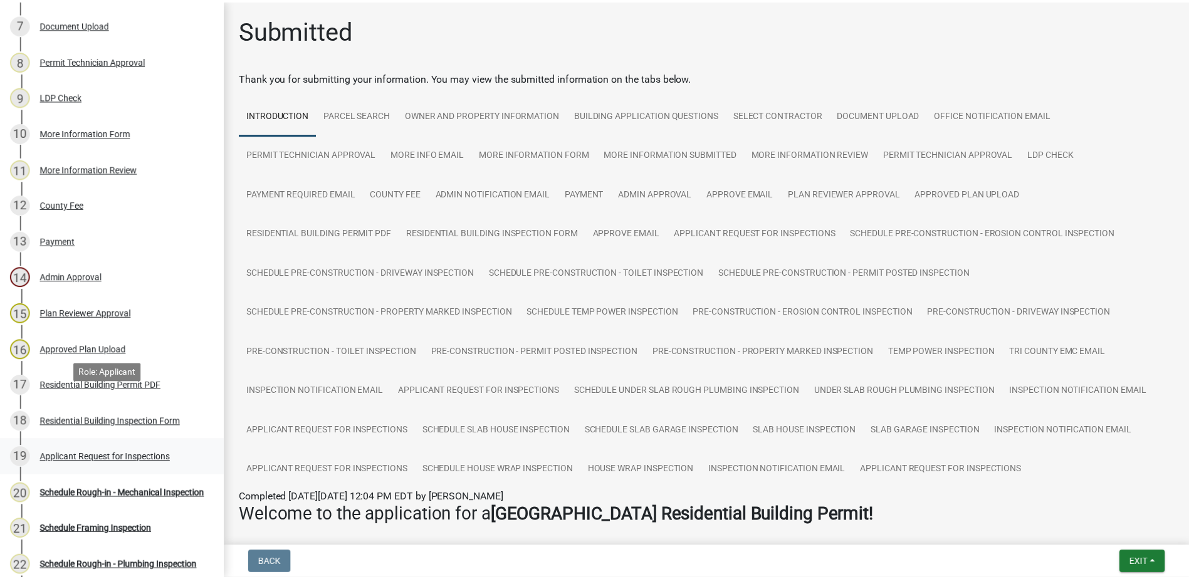
scroll to position [564, 0]
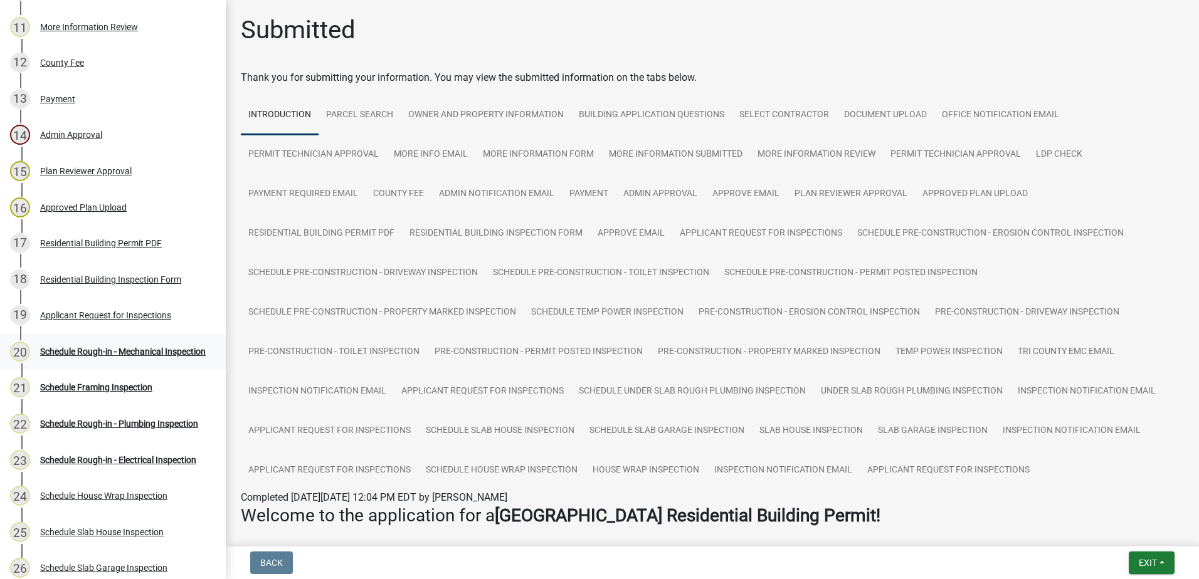
click at [97, 340] on link "20 Schedule Rough-in - Mechanical Inspection" at bounding box center [113, 352] width 226 height 36
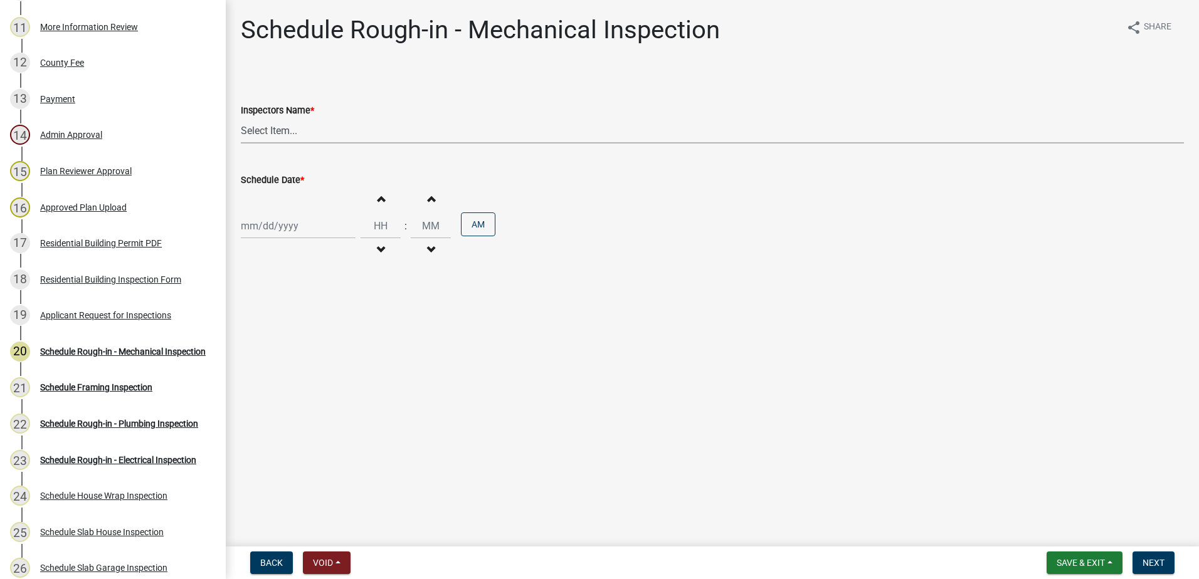
click at [318, 134] on select "Select Item... mrivera ([PERSON_NAME]) [PERSON_NAME] ([PERSON_NAME] ([PERSON_NA…" at bounding box center [712, 131] width 943 height 26
select select "07642ab0-564c-47bb-824b-0ccf2da83593"
click at [241, 118] on select "Select Item... mrivera ([PERSON_NAME]) [PERSON_NAME] ([PERSON_NAME] ([PERSON_NA…" at bounding box center [712, 131] width 943 height 26
select select "9"
select select "2025"
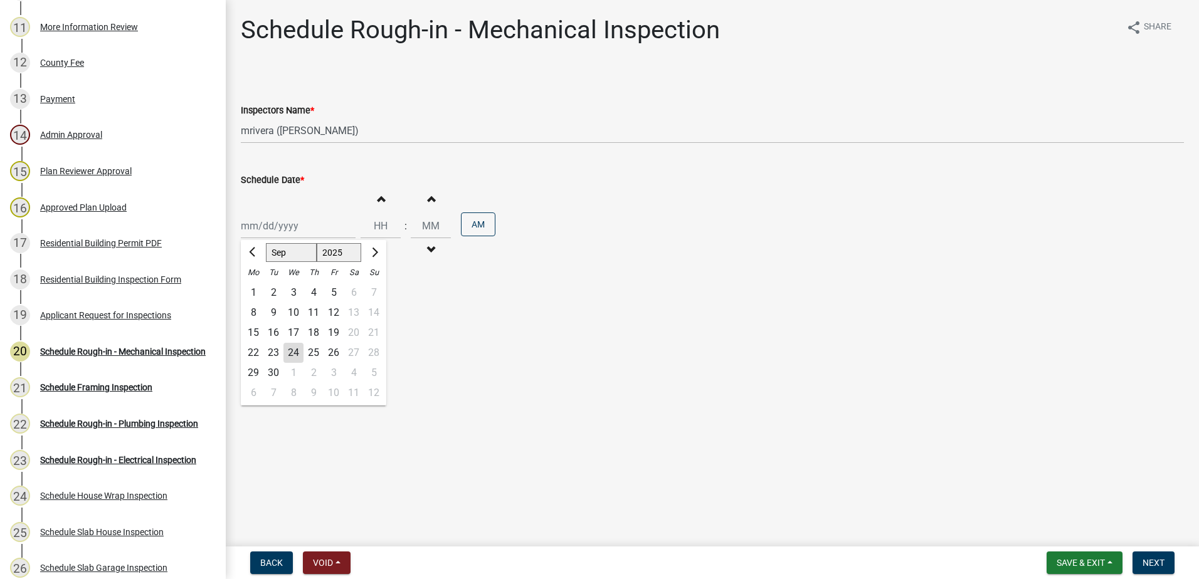
click at [307, 230] on div "[PERSON_NAME] Feb Mar Apr [PERSON_NAME][DATE] Oct Nov [DATE] 1526 1527 1528 152…" at bounding box center [298, 226] width 115 height 26
click at [312, 351] on div "25" at bounding box center [313, 353] width 20 height 20
type input "[DATE]"
click at [1156, 556] on button "Next" at bounding box center [1153, 563] width 42 height 23
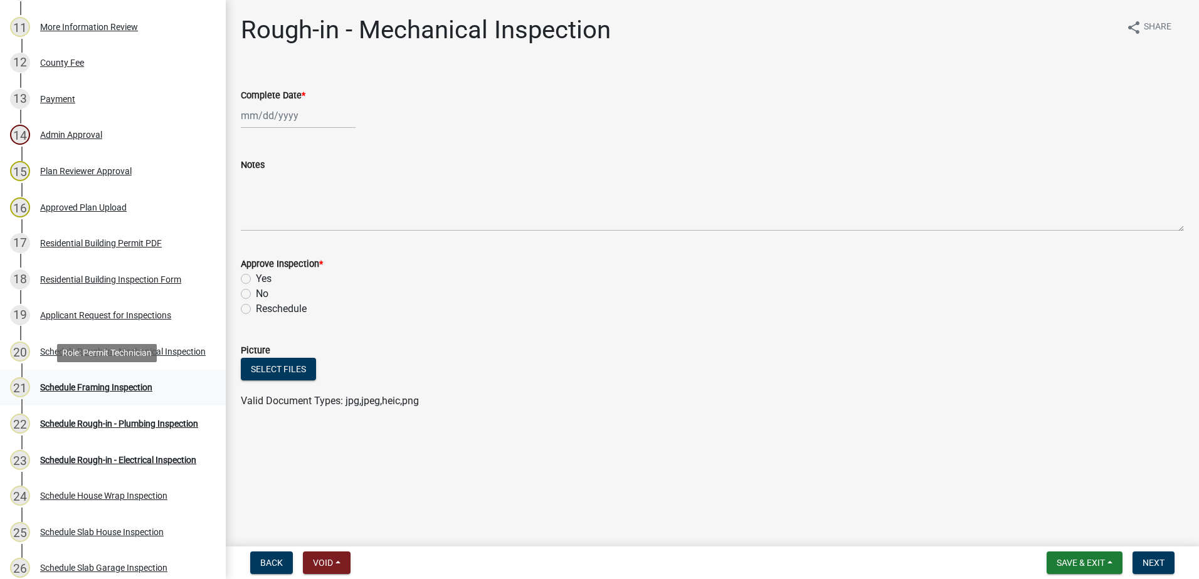
click at [126, 389] on div "Schedule Framing Inspection" at bounding box center [96, 387] width 112 height 9
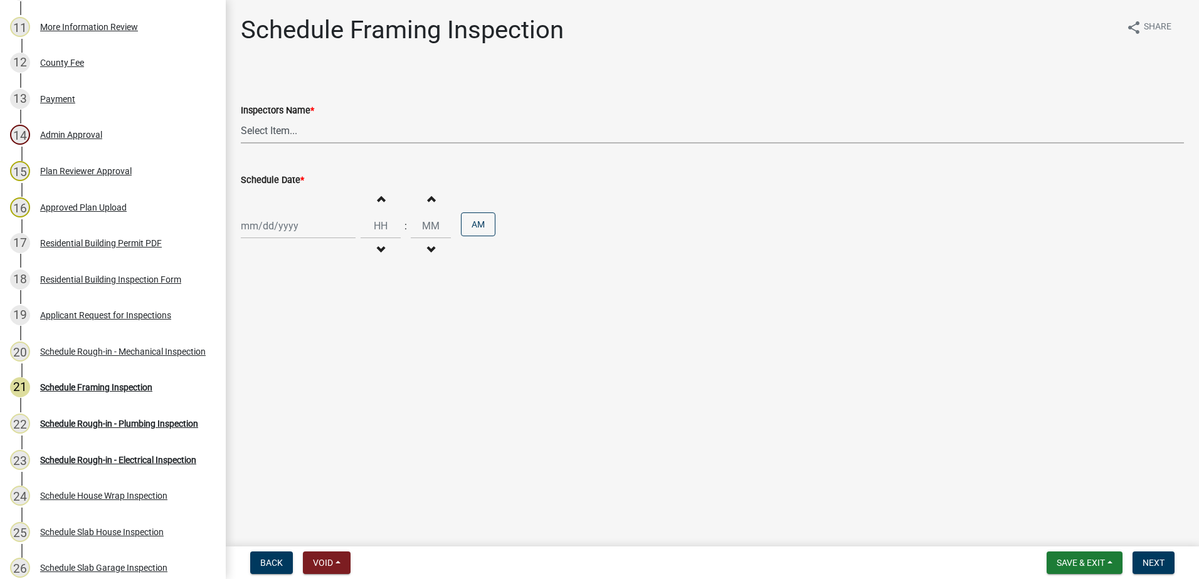
click at [278, 124] on select "Select Item... mrivera ([PERSON_NAME]) [PERSON_NAME] ([PERSON_NAME] ([PERSON_NA…" at bounding box center [712, 131] width 943 height 26
select select "07642ab0-564c-47bb-824b-0ccf2da83593"
click at [241, 118] on select "Select Item... mrivera ([PERSON_NAME]) [PERSON_NAME] ([PERSON_NAME] ([PERSON_NA…" at bounding box center [712, 131] width 943 height 26
select select "9"
select select "2025"
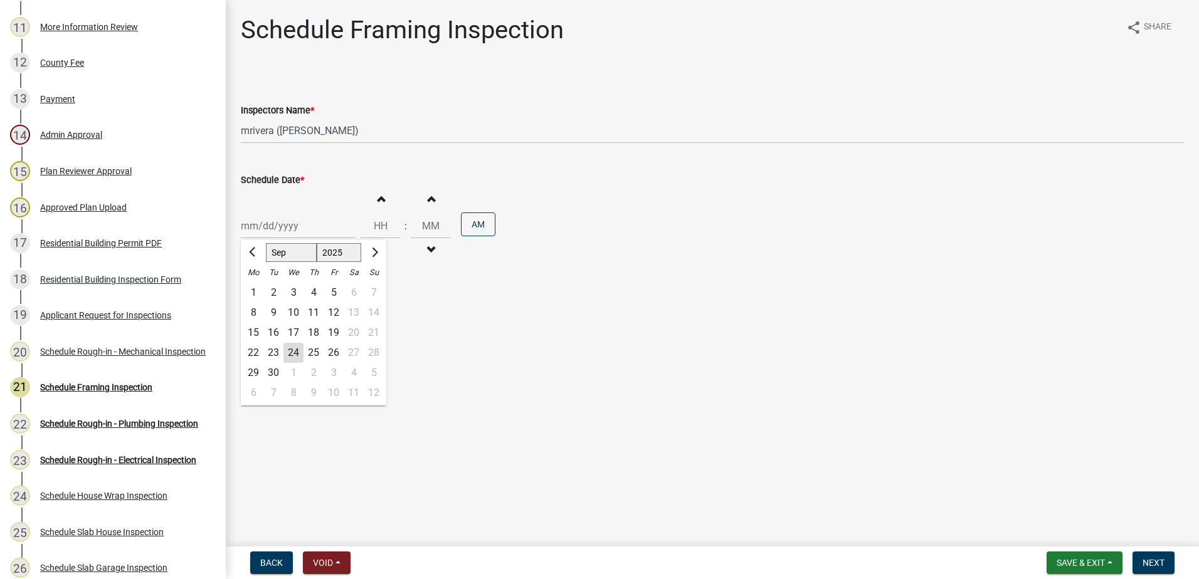
click at [312, 224] on div "[PERSON_NAME] Feb Mar Apr [PERSON_NAME][DATE] Oct Nov [DATE] 1526 1527 1528 152…" at bounding box center [298, 226] width 115 height 26
click at [315, 350] on div "25" at bounding box center [313, 353] width 20 height 20
type input "[DATE]"
click at [1159, 561] on span "Next" at bounding box center [1153, 563] width 22 height 10
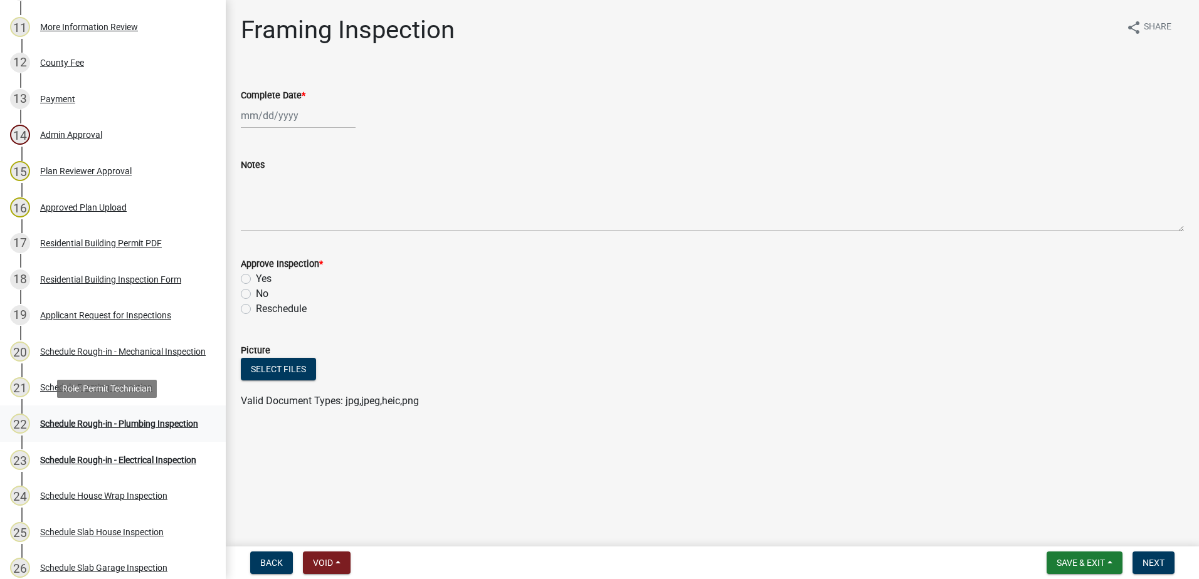
click at [121, 419] on div "Schedule Rough-in - Plumbing Inspection" at bounding box center [119, 423] width 158 height 9
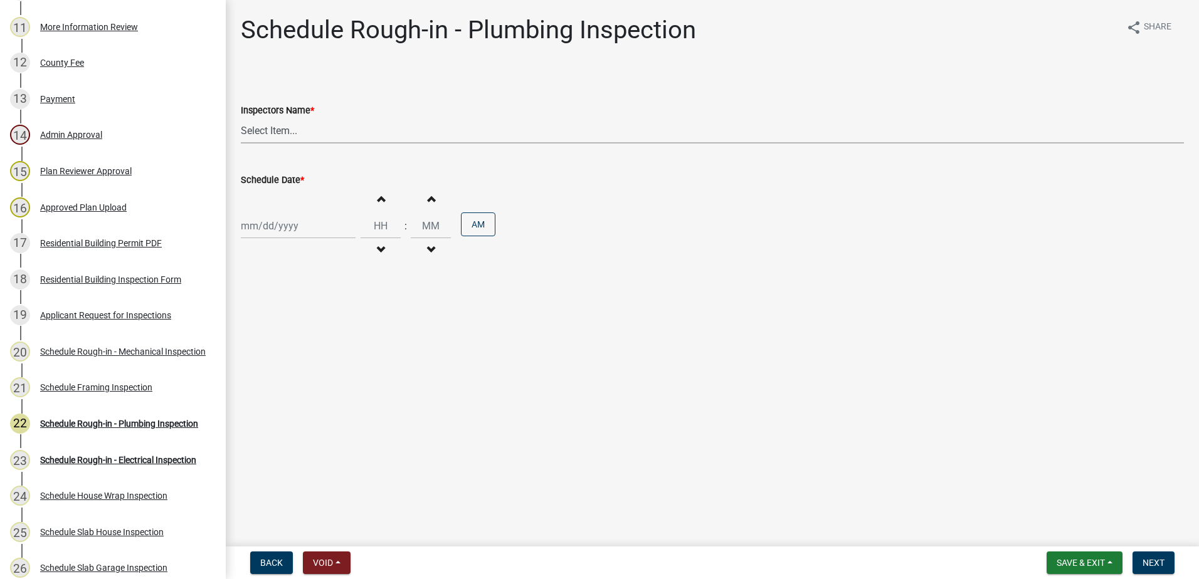
click at [310, 130] on select "Select Item... mrivera ([PERSON_NAME]) [PERSON_NAME] ([PERSON_NAME] ([PERSON_NA…" at bounding box center [712, 131] width 943 height 26
select select "07642ab0-564c-47bb-824b-0ccf2da83593"
click at [241, 118] on select "Select Item... mrivera ([PERSON_NAME]) [PERSON_NAME] ([PERSON_NAME] ([PERSON_NA…" at bounding box center [712, 131] width 943 height 26
click at [302, 229] on div at bounding box center [298, 226] width 115 height 26
select select "9"
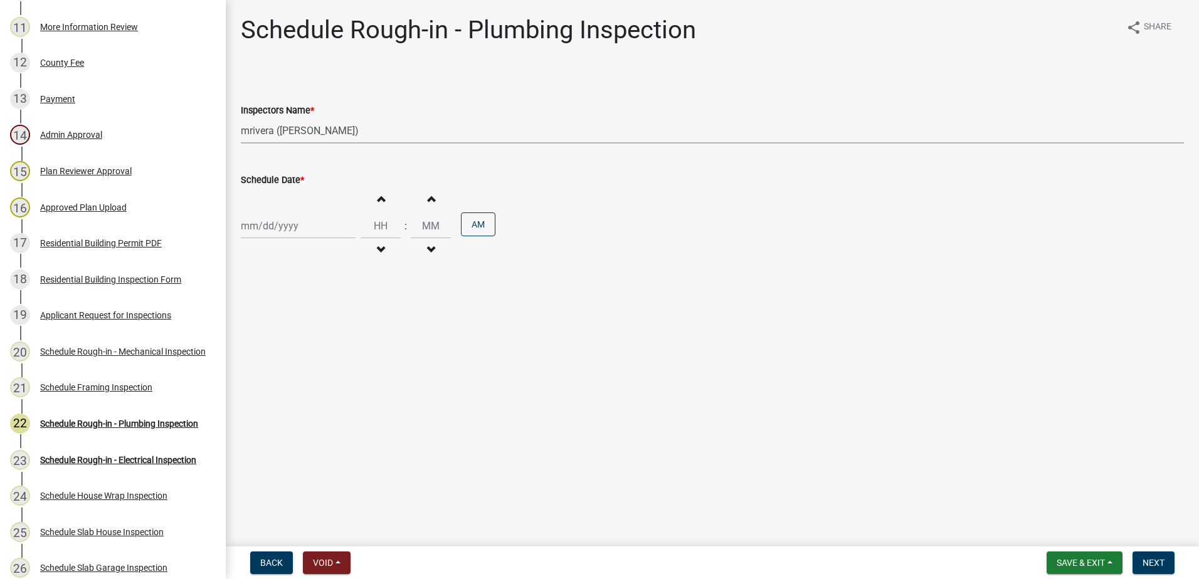
select select "2025"
click at [317, 349] on div "25" at bounding box center [313, 353] width 20 height 20
type input "[DATE]"
click at [1152, 560] on span "Next" at bounding box center [1153, 563] width 22 height 10
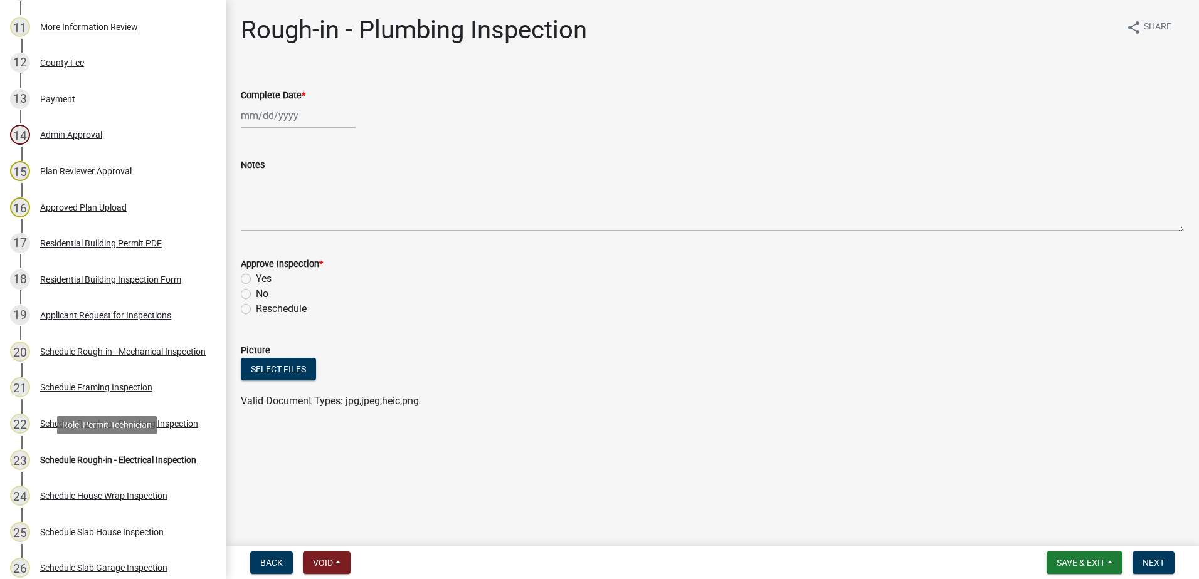
click at [127, 456] on div "Schedule Rough-in - Electrical Inspection" at bounding box center [118, 460] width 156 height 9
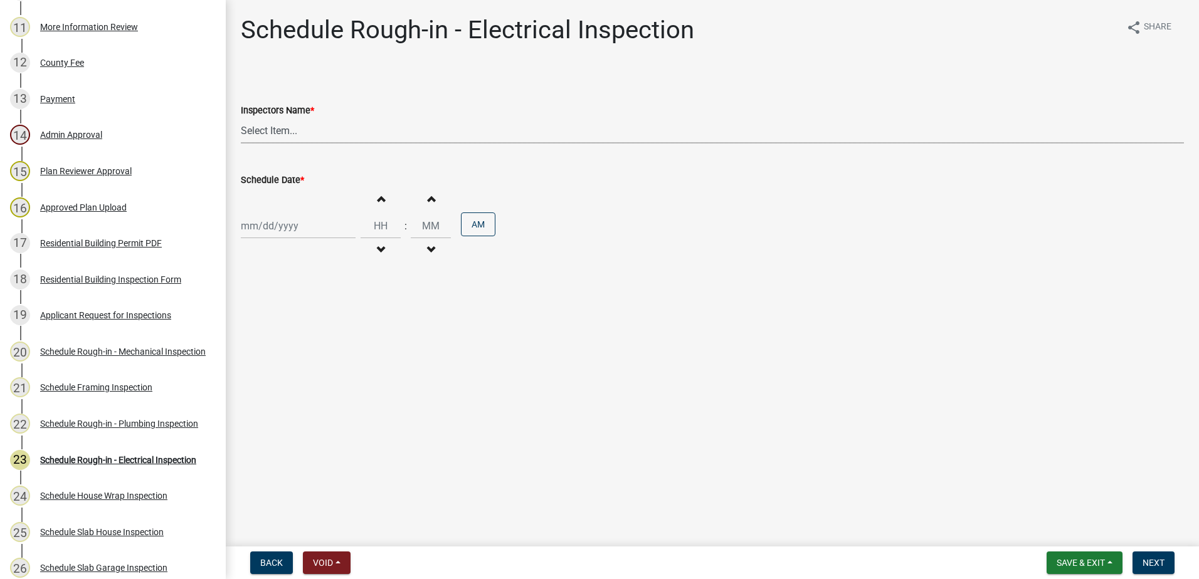
click at [339, 129] on select "Select Item... mrivera ([PERSON_NAME]) [PERSON_NAME] ([PERSON_NAME] ([PERSON_NA…" at bounding box center [712, 131] width 943 height 26
select select "07642ab0-564c-47bb-824b-0ccf2da83593"
click at [241, 118] on select "Select Item... mrivera ([PERSON_NAME]) [PERSON_NAME] ([PERSON_NAME] ([PERSON_NA…" at bounding box center [712, 131] width 943 height 26
select select "9"
select select "2025"
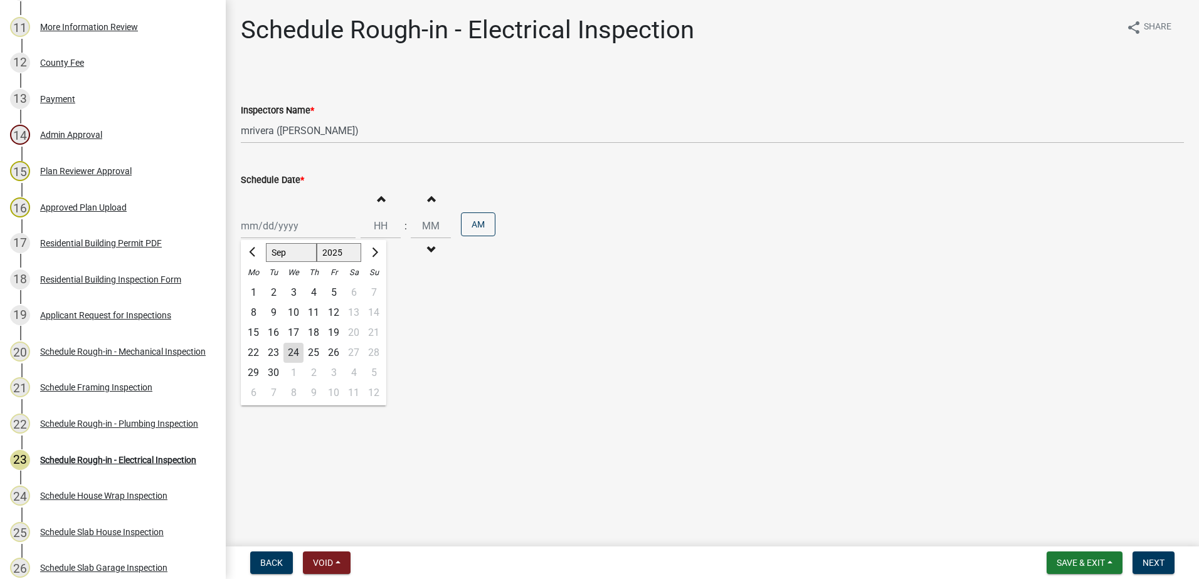
click at [308, 233] on div "[PERSON_NAME] Feb Mar Apr [PERSON_NAME][DATE] Oct Nov [DATE] 1526 1527 1528 152…" at bounding box center [298, 226] width 115 height 26
click at [313, 352] on div "25" at bounding box center [313, 353] width 20 height 20
type input "[DATE]"
click at [1151, 555] on button "Next" at bounding box center [1153, 563] width 42 height 23
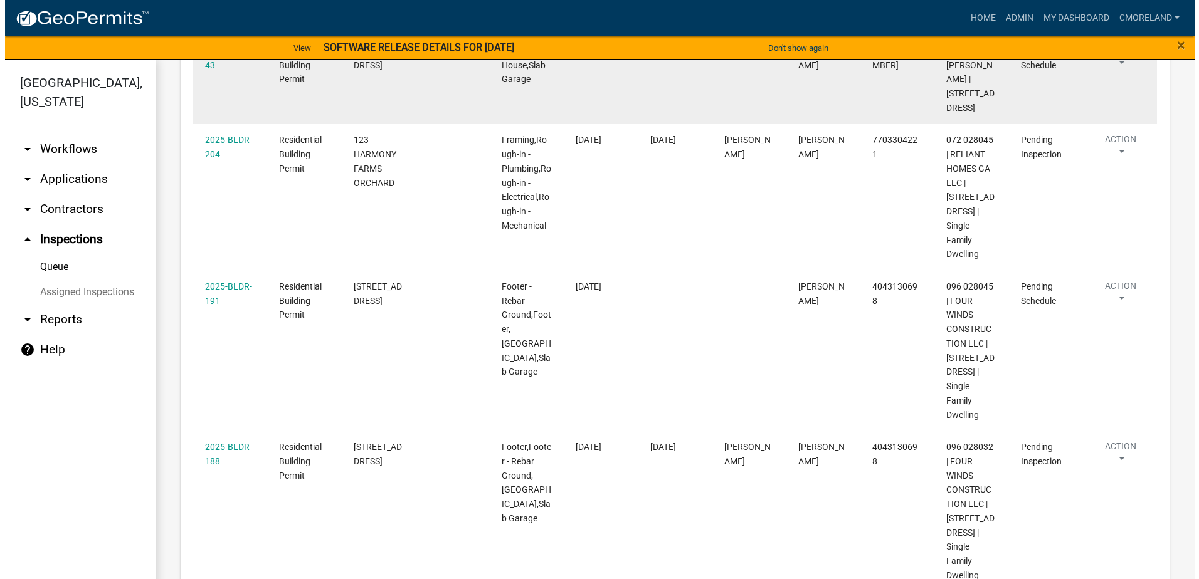
scroll to position [627, 0]
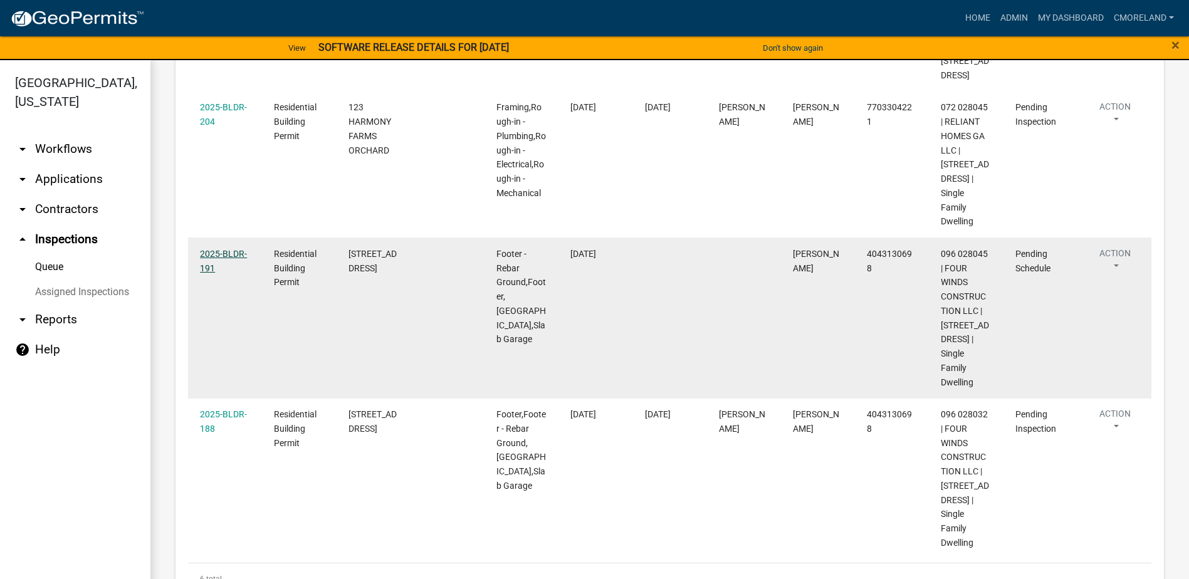
click at [219, 249] on link "2025-BLDR-191" at bounding box center [223, 261] width 47 height 24
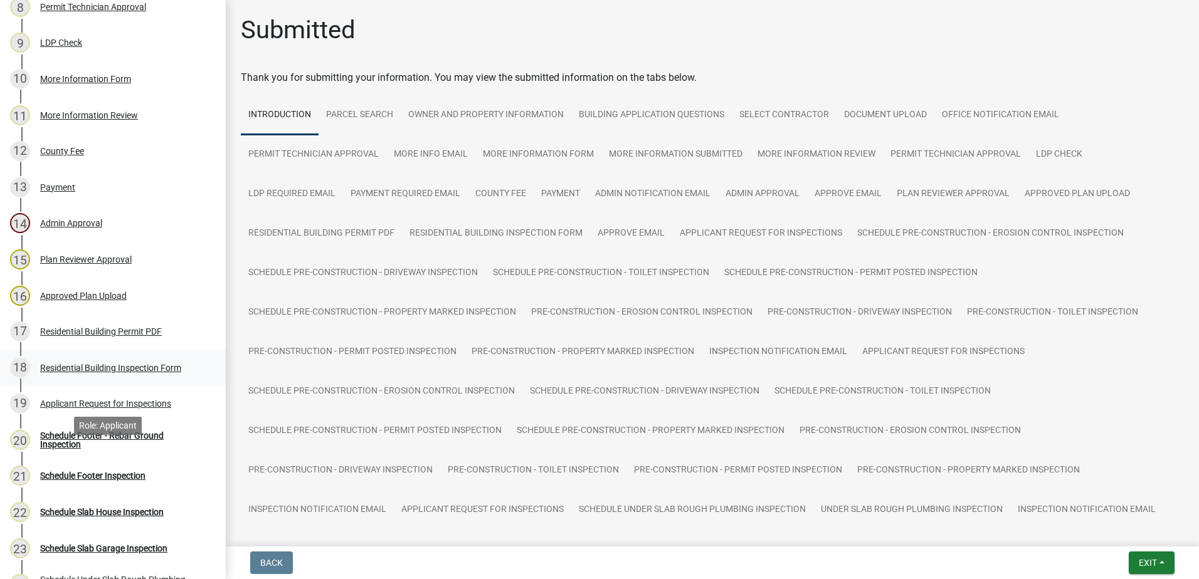
scroll to position [502, 0]
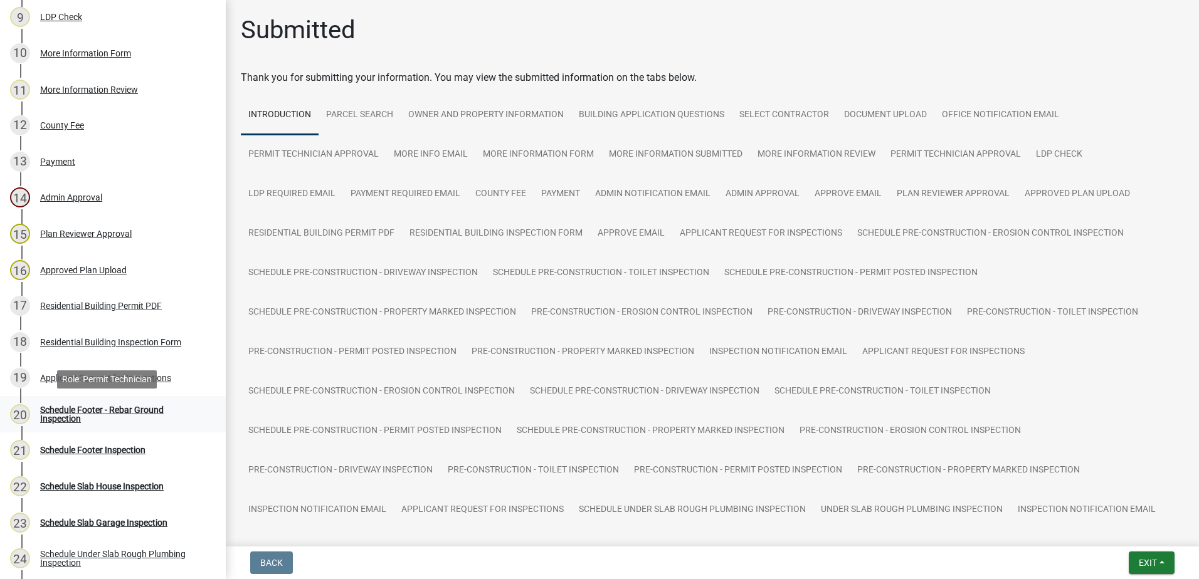
click at [98, 410] on div "Schedule Footer - Rebar Ground Inspection" at bounding box center [123, 415] width 166 height 18
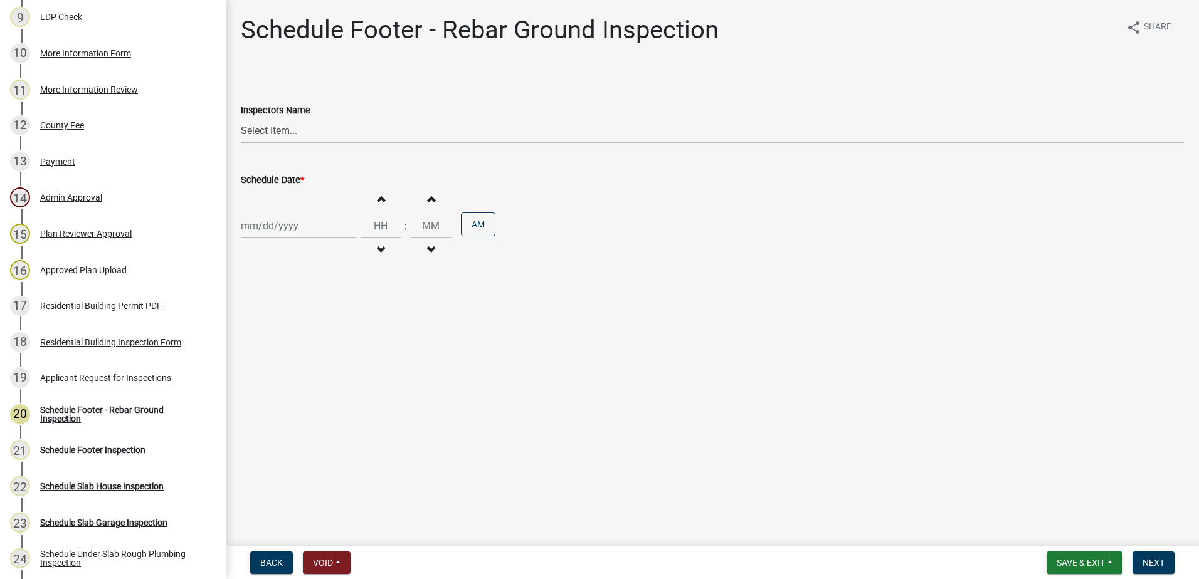
click at [307, 135] on select "Select Item... mrivera ([PERSON_NAME]) [PERSON_NAME] ([PERSON_NAME] ([PERSON_NA…" at bounding box center [712, 131] width 943 height 26
select select "a0ea4169-8540-4a2c-b9f4-cf4c1ffdeb95"
click at [241, 118] on select "Select Item... mrivera ([PERSON_NAME]) [PERSON_NAME] ([PERSON_NAME] ([PERSON_NA…" at bounding box center [712, 131] width 943 height 26
click at [318, 229] on div at bounding box center [298, 226] width 115 height 26
select select "9"
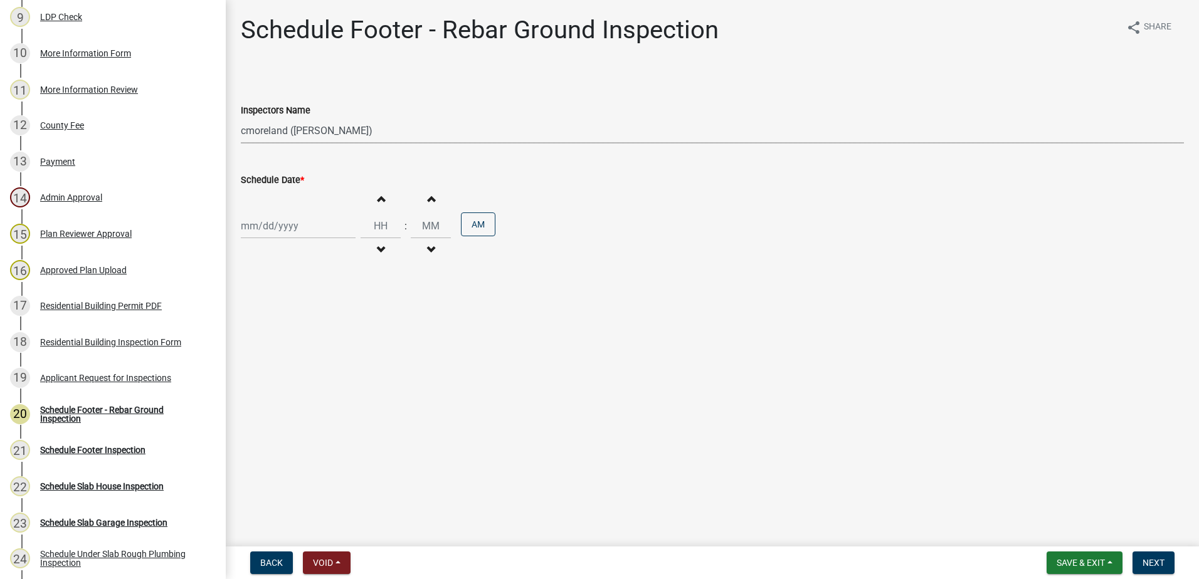
select select "2025"
click at [315, 352] on div "25" at bounding box center [313, 353] width 20 height 20
type input "[DATE]"
click at [1145, 561] on span "Next" at bounding box center [1153, 563] width 22 height 10
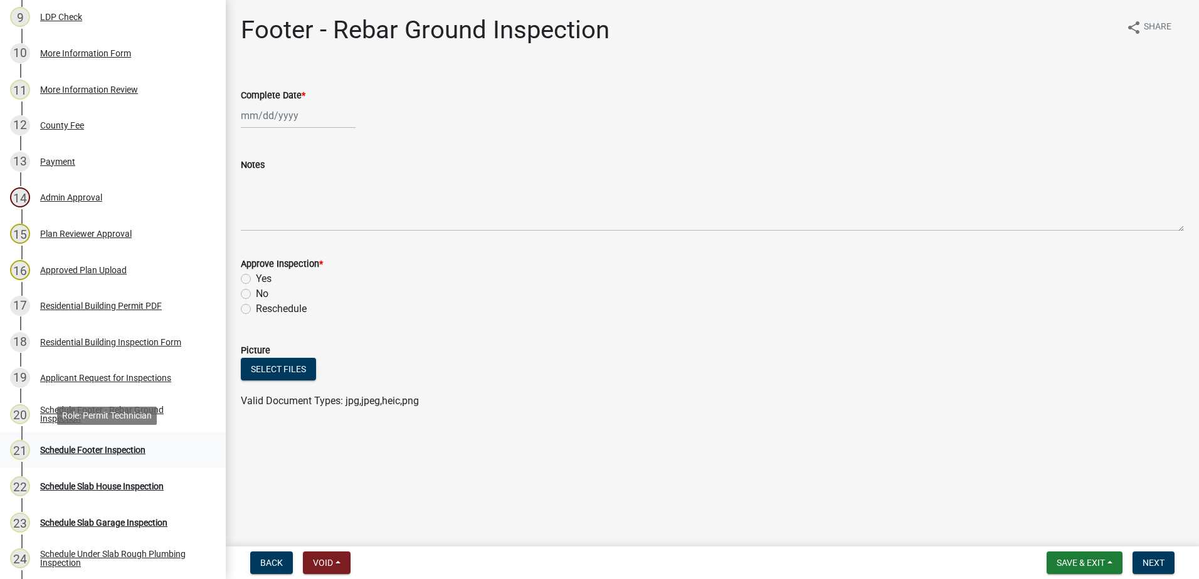
click at [96, 450] on div "Schedule Footer Inspection" at bounding box center [92, 450] width 105 height 9
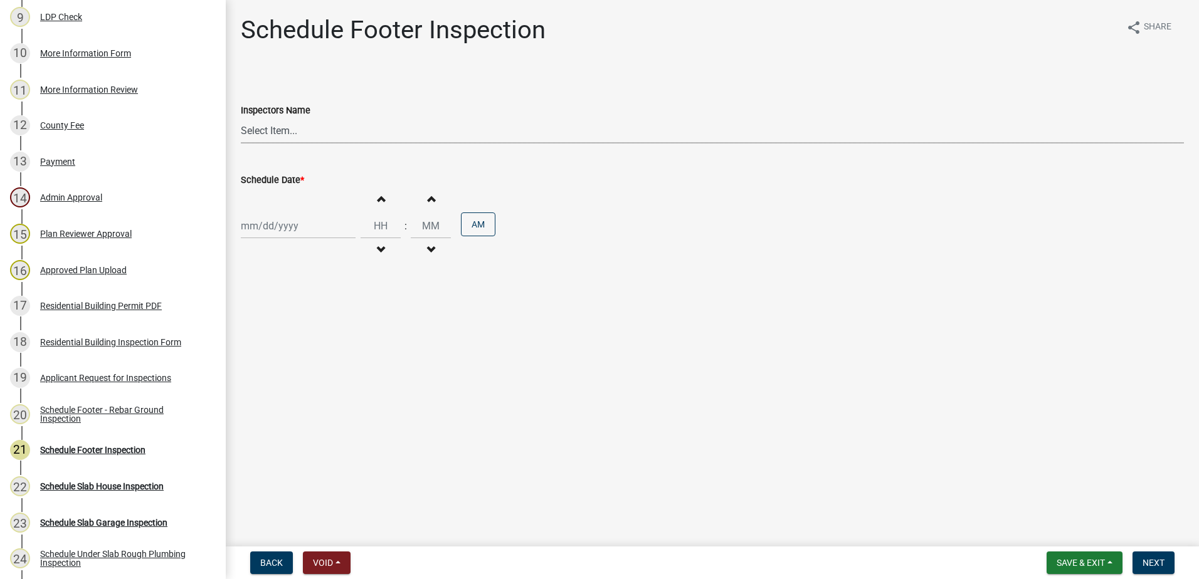
click at [338, 130] on select "Select Item... mrivera ([PERSON_NAME]) [PERSON_NAME] ([PERSON_NAME] ([PERSON_NA…" at bounding box center [712, 131] width 943 height 26
select select "a0ea4169-8540-4a2c-b9f4-cf4c1ffdeb95"
click at [241, 118] on select "Select Item... mrivera ([PERSON_NAME]) [PERSON_NAME] ([PERSON_NAME] ([PERSON_NA…" at bounding box center [712, 131] width 943 height 26
click at [329, 230] on div at bounding box center [298, 226] width 115 height 26
select select "9"
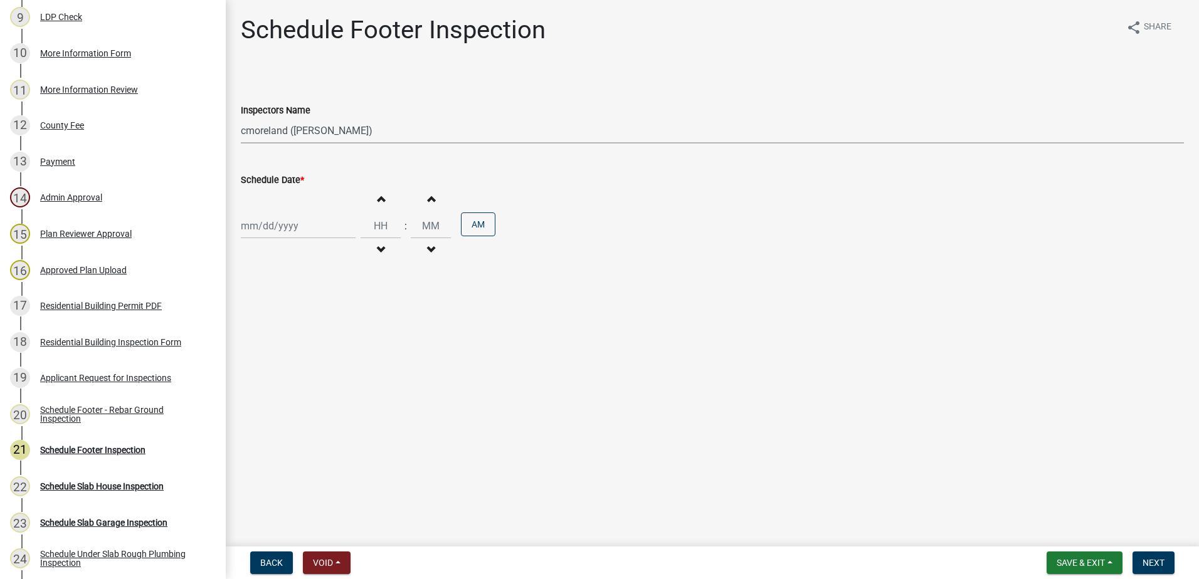
select select "2025"
click at [313, 352] on div "25" at bounding box center [313, 353] width 20 height 20
type input "[DATE]"
click at [1161, 561] on span "Next" at bounding box center [1153, 563] width 22 height 10
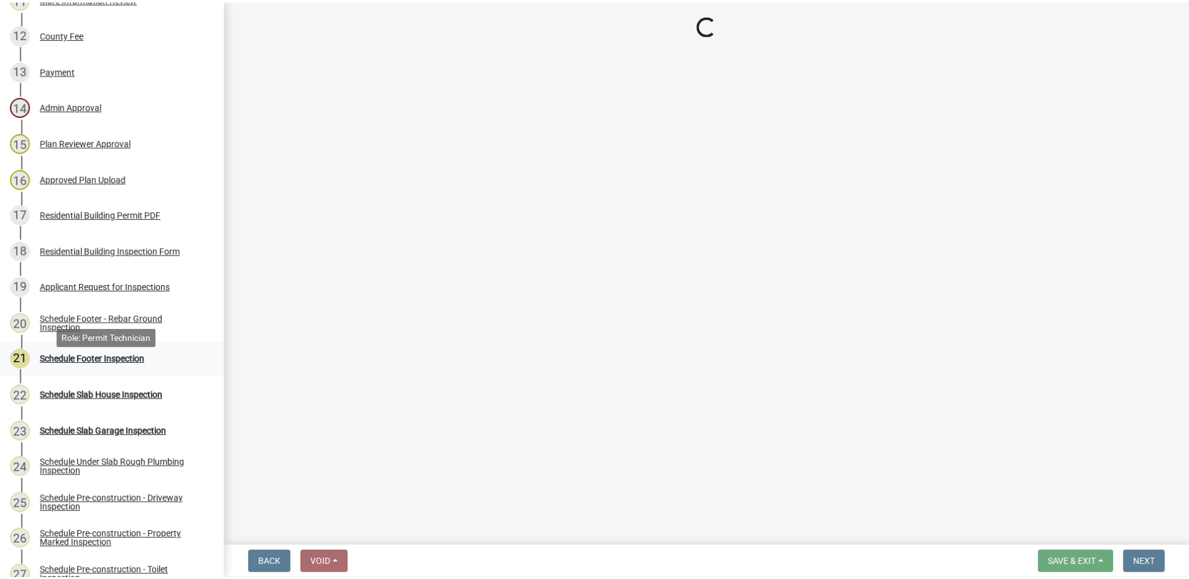
scroll to position [690, 0]
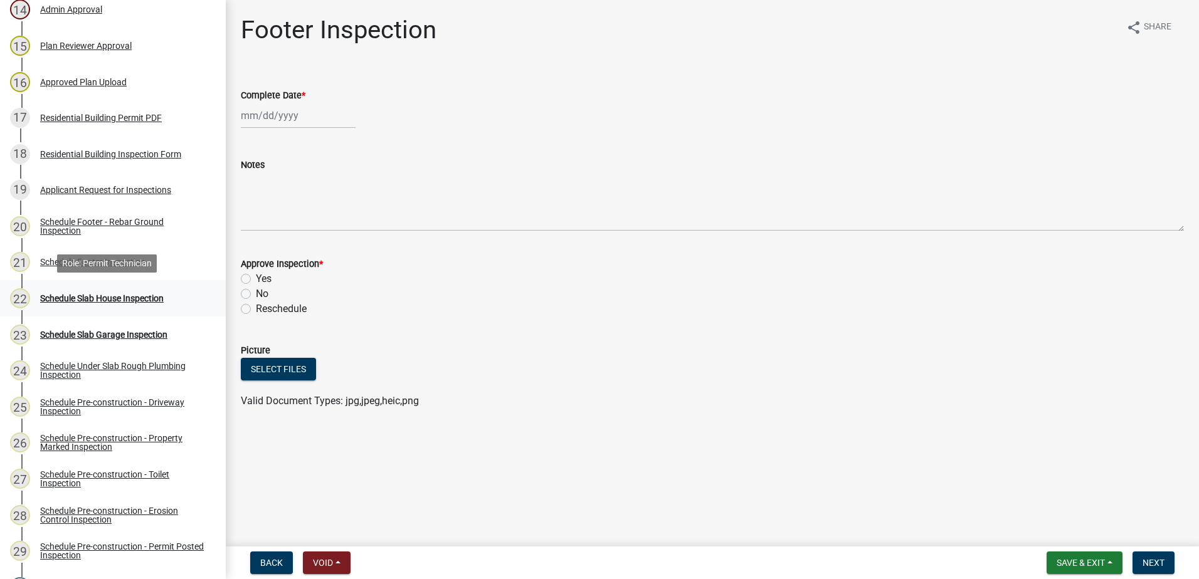
click at [143, 296] on div "Schedule Slab House Inspection" at bounding box center [102, 298] width 124 height 9
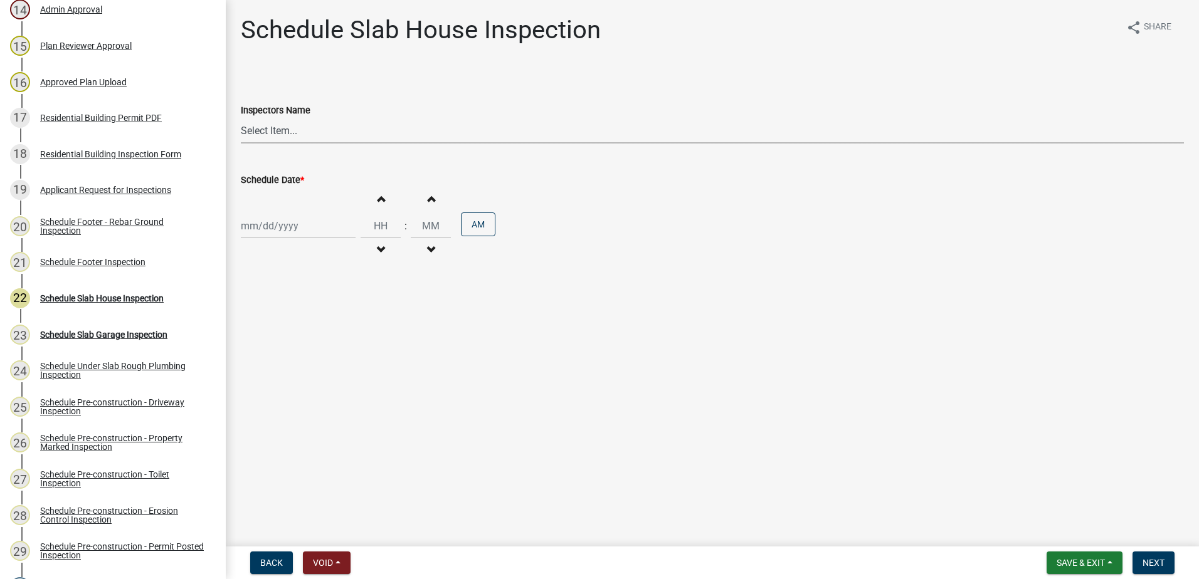
click at [317, 134] on select "Select Item... mrivera ([PERSON_NAME]) [PERSON_NAME] ([PERSON_NAME] ([PERSON_NA…" at bounding box center [712, 131] width 943 height 26
select select "a0ea4169-8540-4a2c-b9f4-cf4c1ffdeb95"
click at [241, 118] on select "Select Item... mrivera ([PERSON_NAME]) [PERSON_NAME] ([PERSON_NAME] ([PERSON_NA…" at bounding box center [712, 131] width 943 height 26
click at [322, 231] on div at bounding box center [298, 226] width 115 height 26
select select "9"
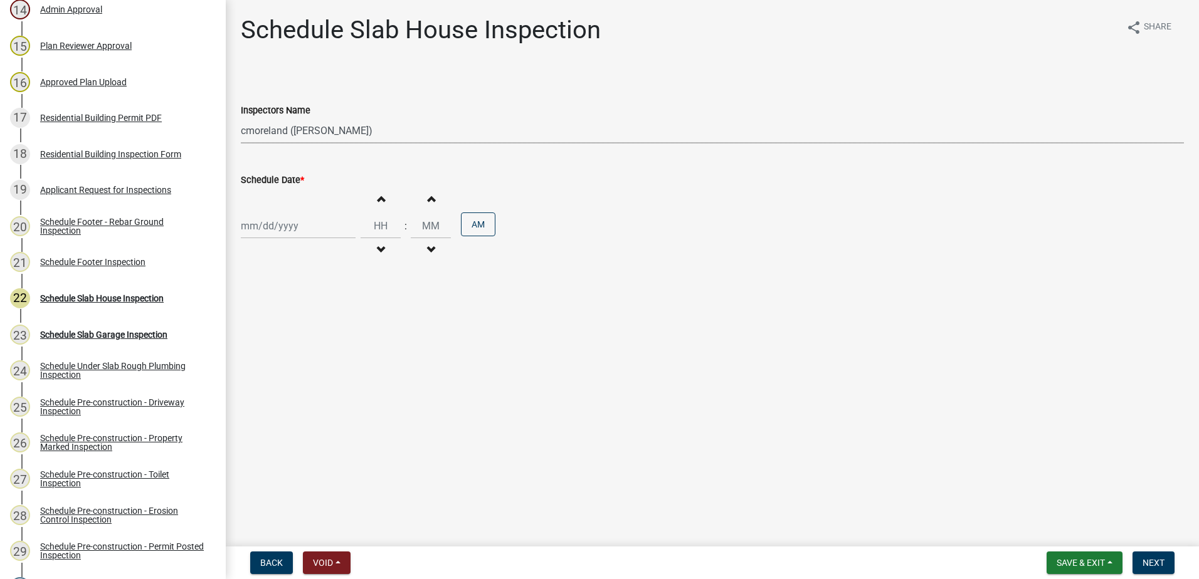
select select "2025"
click at [310, 351] on div "25" at bounding box center [313, 353] width 20 height 20
type input "[DATE]"
click at [1154, 566] on span "Next" at bounding box center [1153, 563] width 22 height 10
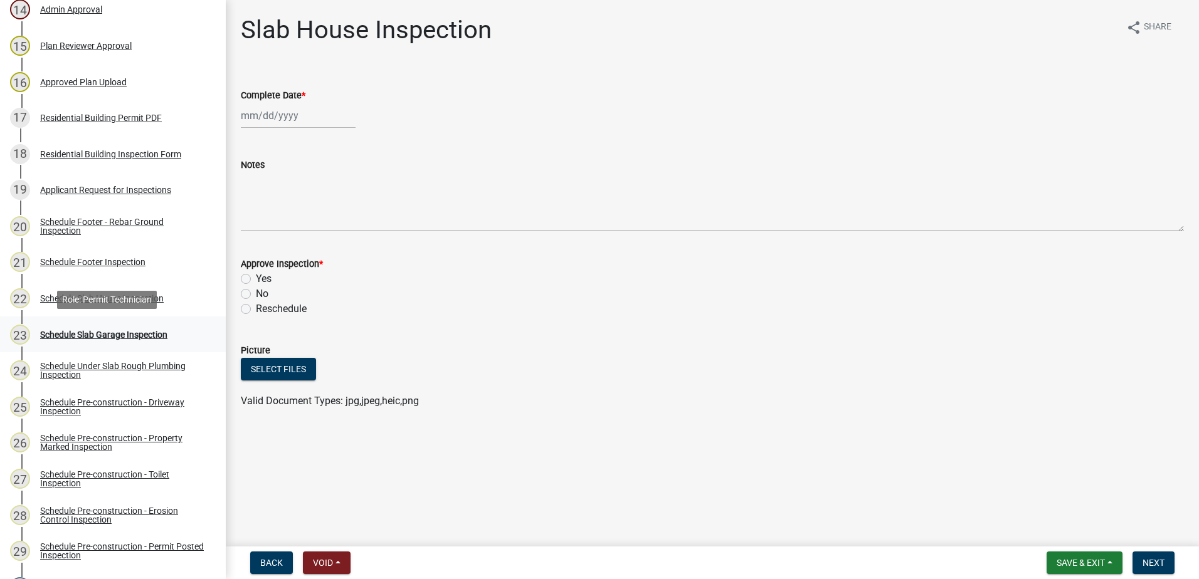
click at [115, 334] on div "Schedule Slab Garage Inspection" at bounding box center [103, 334] width 127 height 9
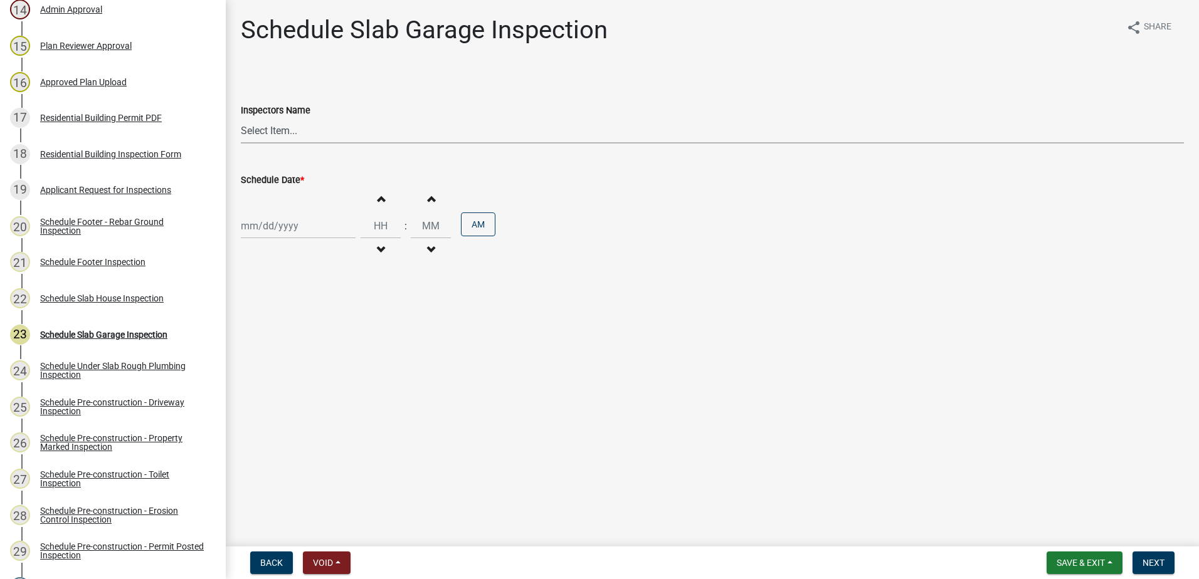
click at [337, 132] on select "Select Item... mrivera ([PERSON_NAME]) [PERSON_NAME] ([PERSON_NAME] ([PERSON_NA…" at bounding box center [712, 131] width 943 height 26
select select "a0ea4169-8540-4a2c-b9f4-cf4c1ffdeb95"
click at [241, 118] on select "Select Item... mrivera ([PERSON_NAME]) [PERSON_NAME] ([PERSON_NAME] ([PERSON_NA…" at bounding box center [712, 131] width 943 height 26
select select "9"
select select "2025"
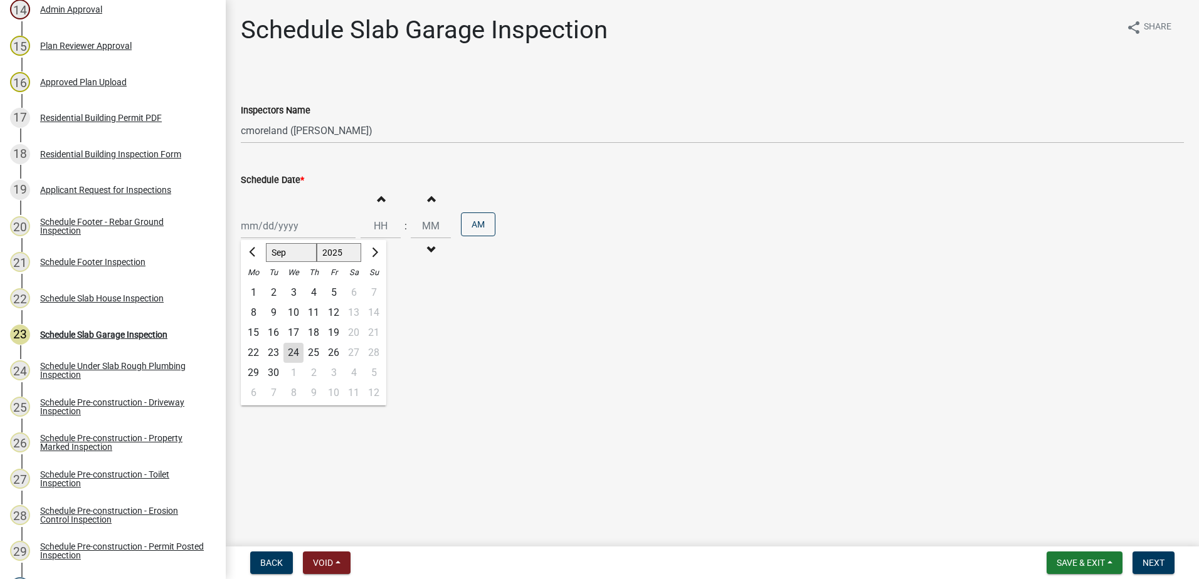
click at [295, 226] on div "[PERSON_NAME] Feb Mar Apr [PERSON_NAME][DATE] Oct Nov [DATE] 1526 1527 1528 152…" at bounding box center [298, 226] width 115 height 26
click at [314, 350] on div "25" at bounding box center [313, 353] width 20 height 20
type input "[DATE]"
click at [1157, 566] on span "Next" at bounding box center [1153, 563] width 22 height 10
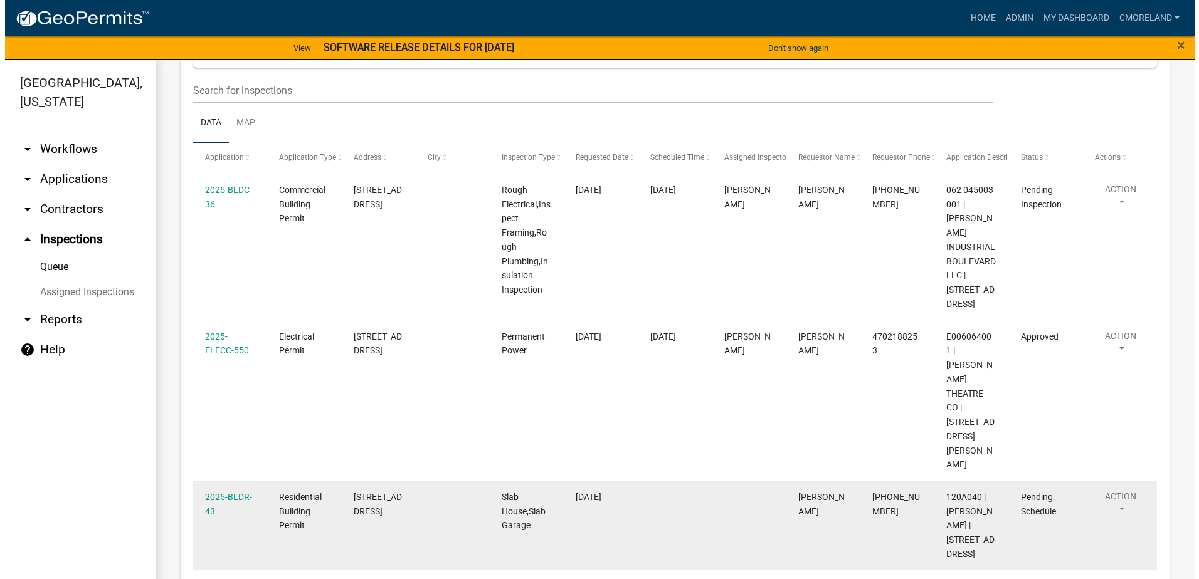
scroll to position [177, 0]
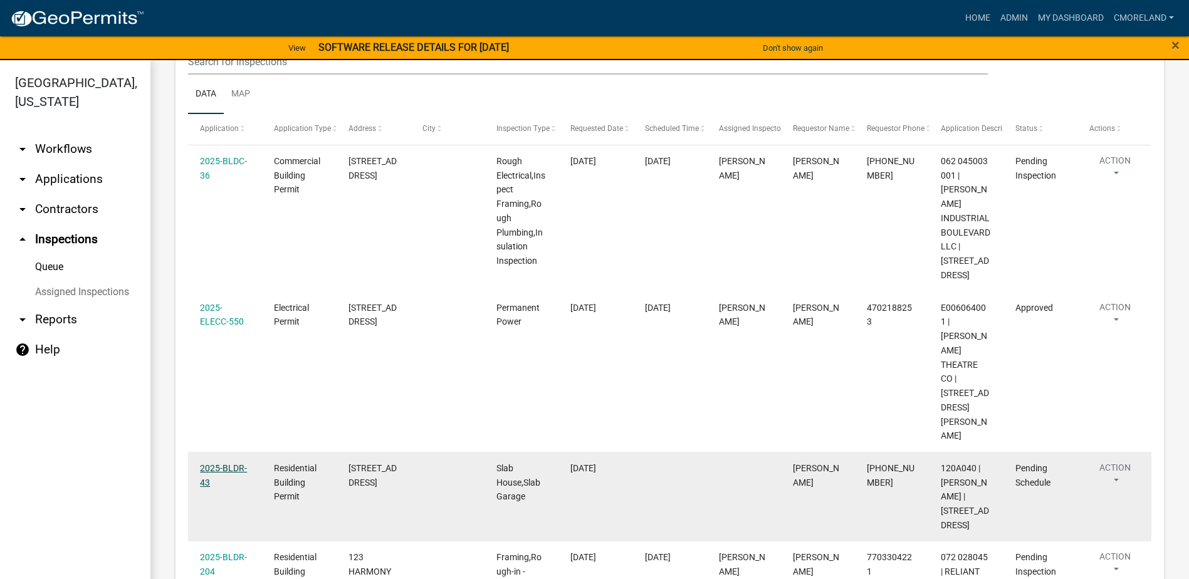
click at [221, 463] on link "2025-BLDR-43" at bounding box center [223, 475] width 47 height 24
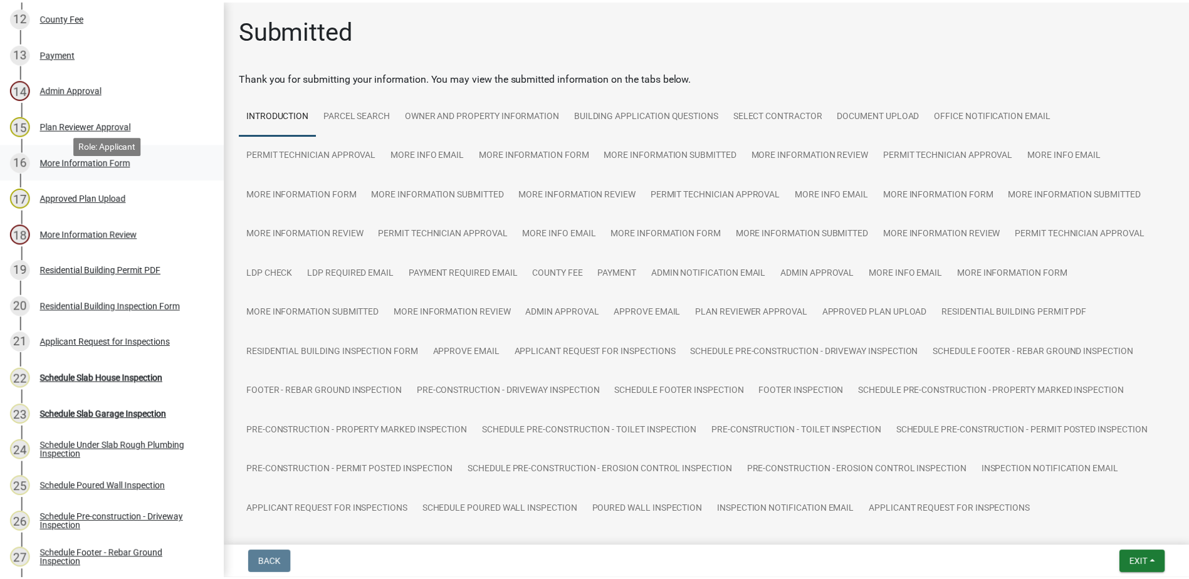
scroll to position [627, 0]
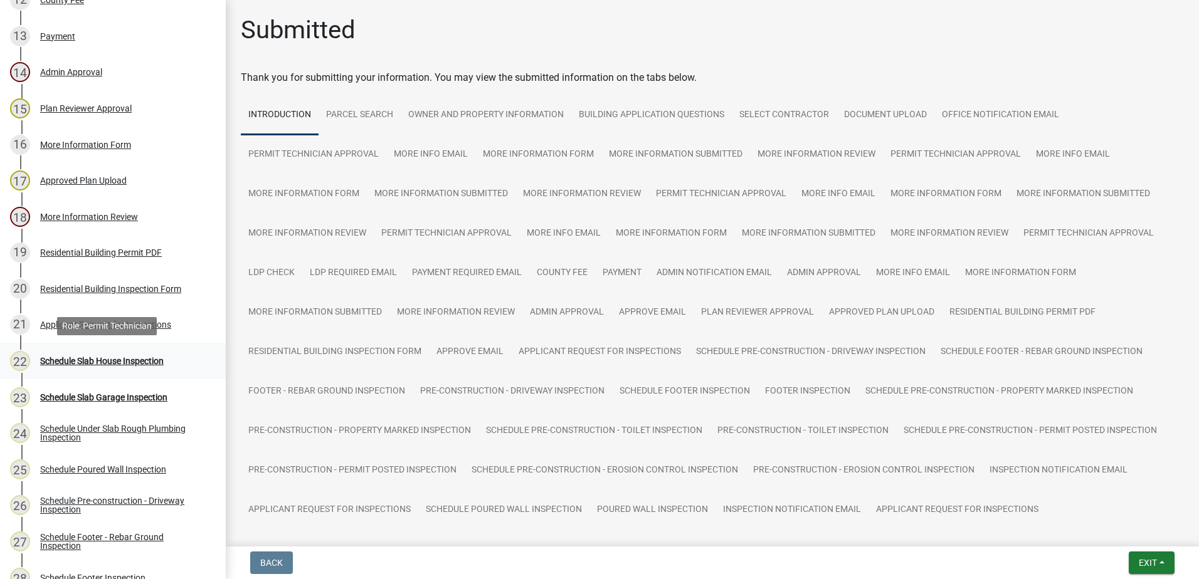
click at [102, 360] on div "Schedule Slab House Inspection" at bounding box center [102, 361] width 124 height 9
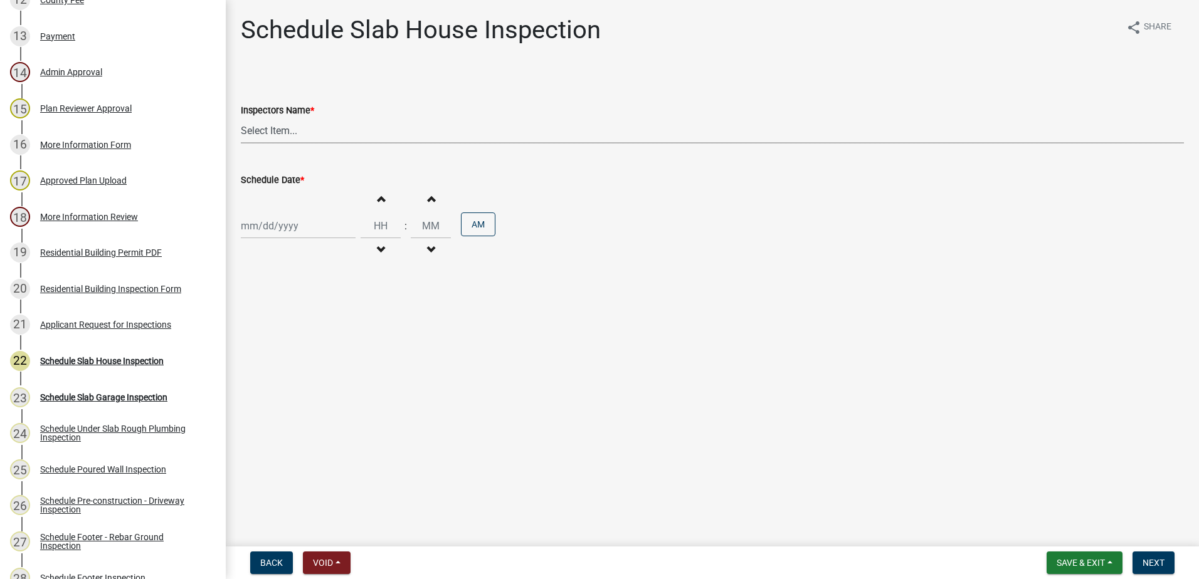
click at [331, 134] on select "Select Item... mrivera ([PERSON_NAME]) [PERSON_NAME] ([PERSON_NAME] ([PERSON_NA…" at bounding box center [712, 131] width 943 height 26
select select "a0ea4169-8540-4a2c-b9f4-cf4c1ffdeb95"
click at [241, 118] on select "Select Item... mrivera ([PERSON_NAME]) [PERSON_NAME] ([PERSON_NAME] ([PERSON_NA…" at bounding box center [712, 131] width 943 height 26
select select "9"
select select "2025"
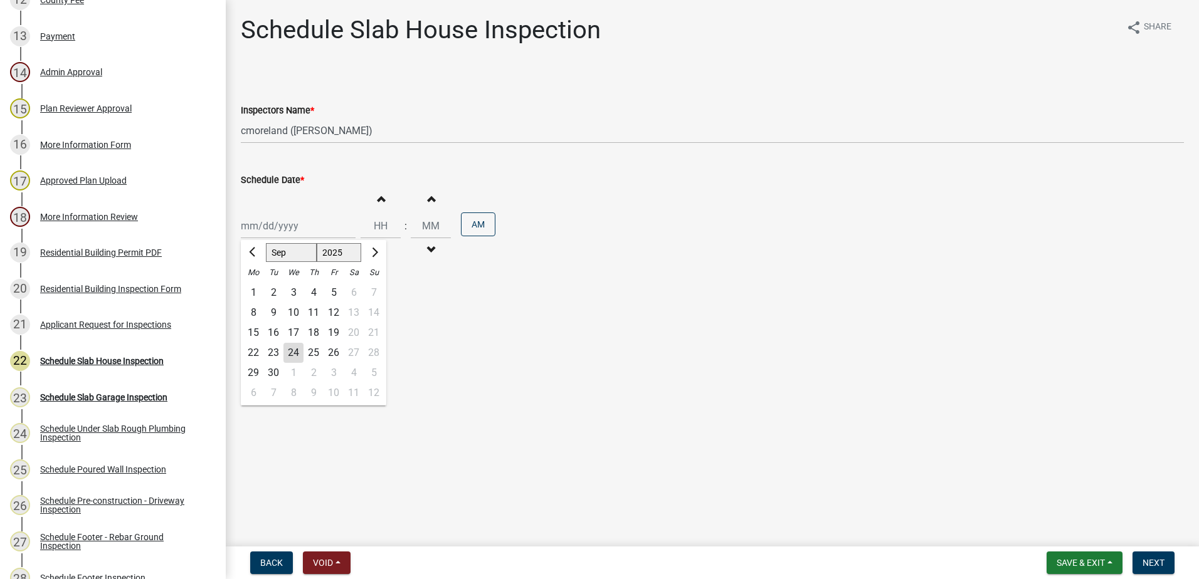
click at [251, 230] on div "[PERSON_NAME] Feb Mar Apr [PERSON_NAME][DATE] Oct Nov [DATE] 1526 1527 1528 152…" at bounding box center [298, 226] width 115 height 26
click at [313, 348] on div "25" at bounding box center [313, 353] width 20 height 20
type input "[DATE]"
click at [1150, 558] on span "Next" at bounding box center [1153, 563] width 22 height 10
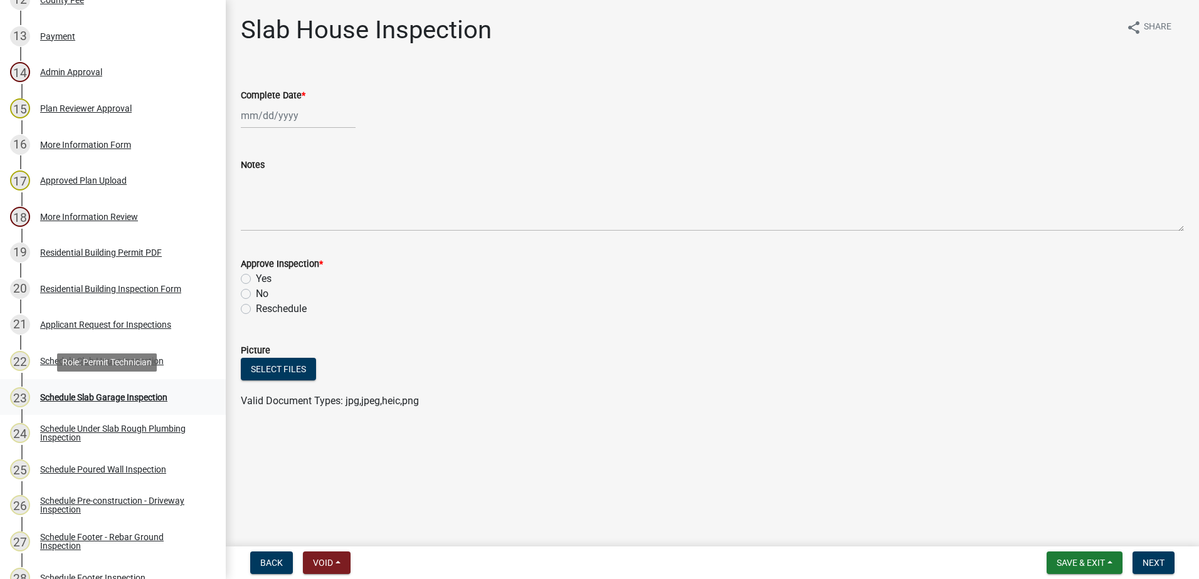
click at [118, 396] on div "Schedule Slab Garage Inspection" at bounding box center [103, 397] width 127 height 9
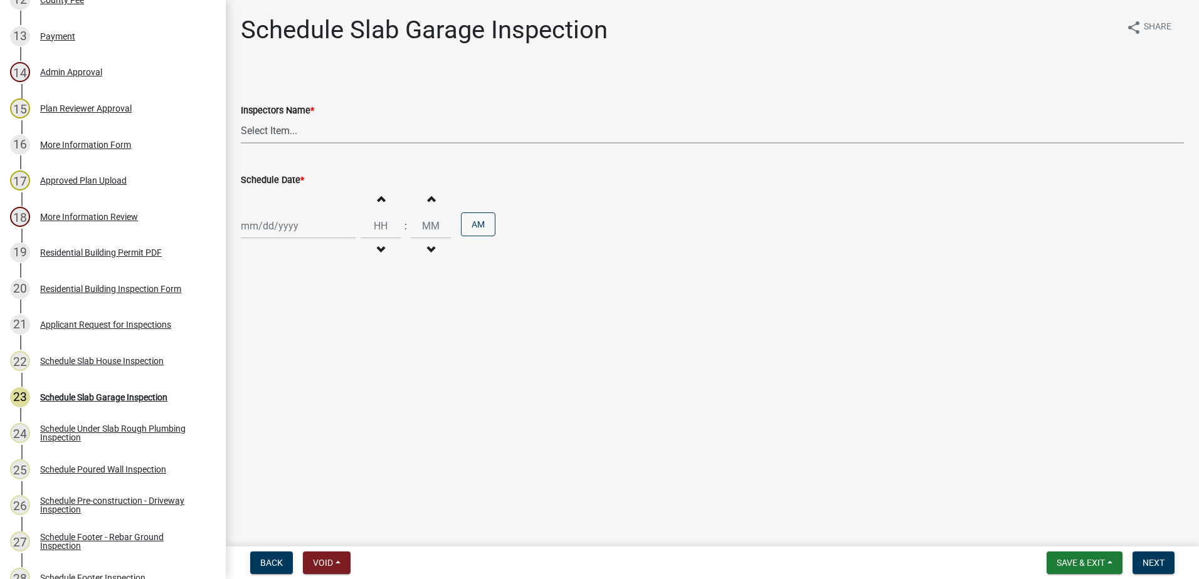
click at [286, 135] on select "Select Item... mrivera ([PERSON_NAME]) [PERSON_NAME] ([PERSON_NAME] ([PERSON_NA…" at bounding box center [712, 131] width 943 height 26
select select "a0ea4169-8540-4a2c-b9f4-cf4c1ffdeb95"
click at [241, 118] on select "Select Item... mrivera ([PERSON_NAME]) [PERSON_NAME] ([PERSON_NAME] ([PERSON_NA…" at bounding box center [712, 131] width 943 height 26
click at [304, 228] on div at bounding box center [298, 226] width 115 height 26
select select "9"
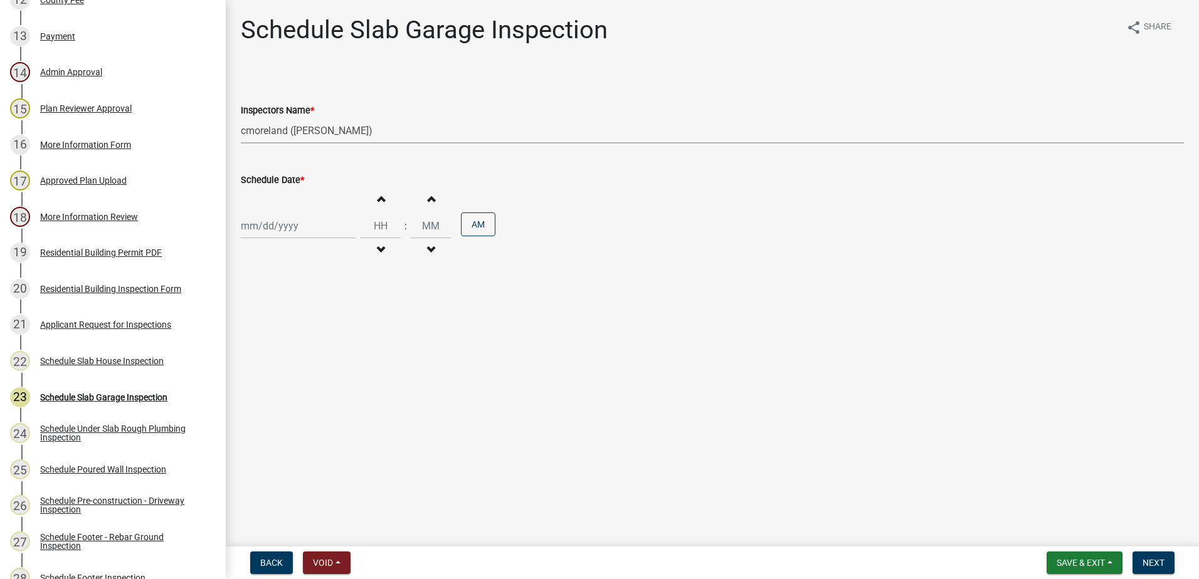
select select "2025"
click at [316, 354] on div "25" at bounding box center [313, 353] width 20 height 20
type input "[DATE]"
click at [1161, 559] on span "Next" at bounding box center [1153, 563] width 22 height 10
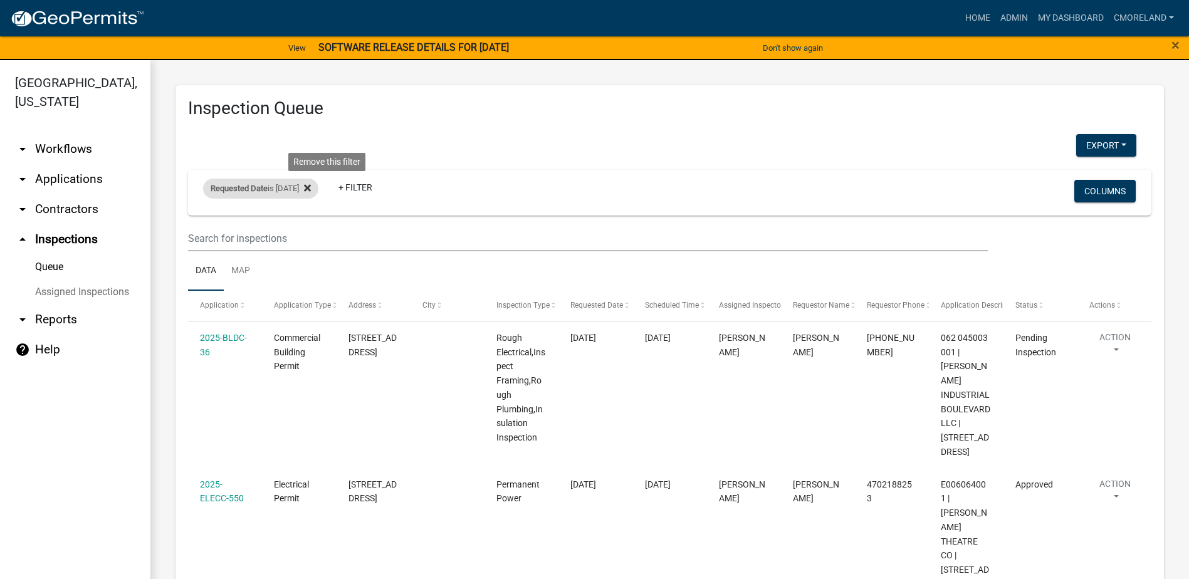
click at [311, 183] on icon at bounding box center [307, 188] width 7 height 10
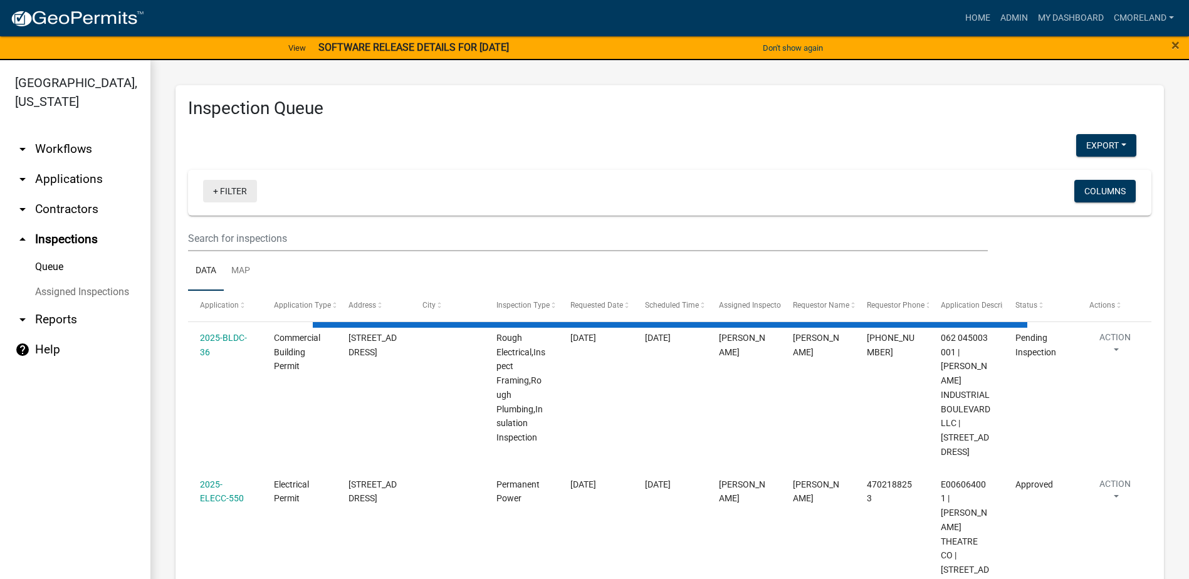
click at [240, 189] on link "+ Filter" at bounding box center [230, 191] width 54 height 23
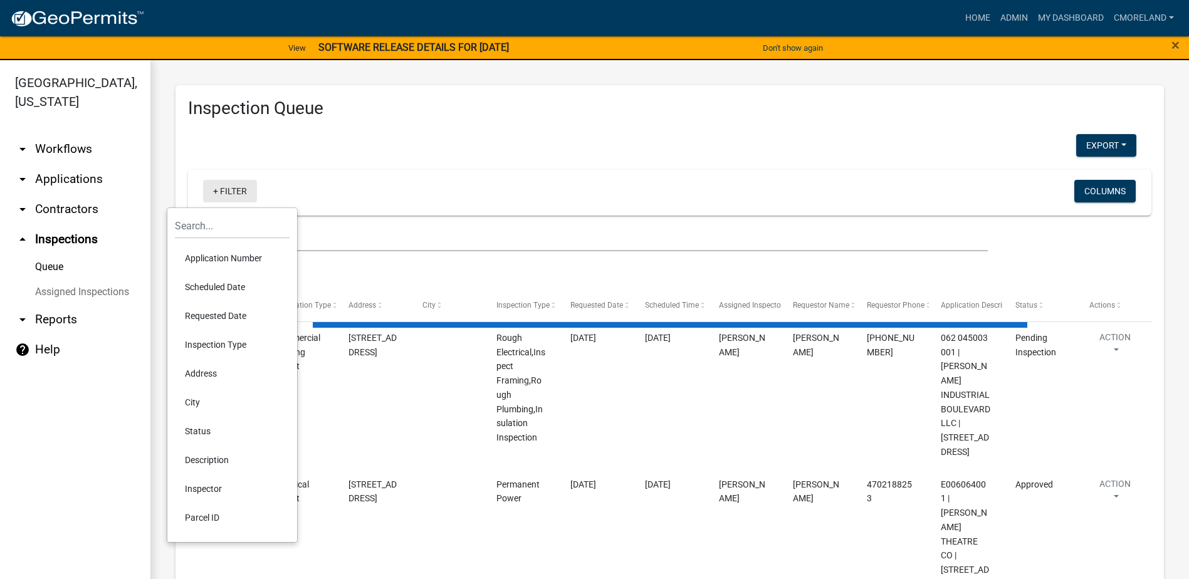
select select "2: 50"
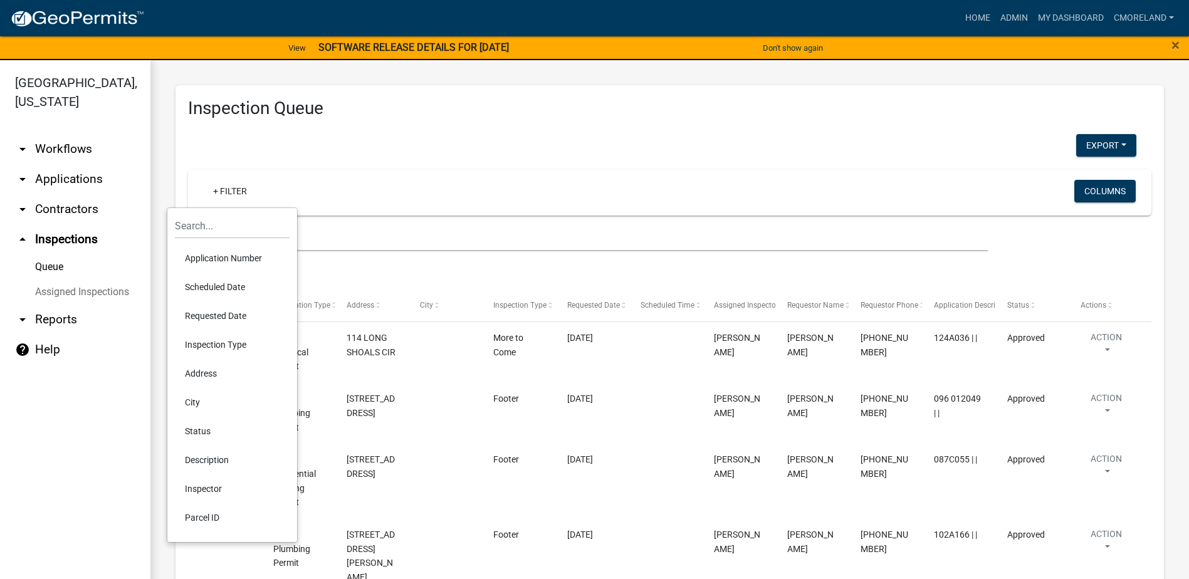
click at [228, 287] on li "Scheduled Date" at bounding box center [232, 287] width 115 height 29
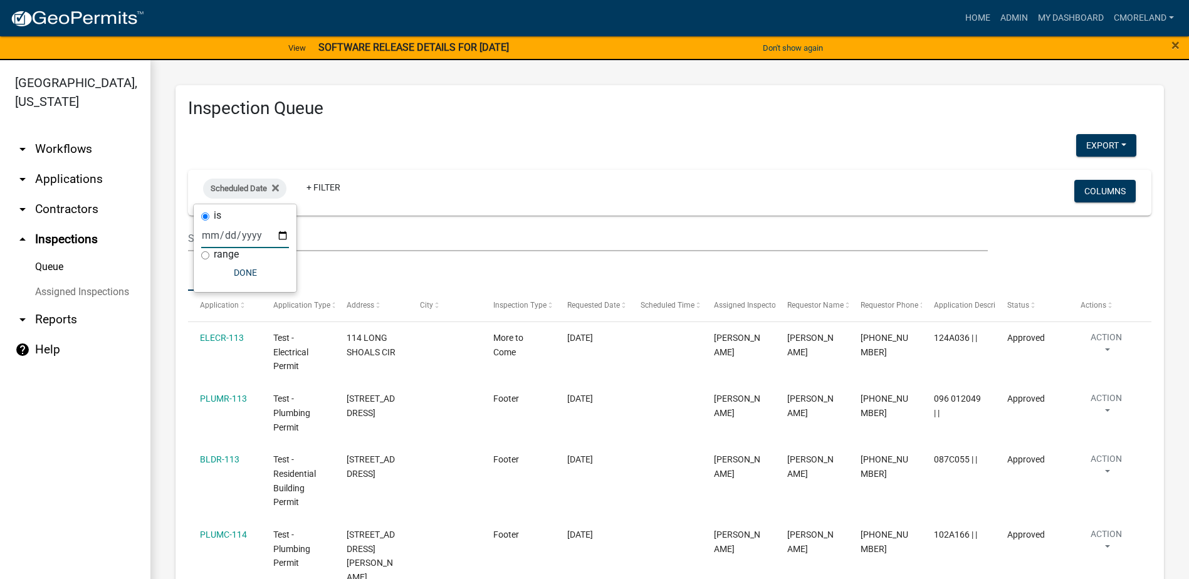
click at [281, 233] on input "date" at bounding box center [245, 236] width 88 height 26
type input "[DATE]"
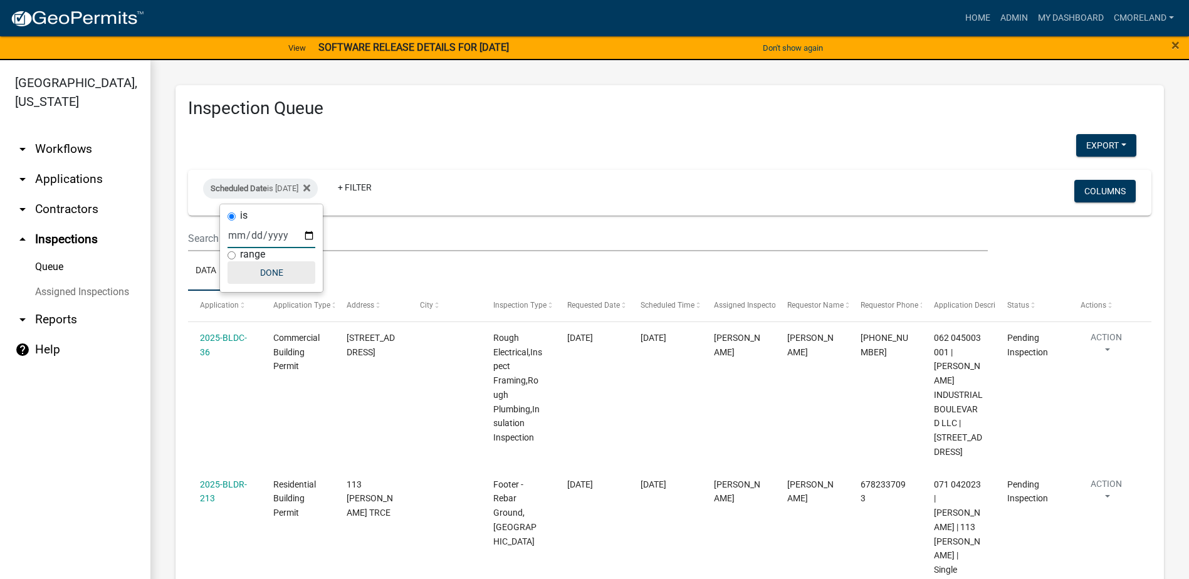
click at [281, 272] on button "Done" at bounding box center [272, 272] width 88 height 23
click at [379, 186] on link "+ Filter" at bounding box center [355, 187] width 54 height 23
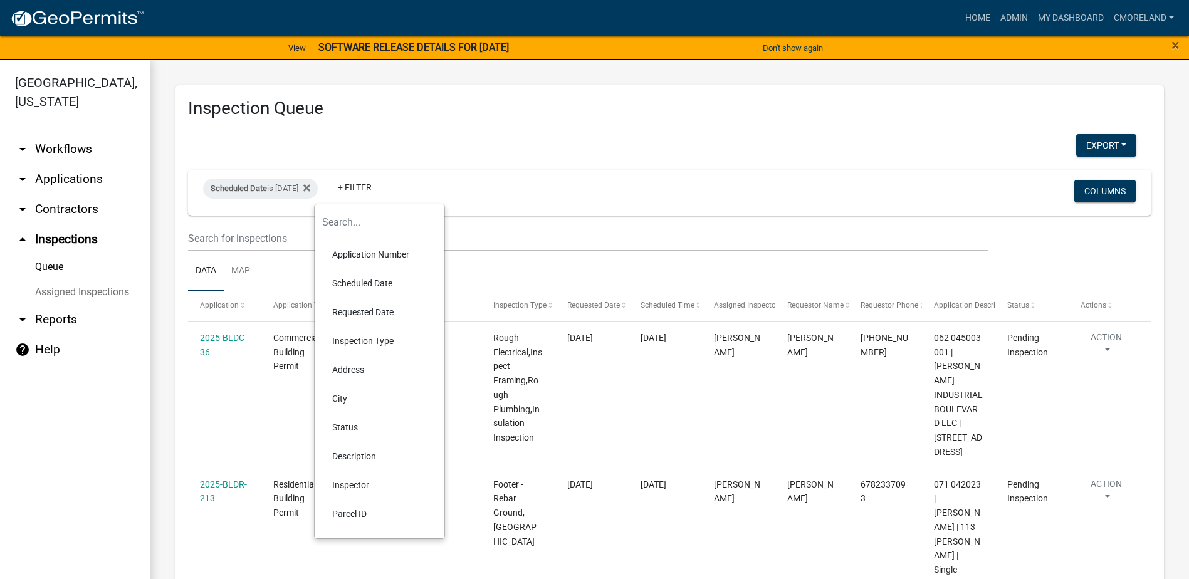
click at [366, 485] on li "Inspector" at bounding box center [379, 485] width 115 height 29
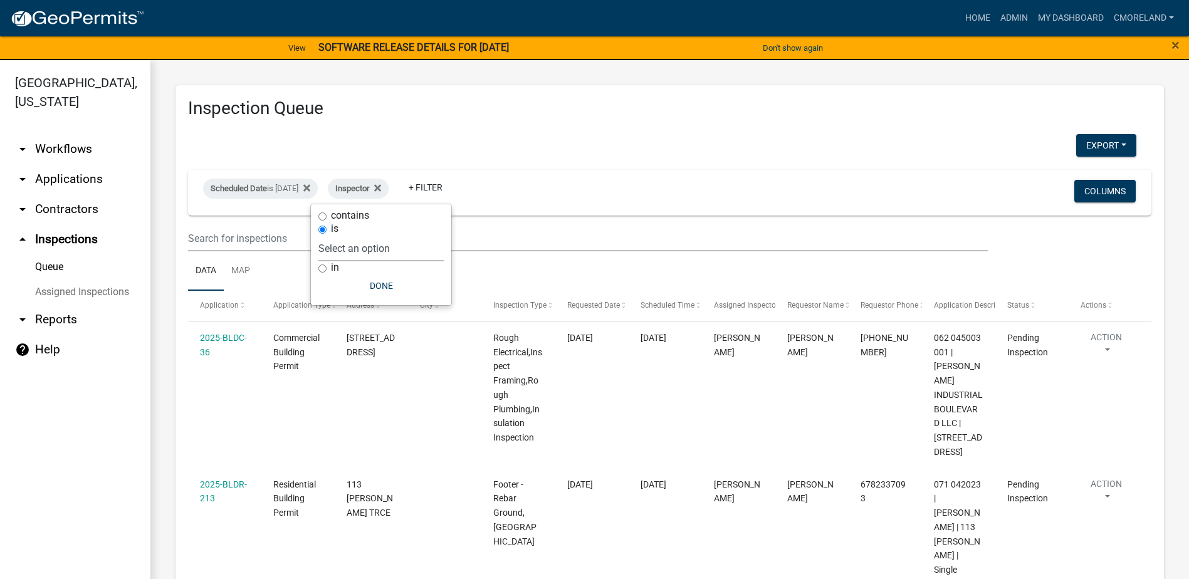
click at [421, 241] on select "Select an option None [PERSON_NAME] [PERSON_NAME] [PERSON_NAME] Quistan [PERSON…" at bounding box center [380, 249] width 125 height 26
select select "07642ab0-564c-47bb-824b-0ccf2da83593"
click at [350, 236] on select "Select an option None [PERSON_NAME] [PERSON_NAME] [PERSON_NAME] Quistan [PERSON…" at bounding box center [380, 249] width 125 height 26
click at [397, 283] on button "Done" at bounding box center [412, 286] width 125 height 23
click at [1078, 146] on button "Export" at bounding box center [1106, 145] width 60 height 23
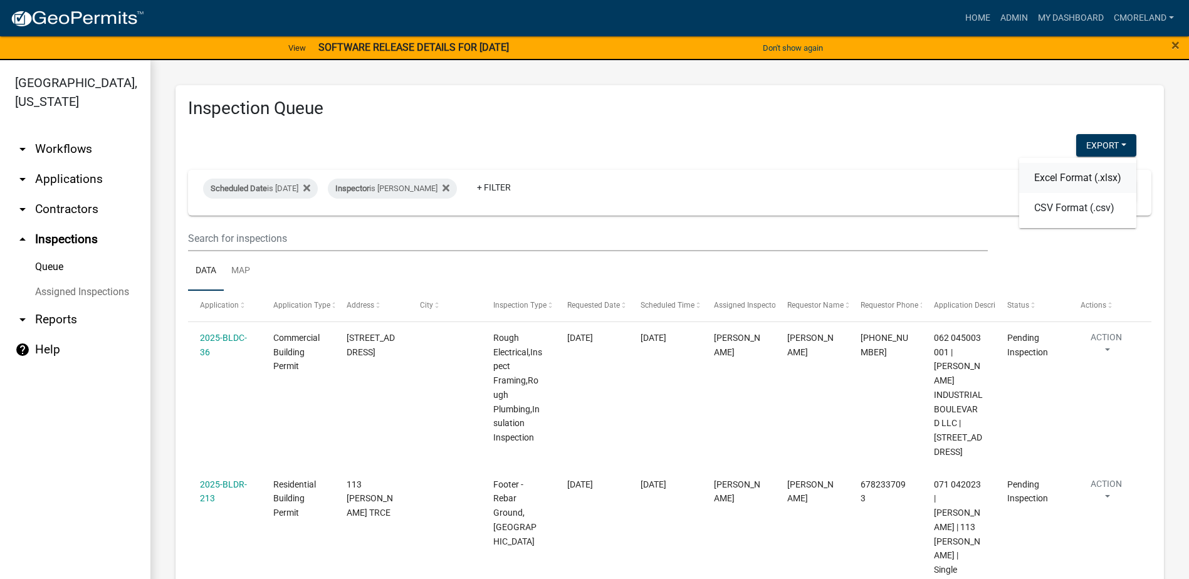
click at [1063, 175] on button "Excel Format (.xlsx)" at bounding box center [1077, 178] width 117 height 30
click at [922, 140] on div "Export Excel Format (.xlsx) CSV Format (.csv)" at bounding box center [662, 147] width 967 height 26
click at [457, 187] on div "Inspector is [PERSON_NAME]" at bounding box center [392, 189] width 129 height 20
click at [465, 248] on select "Select an option None [PERSON_NAME] [PERSON_NAME] [PERSON_NAME] Quistan [PERSON…" at bounding box center [412, 249] width 125 height 26
select select "a0ea4169-8540-4a2c-b9f4-cf4c1ffdeb95"
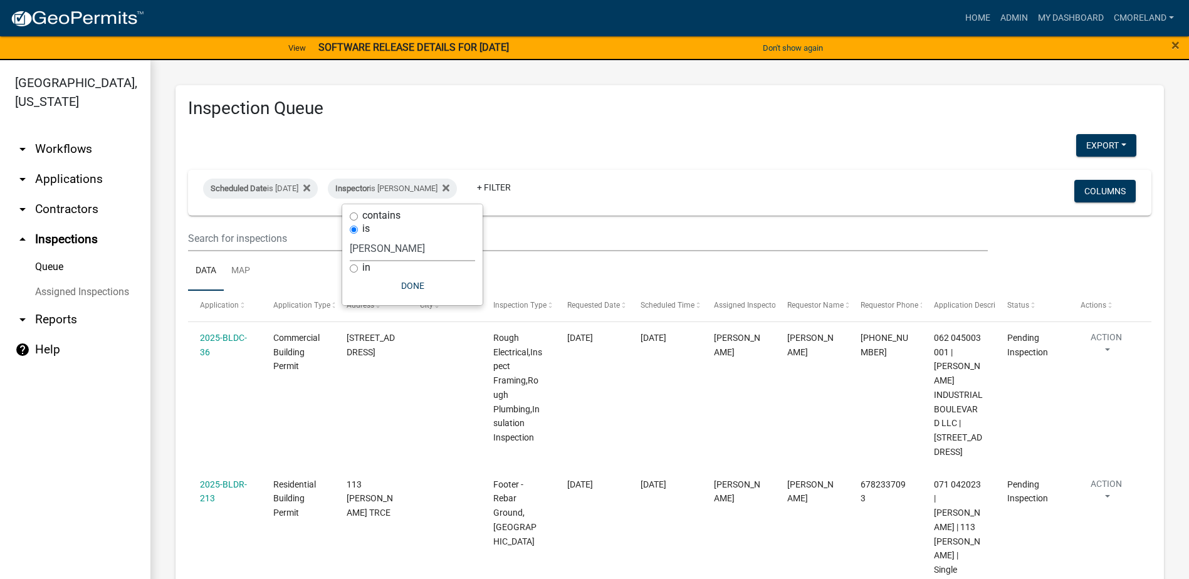
click at [355, 236] on select "Select an option None [PERSON_NAME] [PERSON_NAME] [PERSON_NAME] Quistan [PERSON…" at bounding box center [412, 249] width 125 height 26
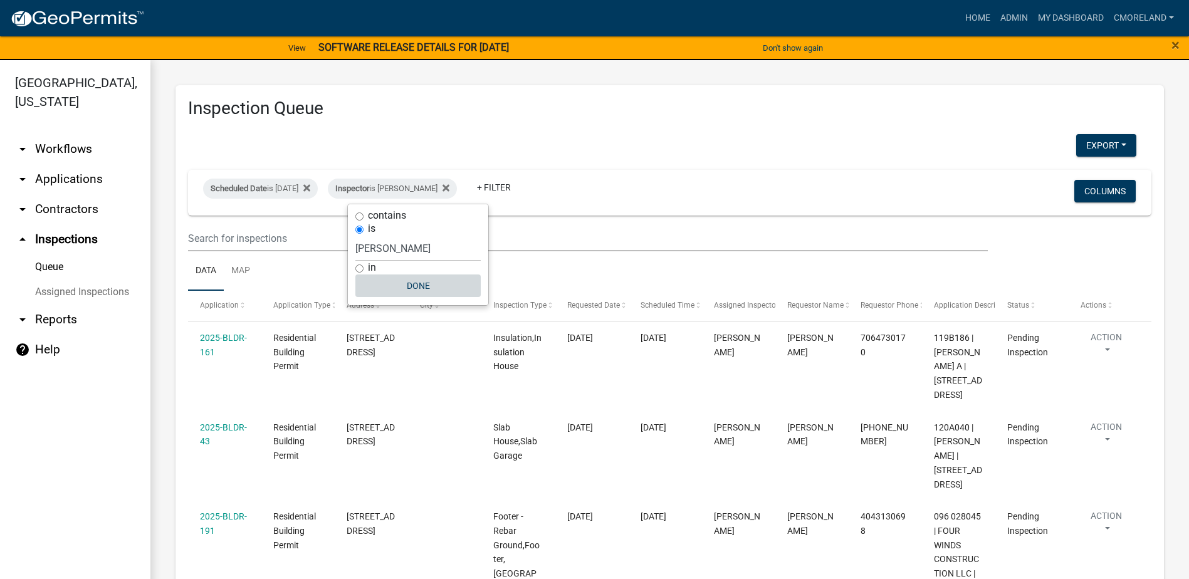
click at [421, 285] on button "Done" at bounding box center [417, 286] width 125 height 23
